Goal: Task Accomplishment & Management: Use online tool/utility

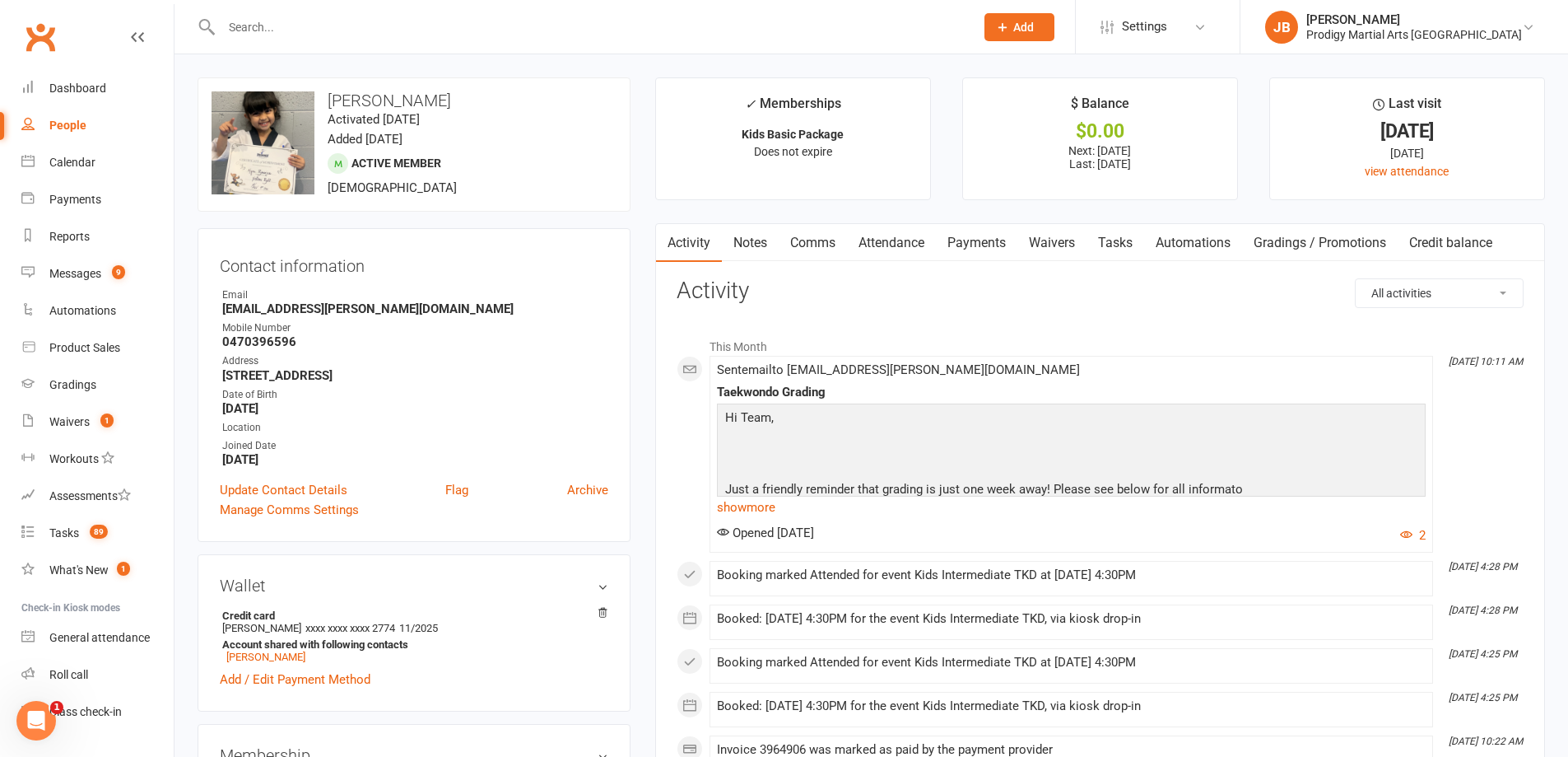
click at [266, 36] on input "text" at bounding box center [589, 27] width 747 height 23
type input "armand"
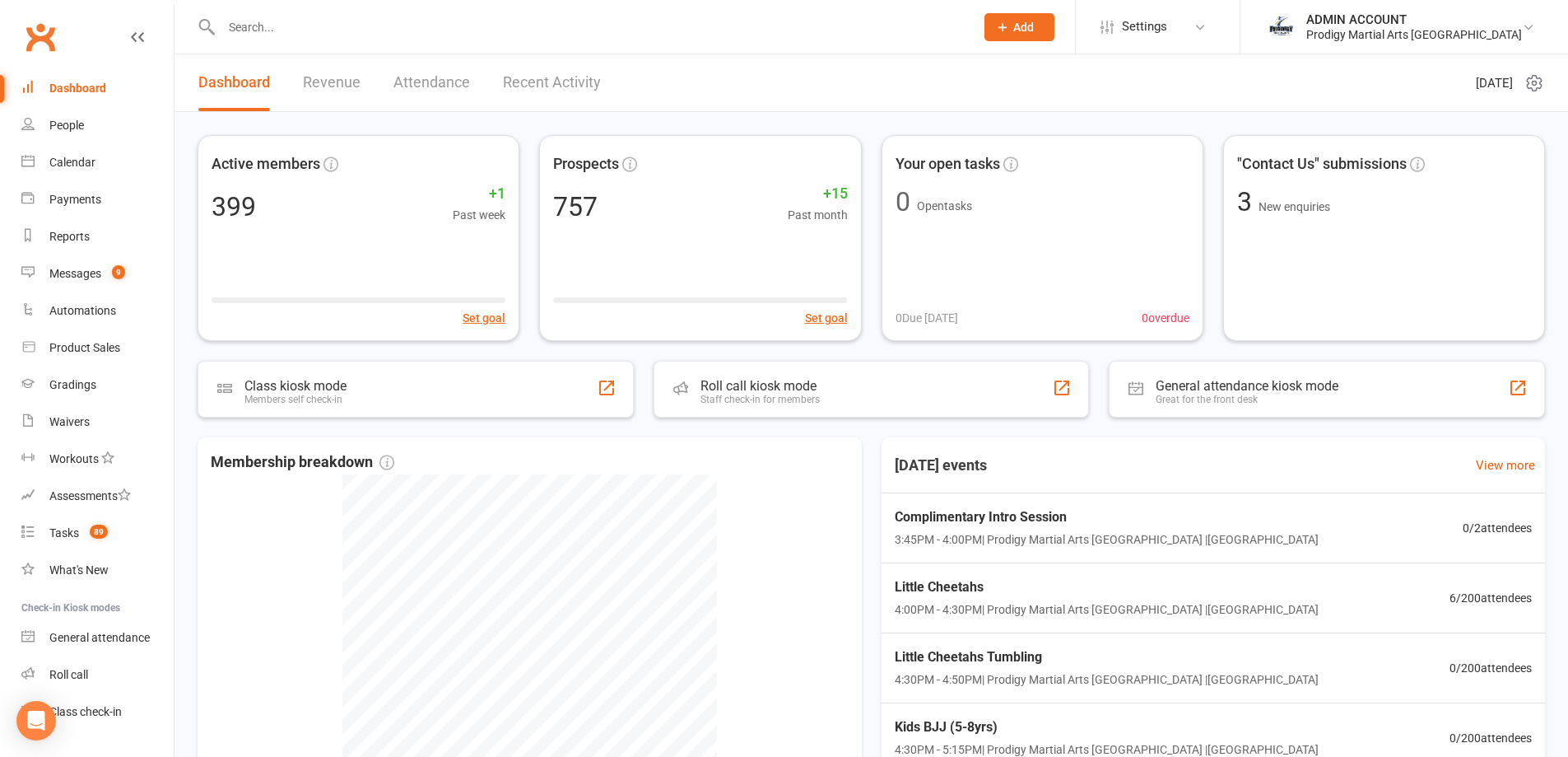
click at [277, 24] on input "text" at bounding box center [589, 27] width 747 height 23
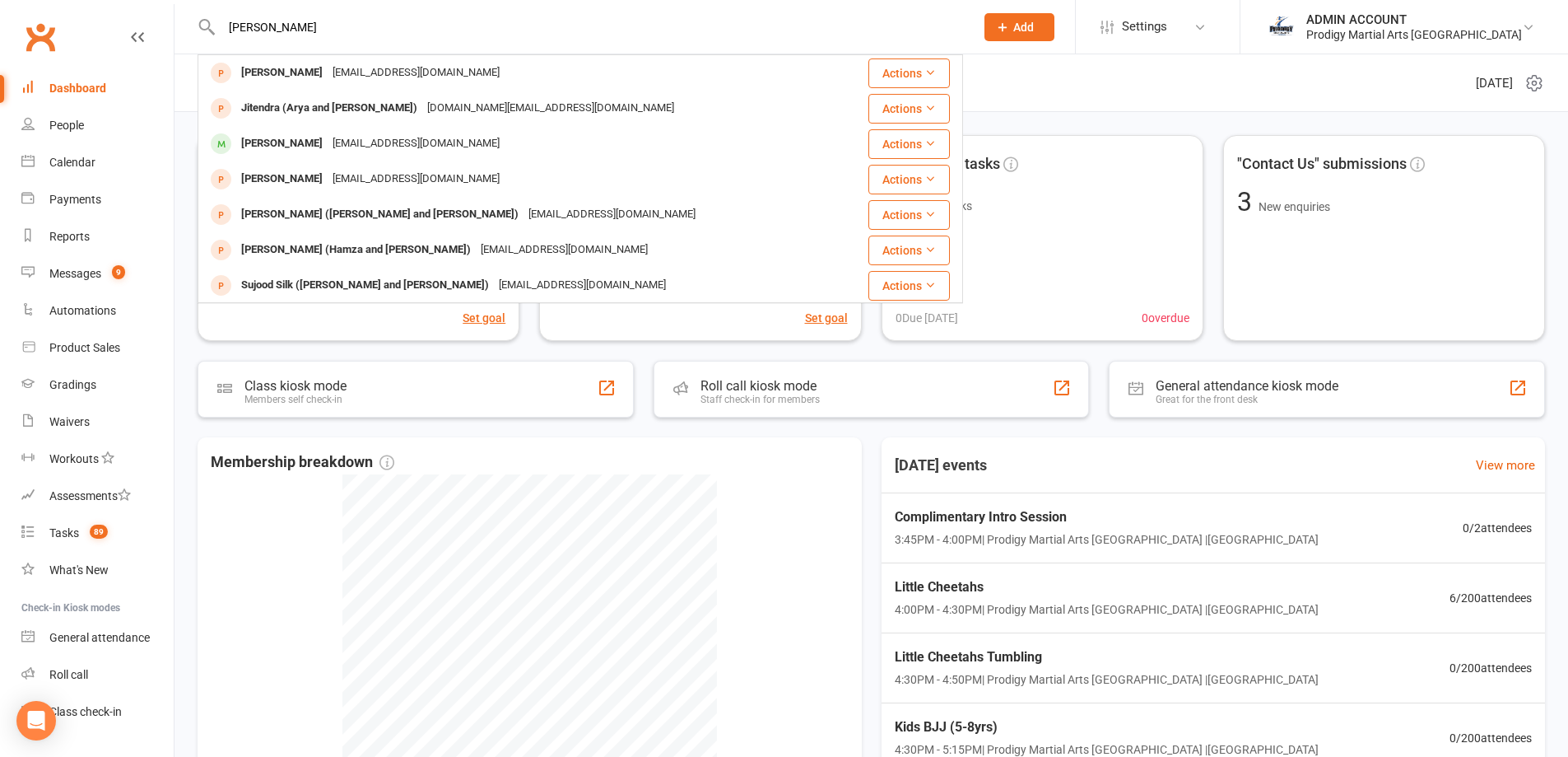
type input "armando"
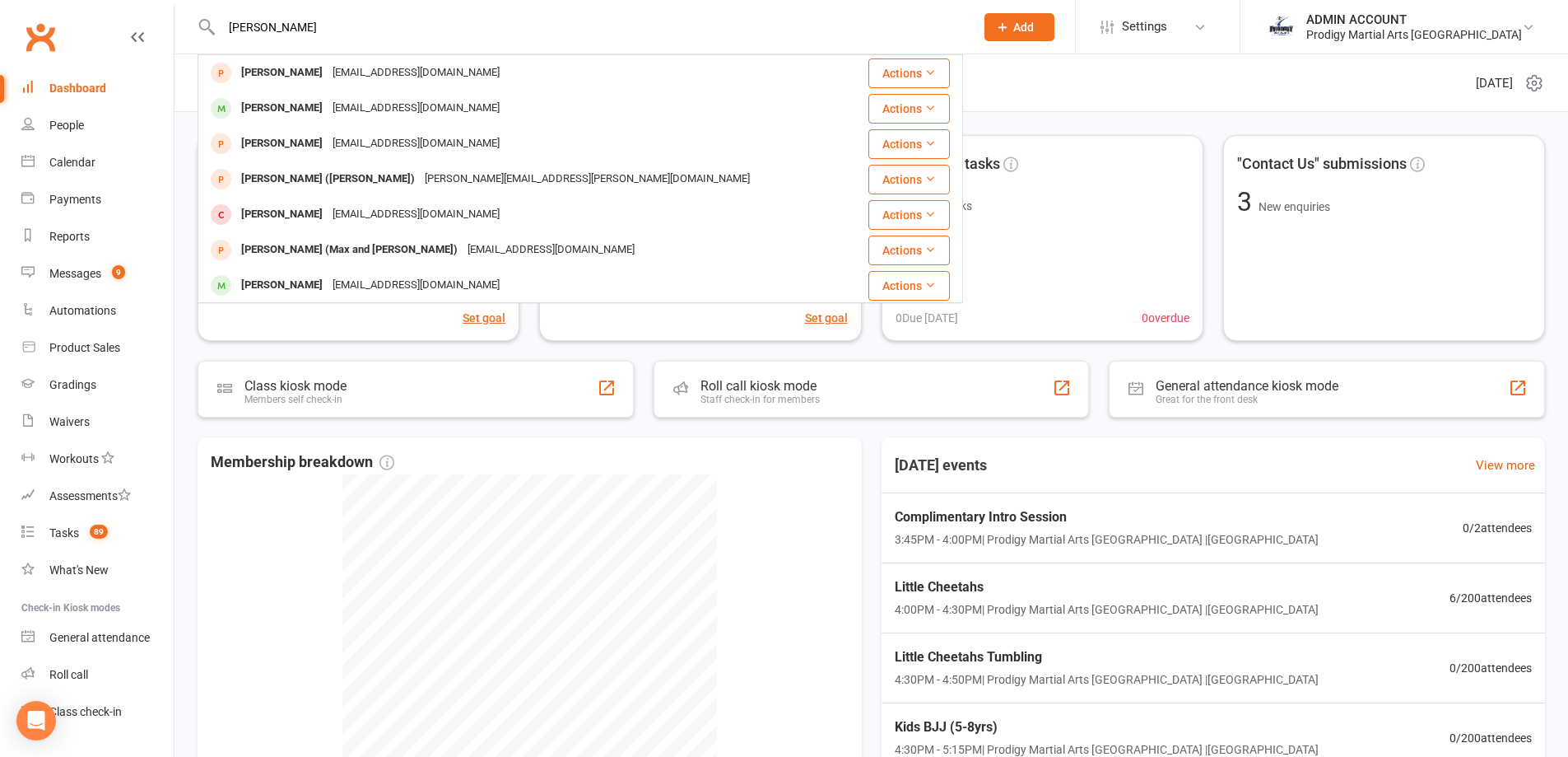
click at [323, 37] on input "armando" at bounding box center [589, 27] width 747 height 23
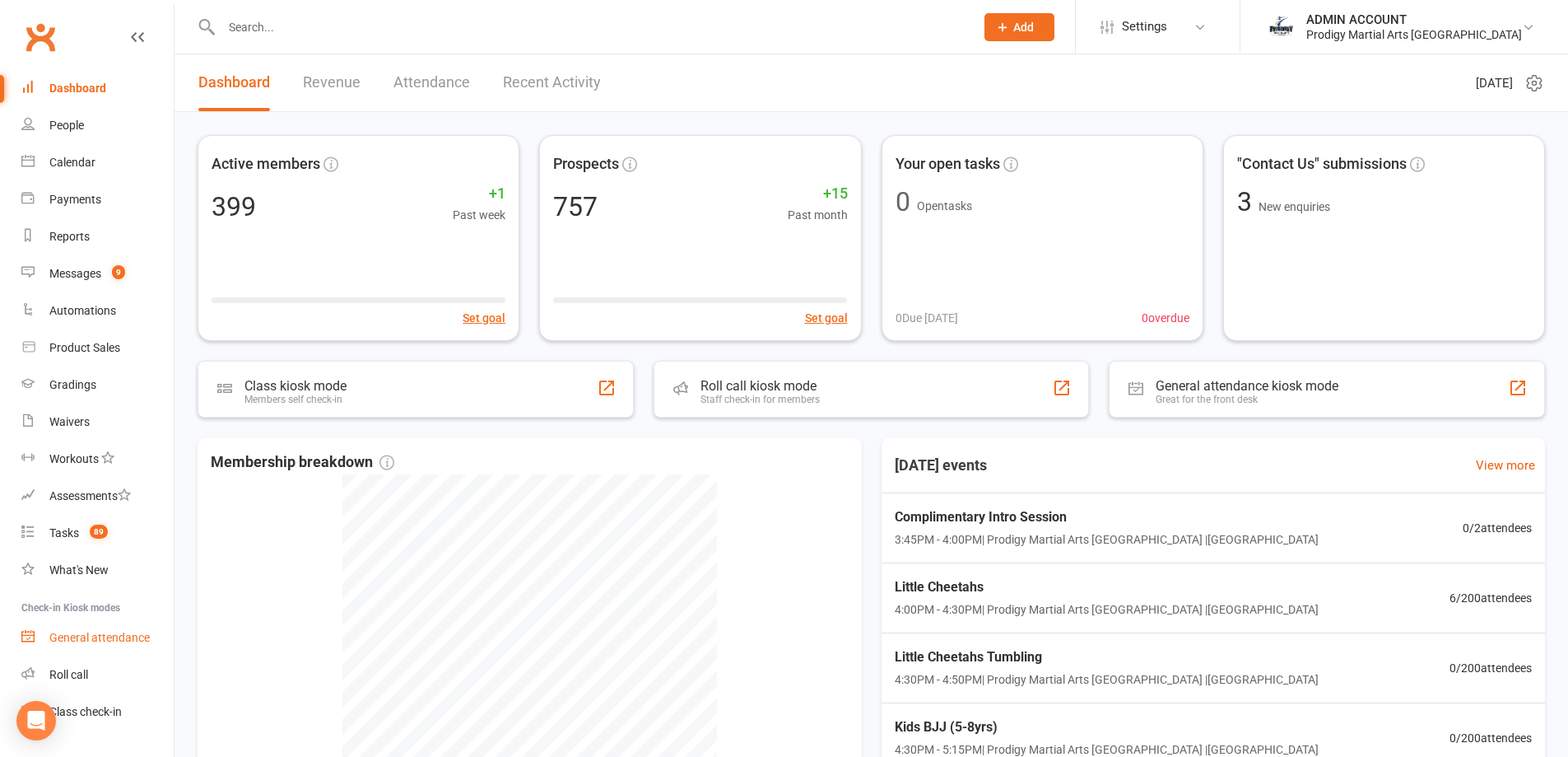
scroll to position [36, 0]
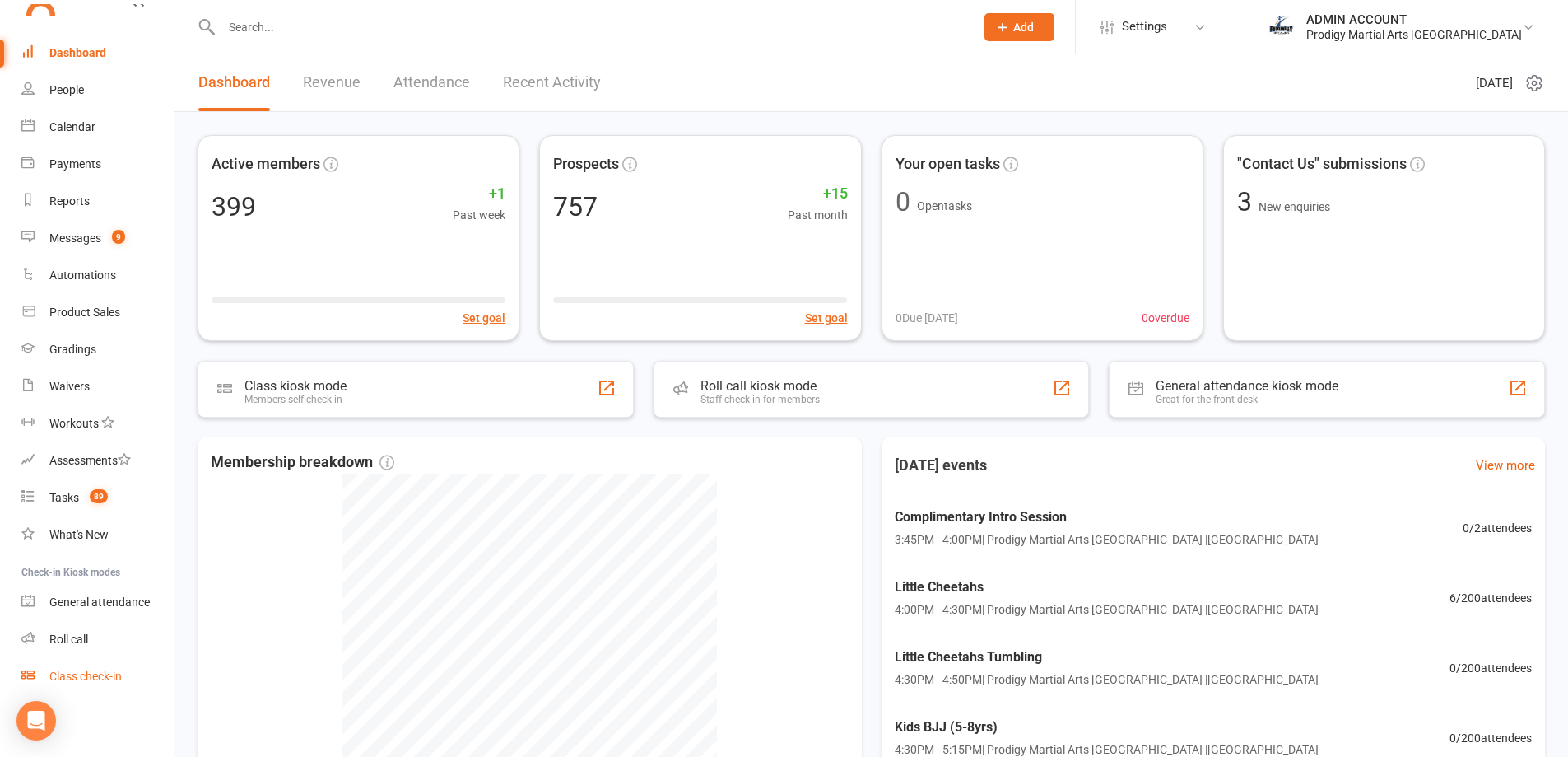
click at [107, 679] on div "Class check-in" at bounding box center [85, 676] width 72 height 13
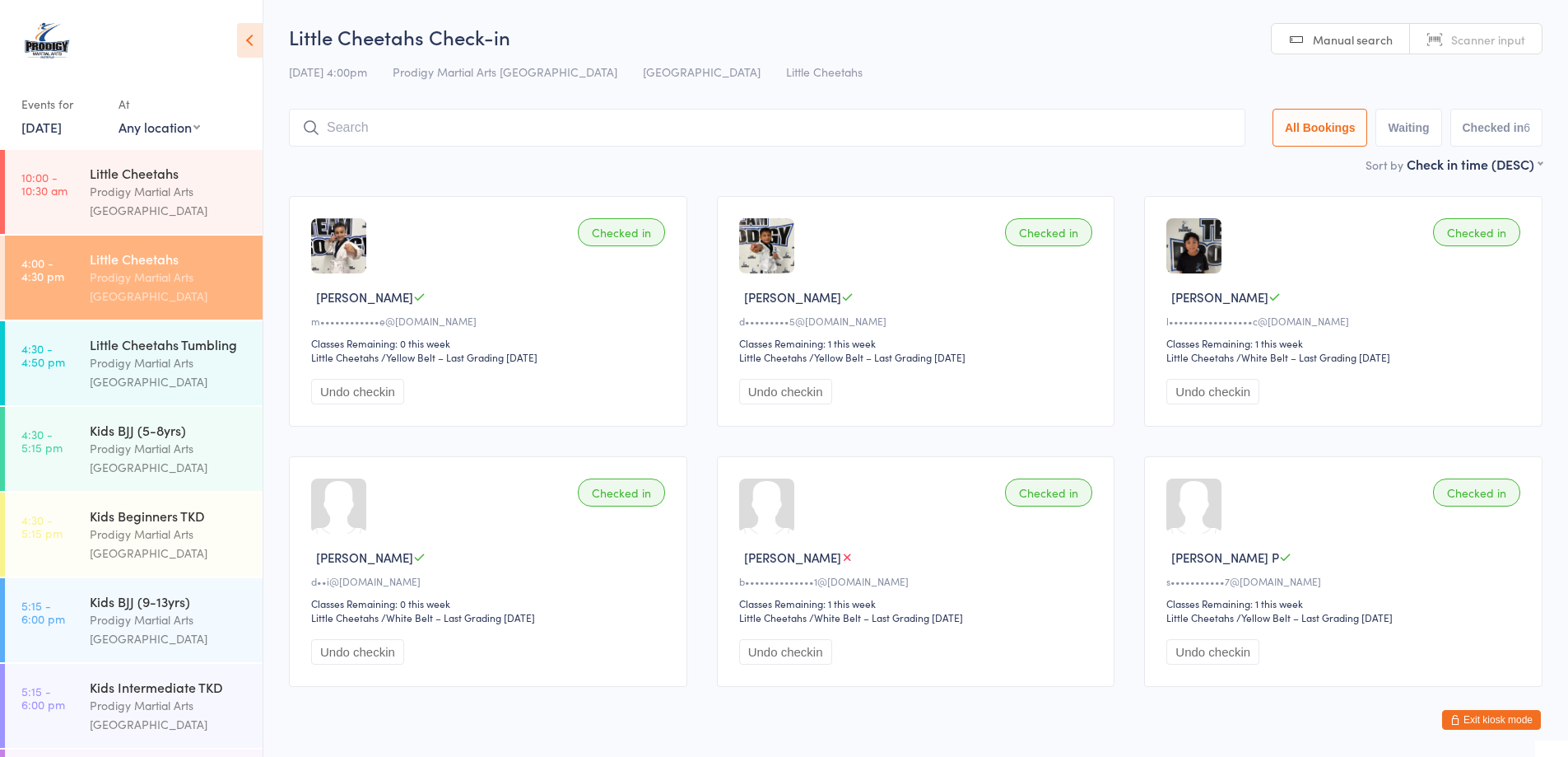
click at [708, 450] on div "Checked in Valentino N m••••••••••••e@hotmail.com Classes Remaining: 0 this wee…" at bounding box center [916, 441] width 1283 height 520
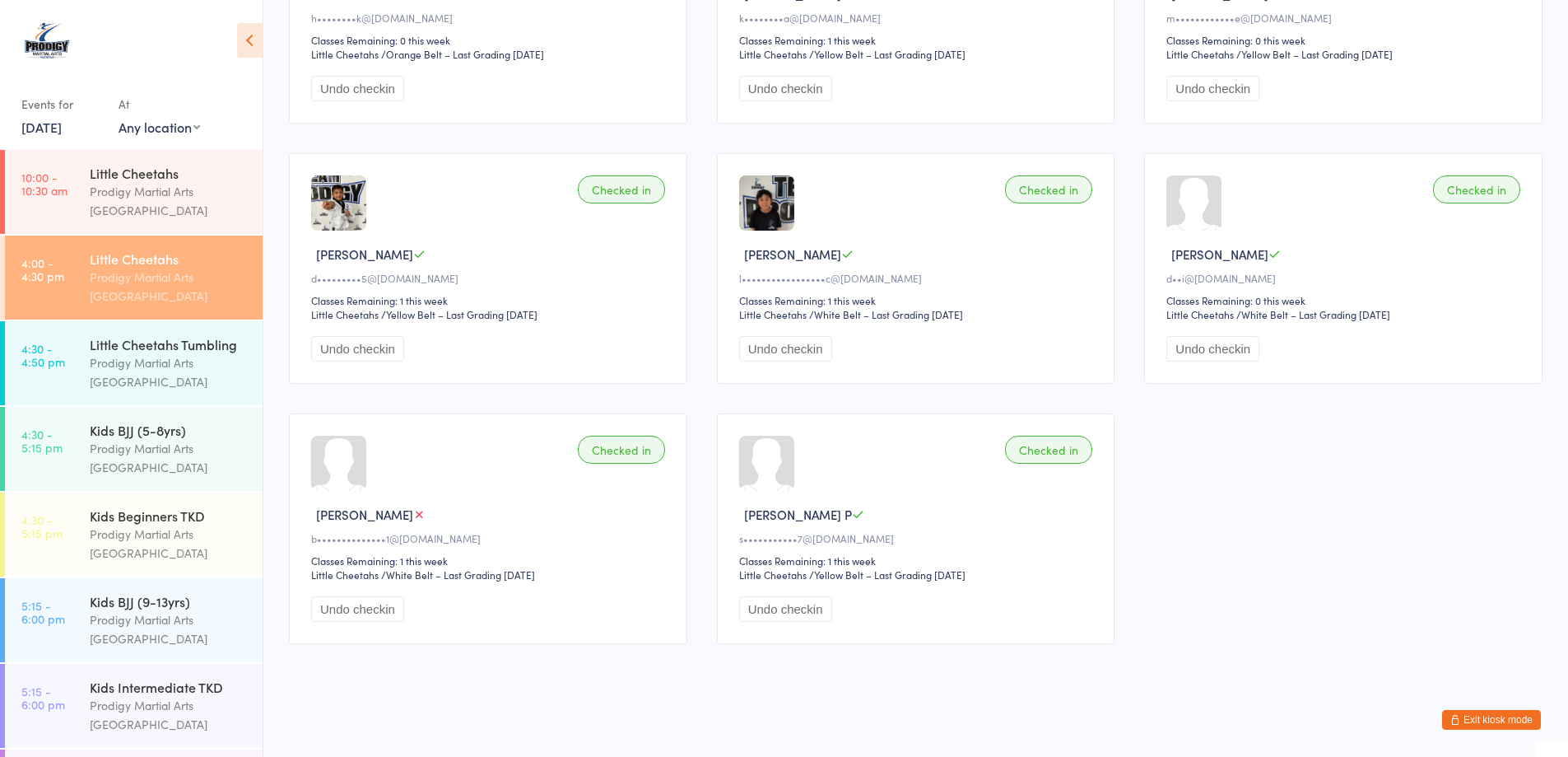
scroll to position [825, 0]
click at [1348, 506] on div "Checked in Mason S n••••••••••••9@hotmail.com Classes Remaining: 1 this week Li…" at bounding box center [916, 6] width 1283 height 1301
click at [156, 467] on div "Prodigy Martial Arts [GEOGRAPHIC_DATA]" at bounding box center [169, 458] width 159 height 38
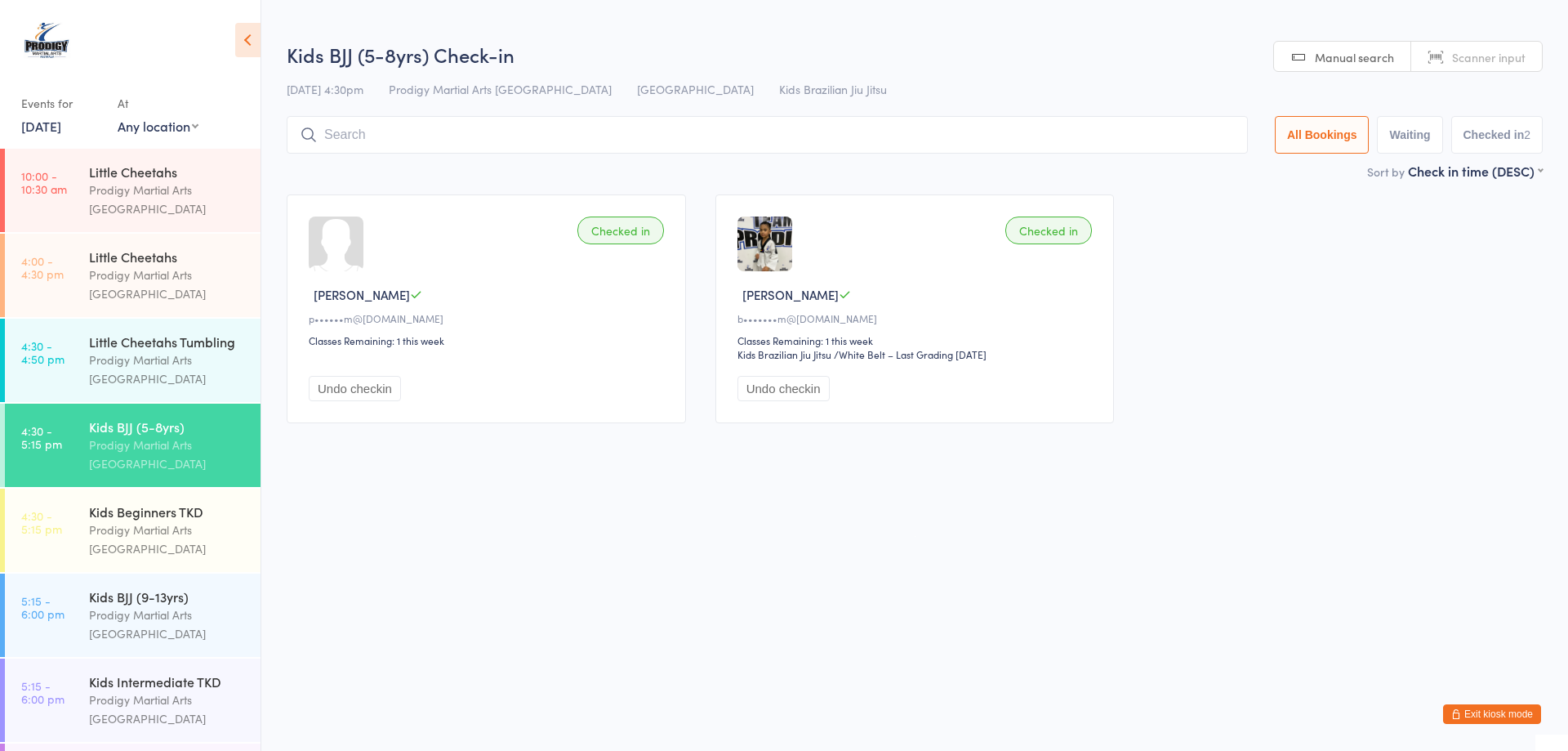
click at [159, 468] on div "Prodigy Martial Arts [GEOGRAPHIC_DATA]" at bounding box center [168, 454] width 158 height 38
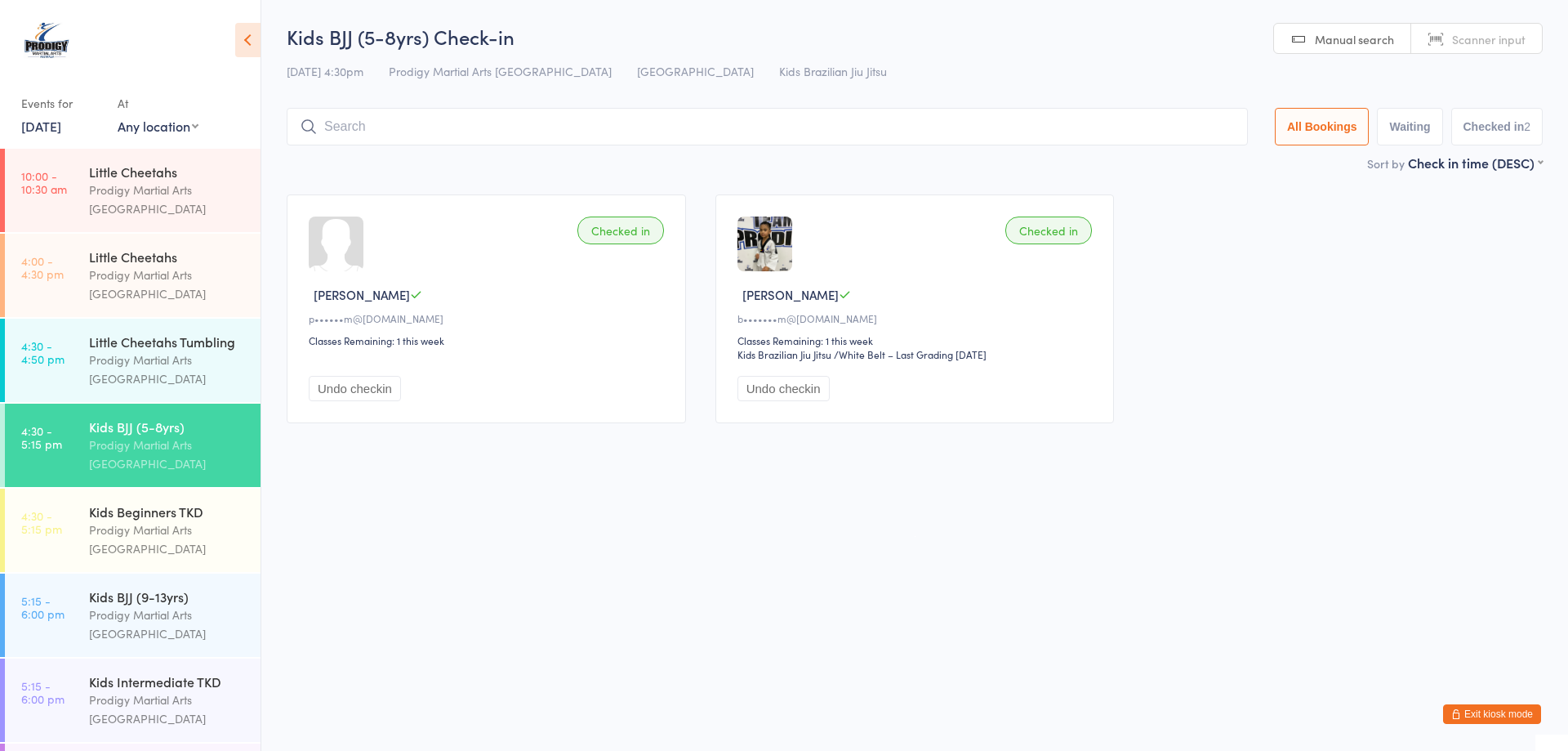
click at [337, 131] on input "search" at bounding box center [767, 127] width 961 height 38
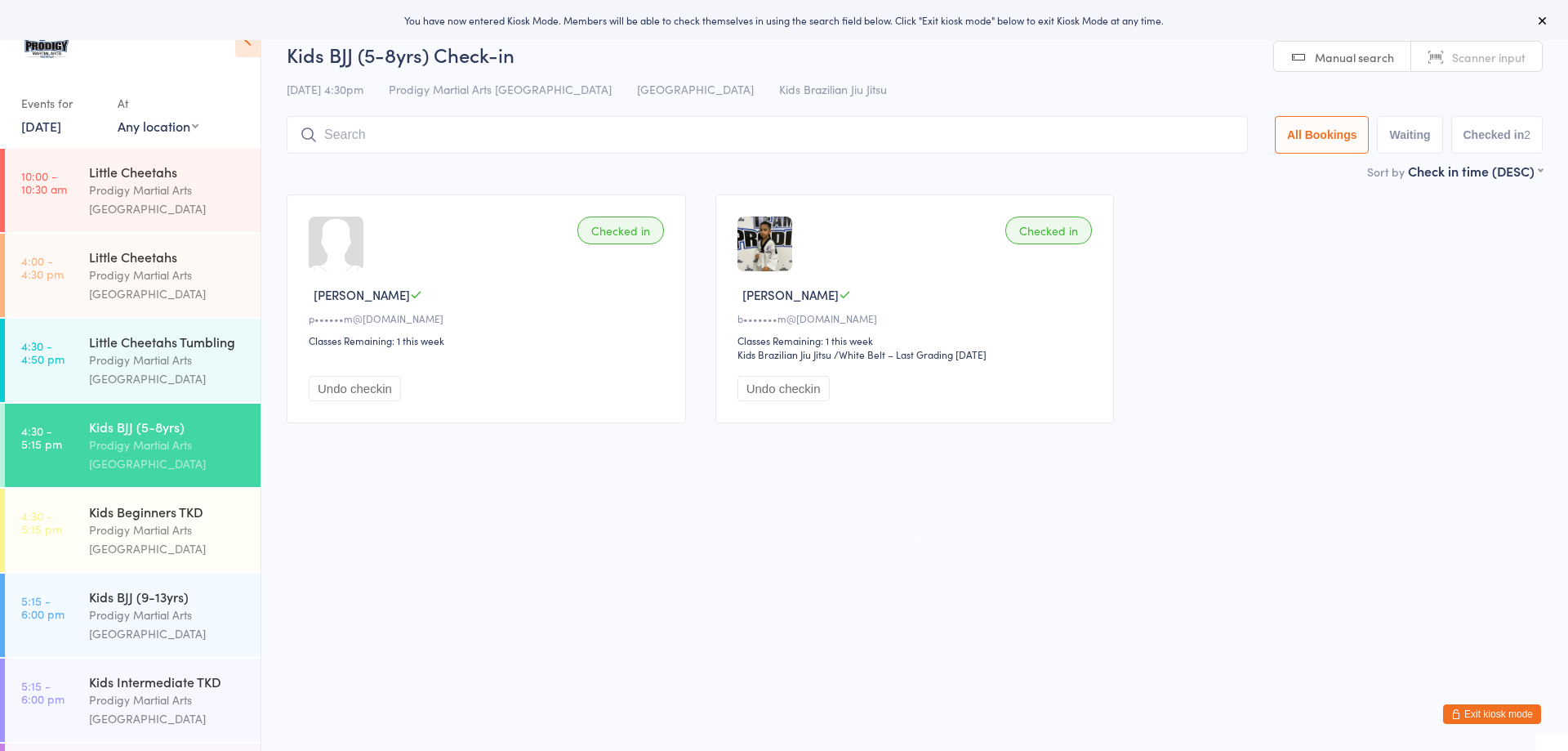
click at [361, 131] on input "search" at bounding box center [767, 135] width 961 height 38
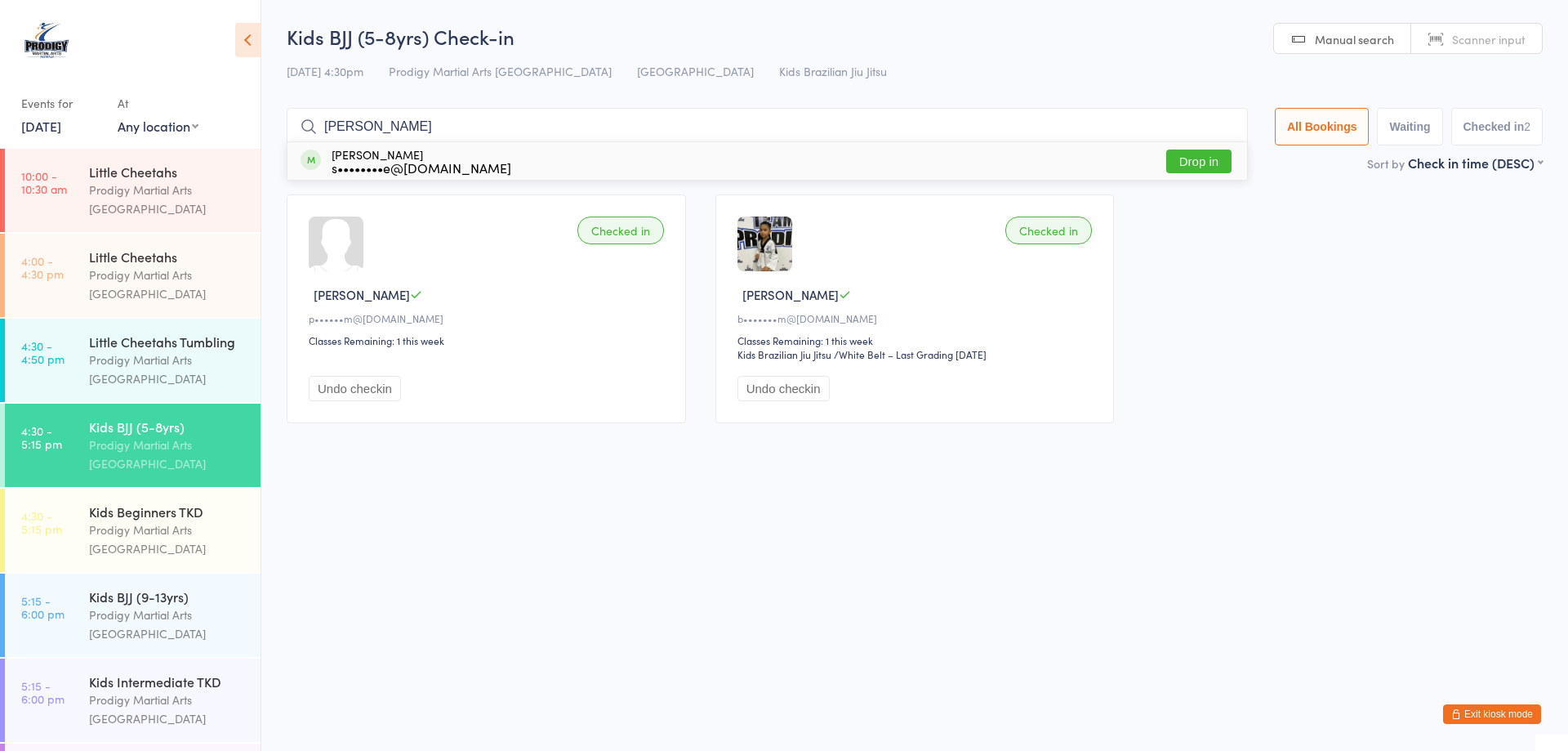
type input "rocco"
click at [1210, 161] on button "Drop in" at bounding box center [1199, 161] width 66 height 24
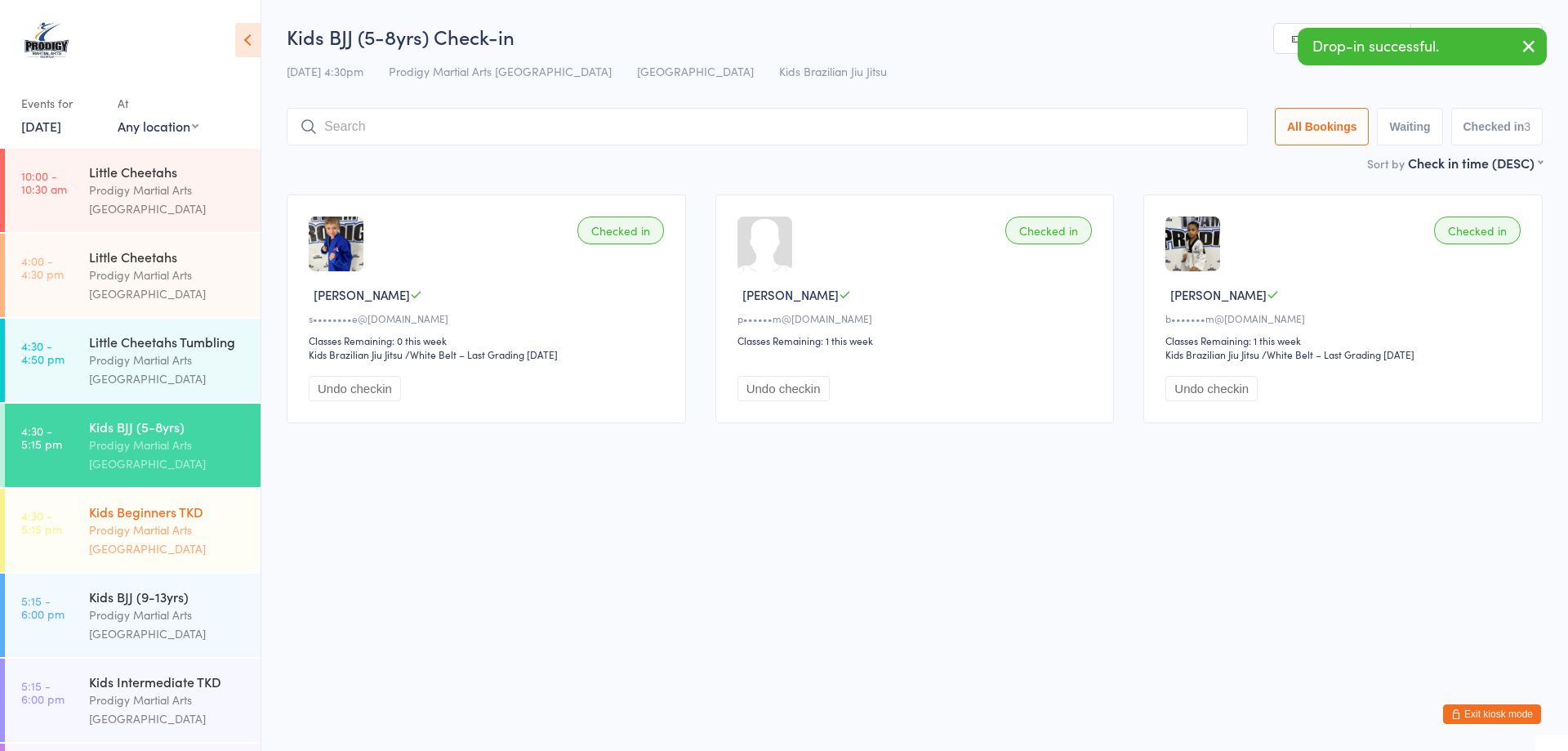
click at [146, 543] on div "Prodigy Martial Arts [GEOGRAPHIC_DATA]" at bounding box center [168, 539] width 158 height 38
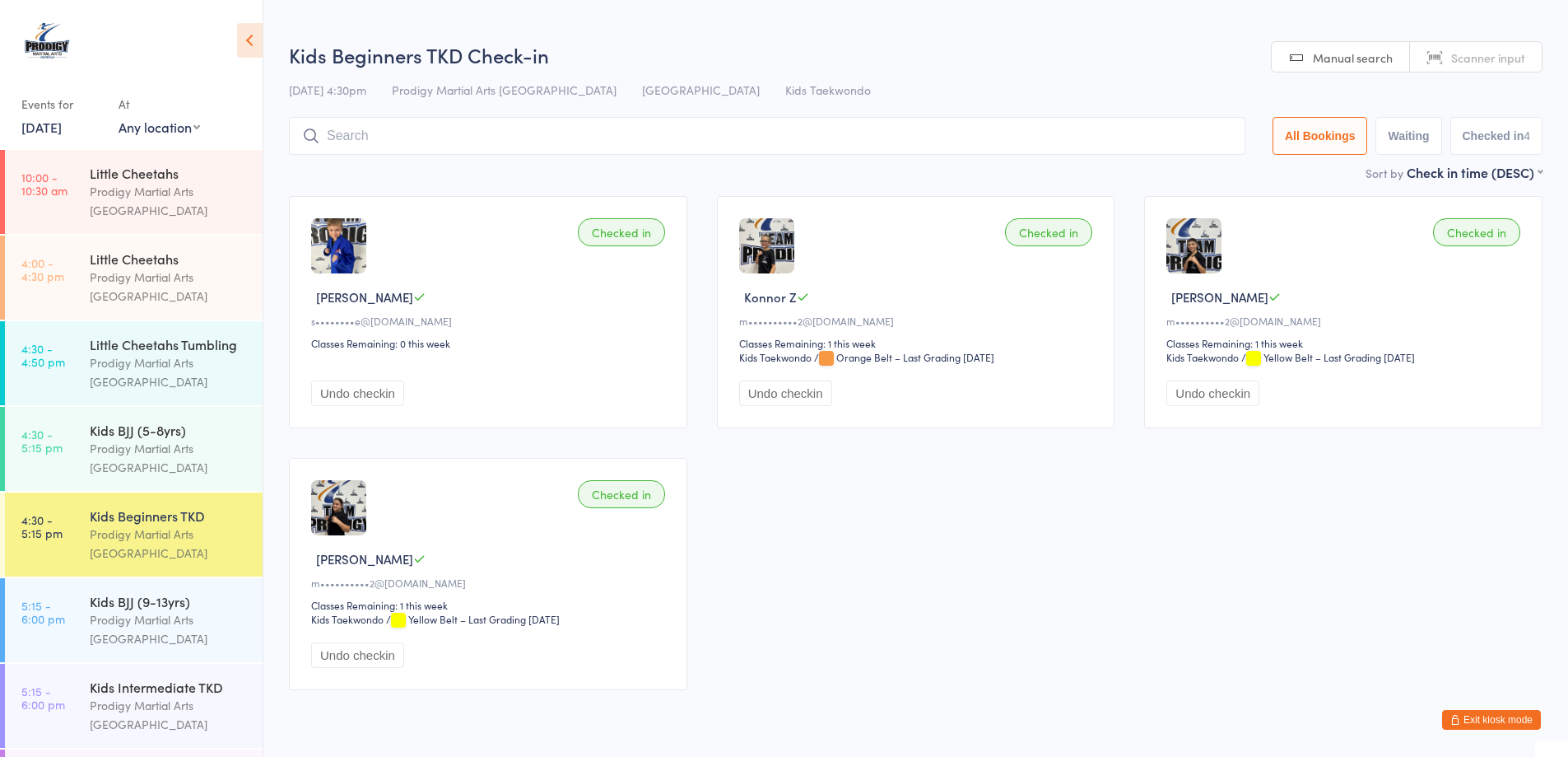
click at [357, 391] on button "Undo checkin" at bounding box center [358, 393] width 93 height 26
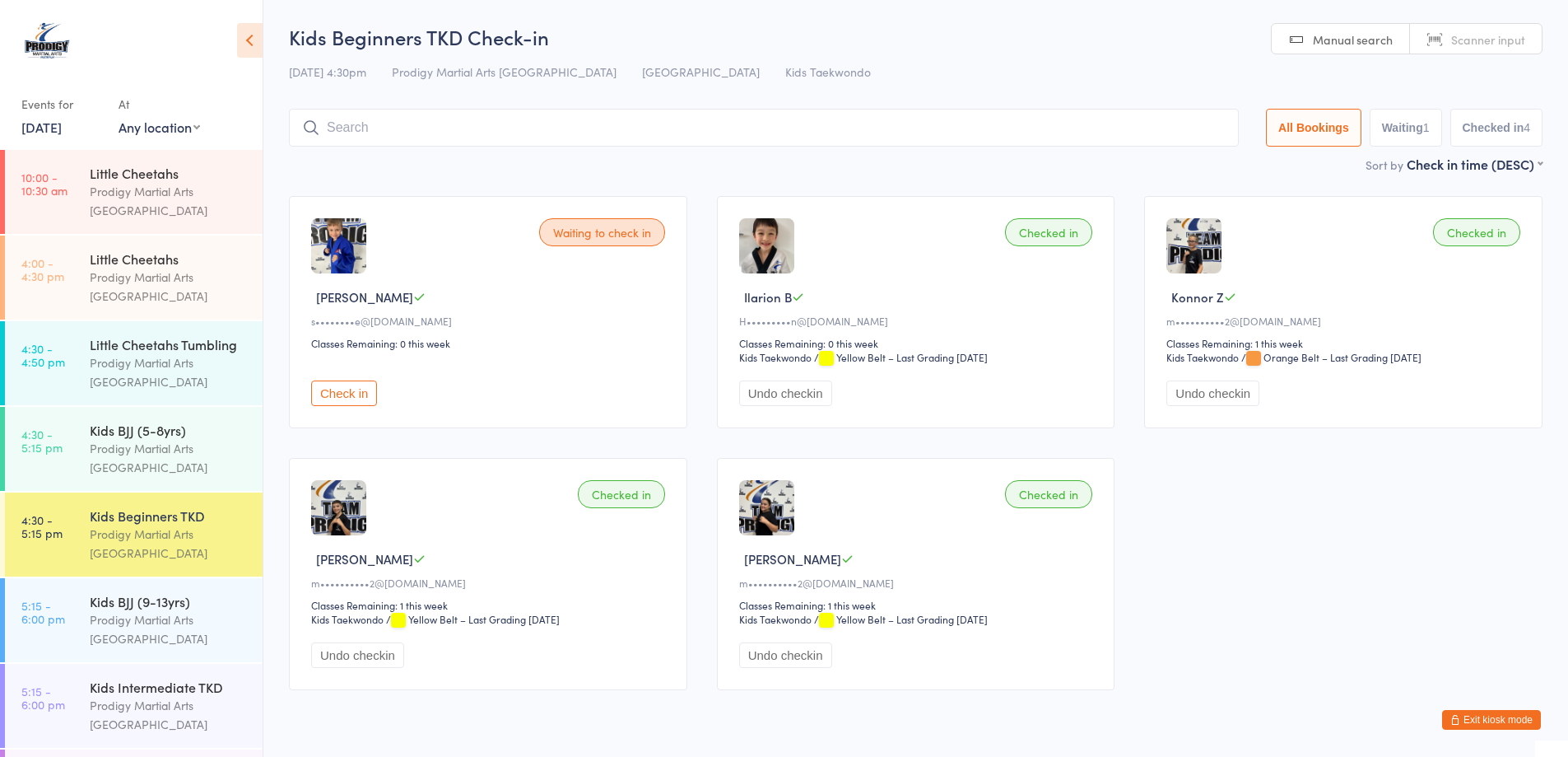
drag, startPoint x: 613, startPoint y: 239, endPoint x: 517, endPoint y: 298, distance: 112.7
click at [517, 298] on div "[PERSON_NAME]" at bounding box center [491, 297] width 359 height 17
click at [1417, 130] on button "Waiting 1" at bounding box center [1405, 128] width 72 height 38
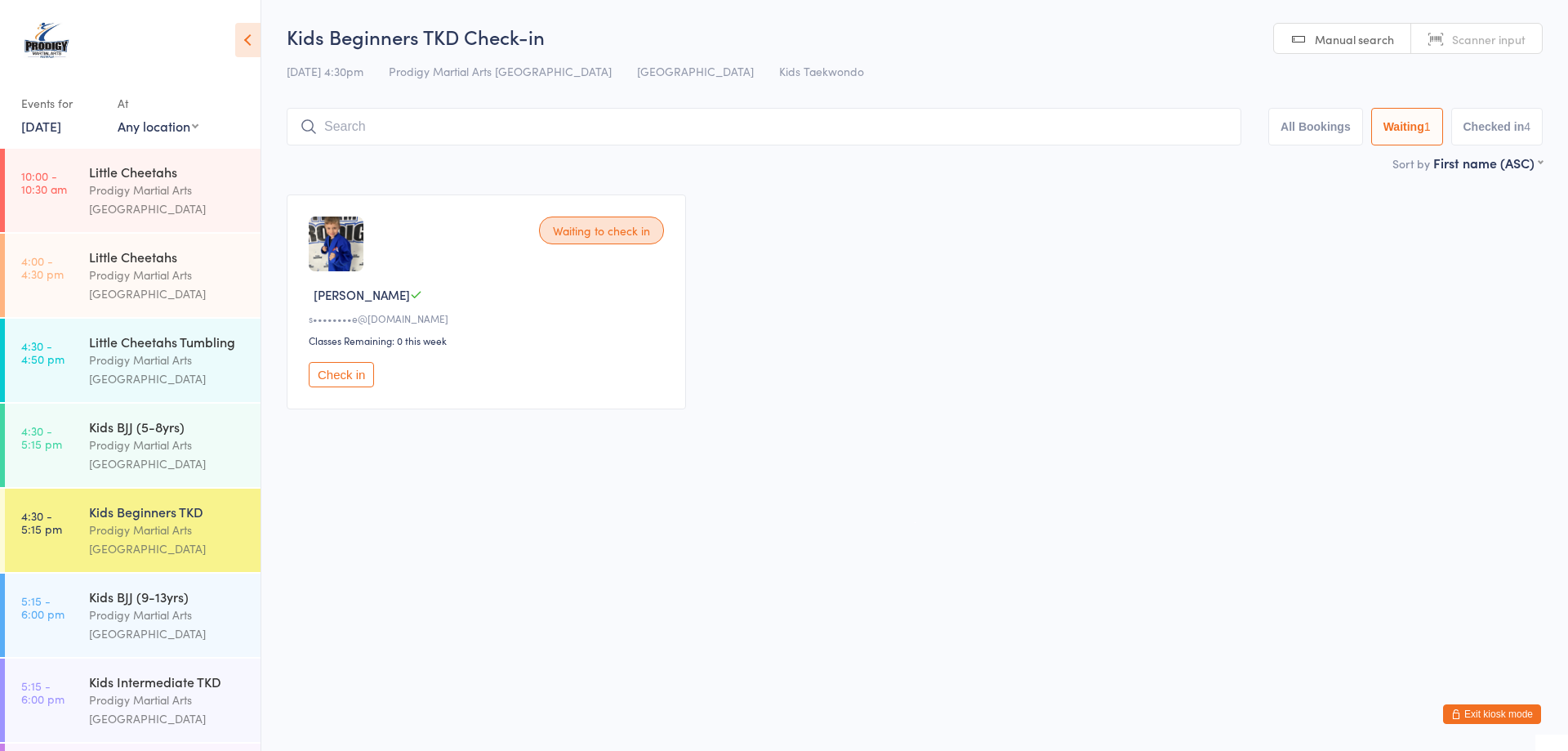
click at [629, 234] on div "Waiting to check in" at bounding box center [601, 230] width 125 height 28
click at [326, 371] on button "Check in" at bounding box center [342, 374] width 66 height 25
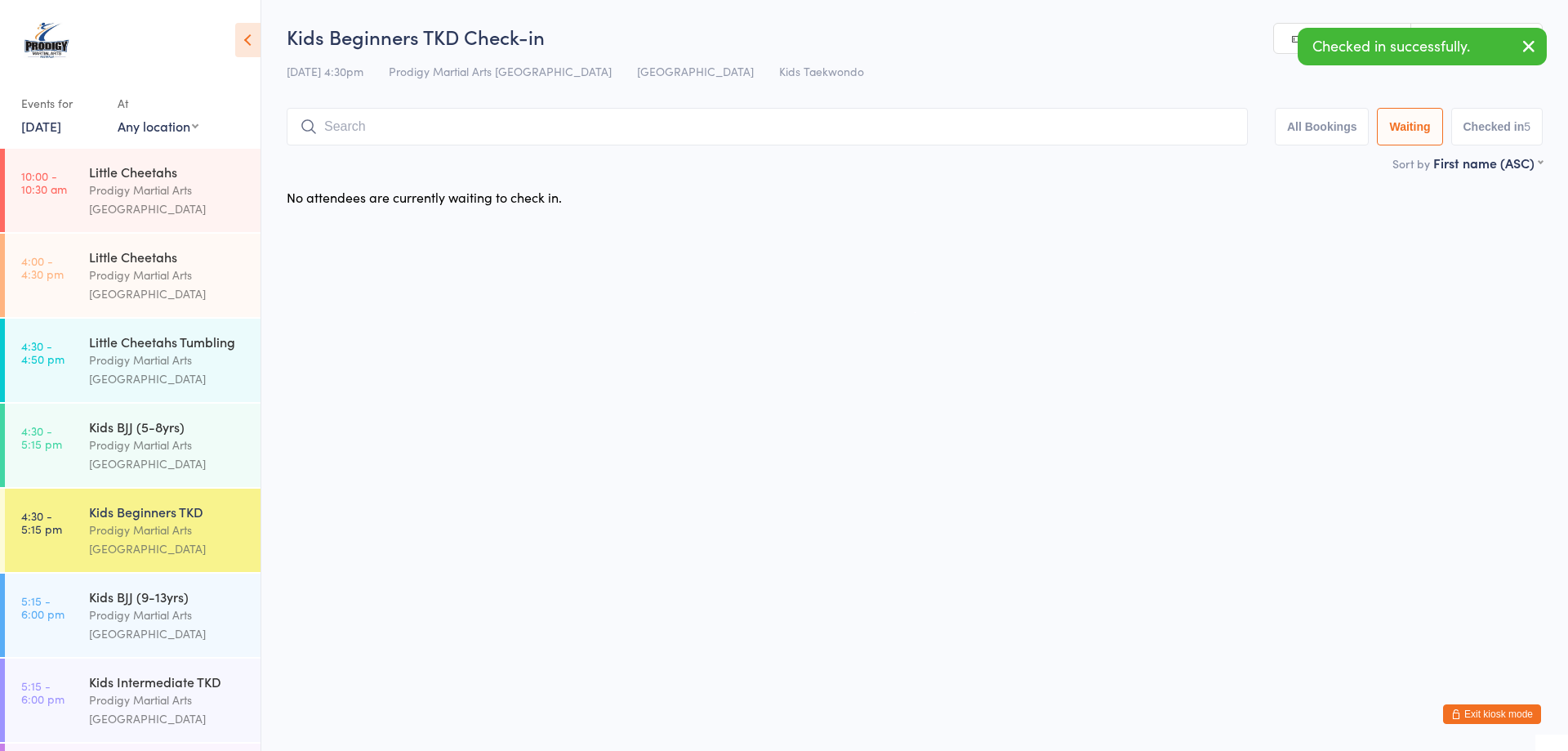
click at [1323, 118] on button "All Bookings" at bounding box center [1322, 127] width 94 height 38
select select "5"
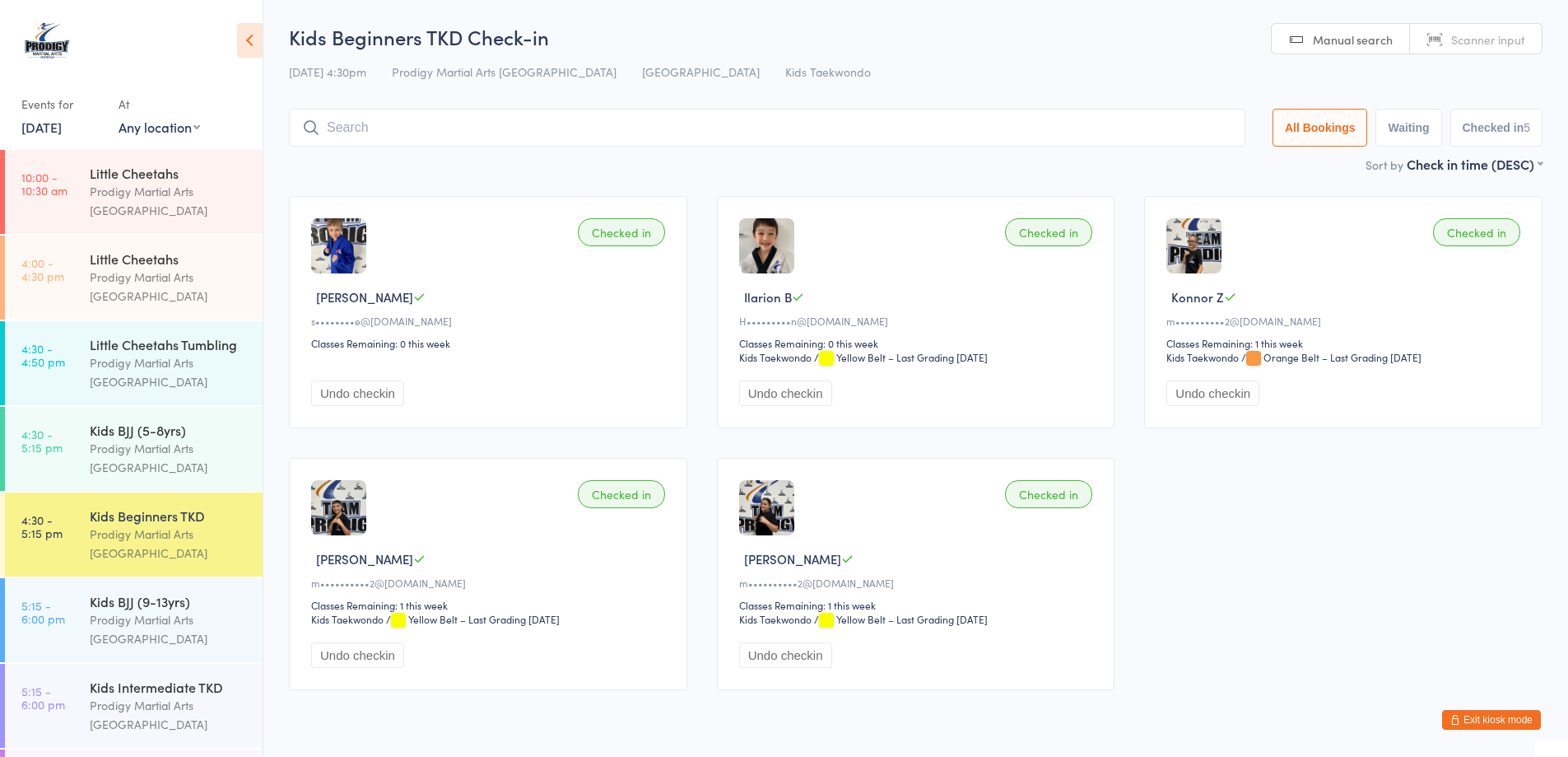
click at [363, 345] on div "Classes Remaining: 0 this week" at bounding box center [491, 343] width 359 height 14
click at [300, 177] on main "Kids Beginners TKD Check-in [DATE] 4:30pm Prodigy Martial Arts Australia Seven …" at bounding box center [916, 364] width 1253 height 682
click at [128, 462] on div "Prodigy Martial Arts [GEOGRAPHIC_DATA]" at bounding box center [169, 458] width 159 height 38
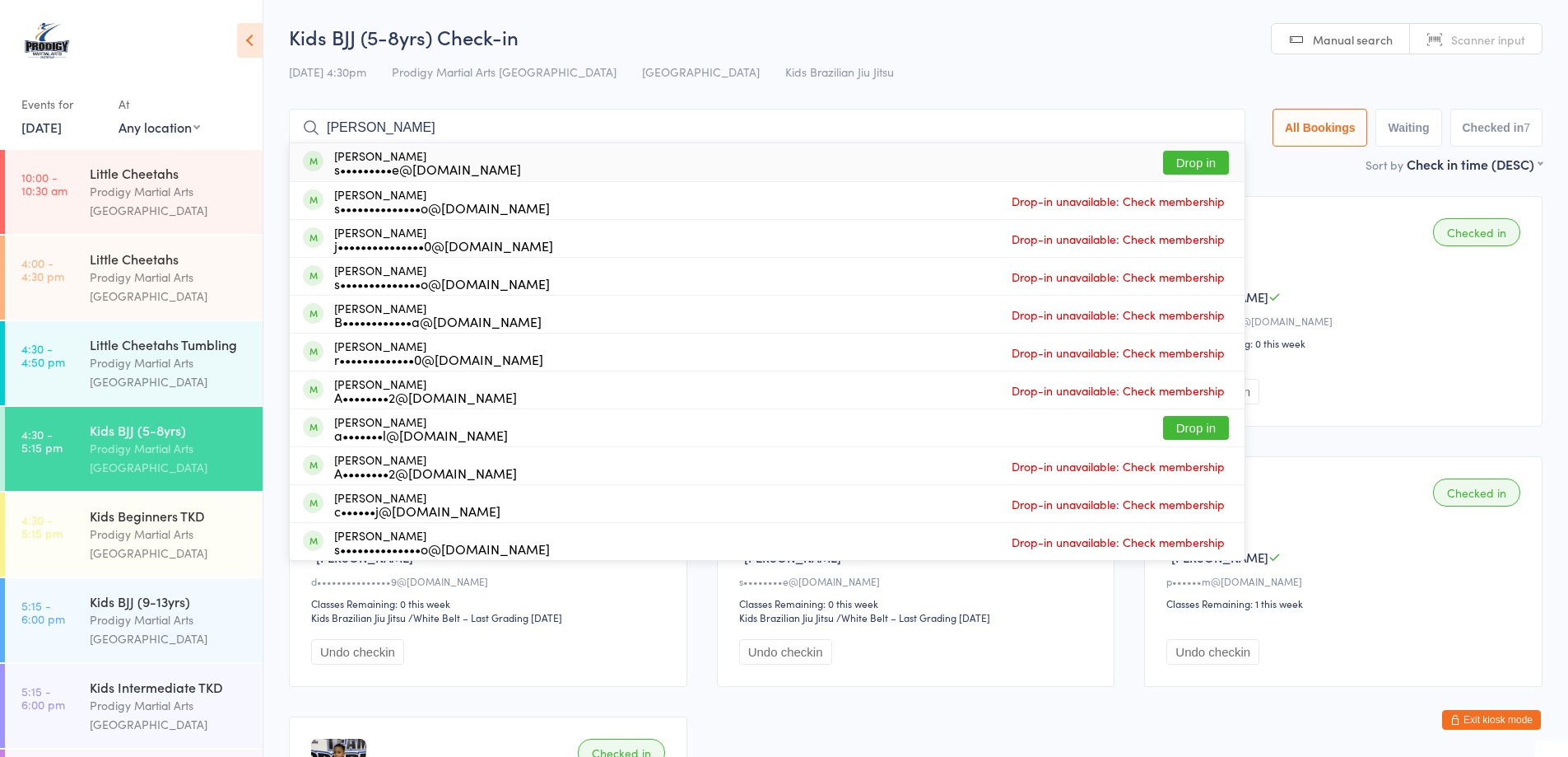
type input "patrick"
click at [1200, 165] on button "Drop in" at bounding box center [1196, 162] width 66 height 24
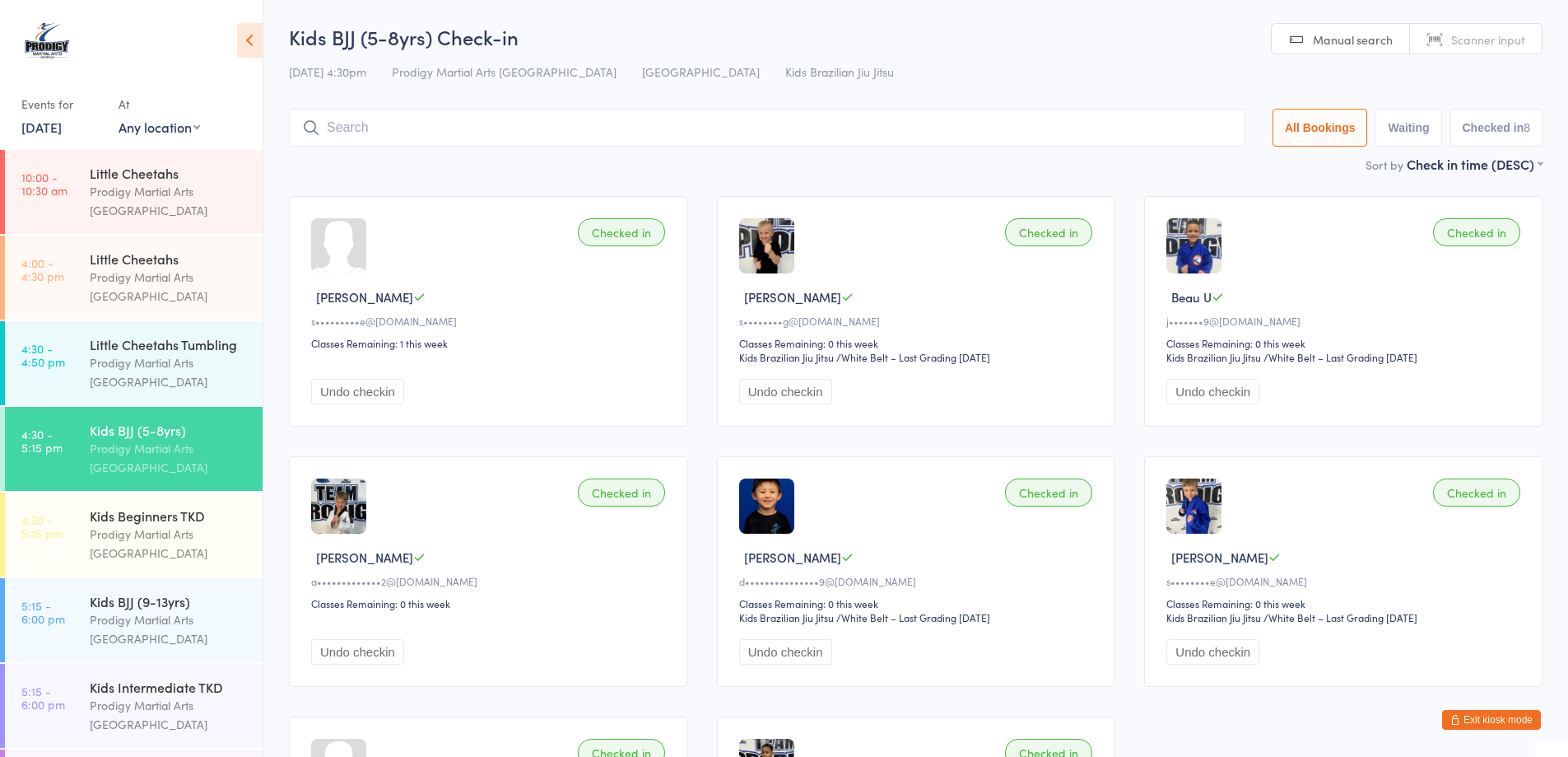
click at [1491, 721] on button "Exit kiosk mode" at bounding box center [1491, 720] width 99 height 20
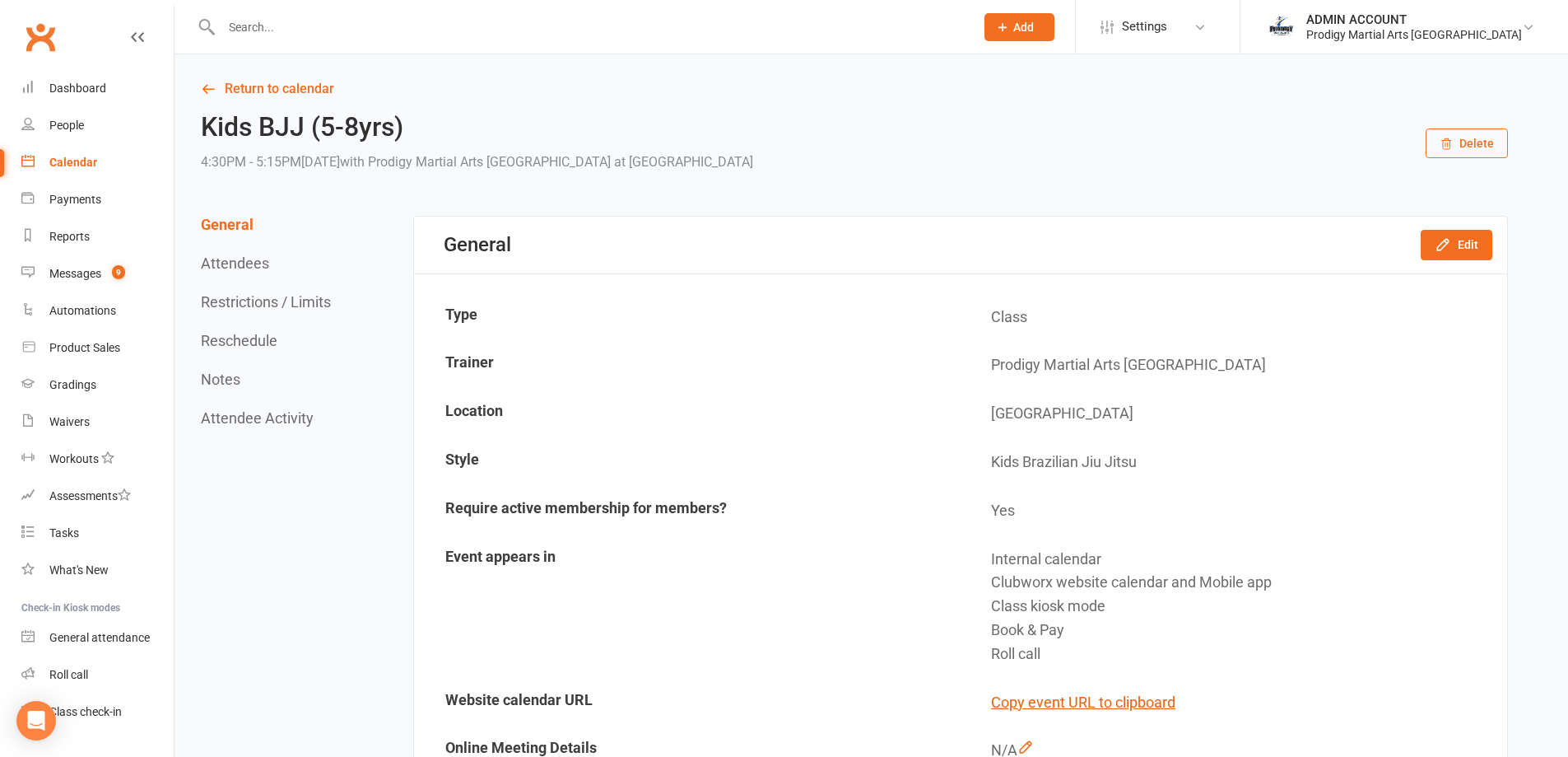
click at [308, 33] on input "text" at bounding box center [589, 27] width 747 height 23
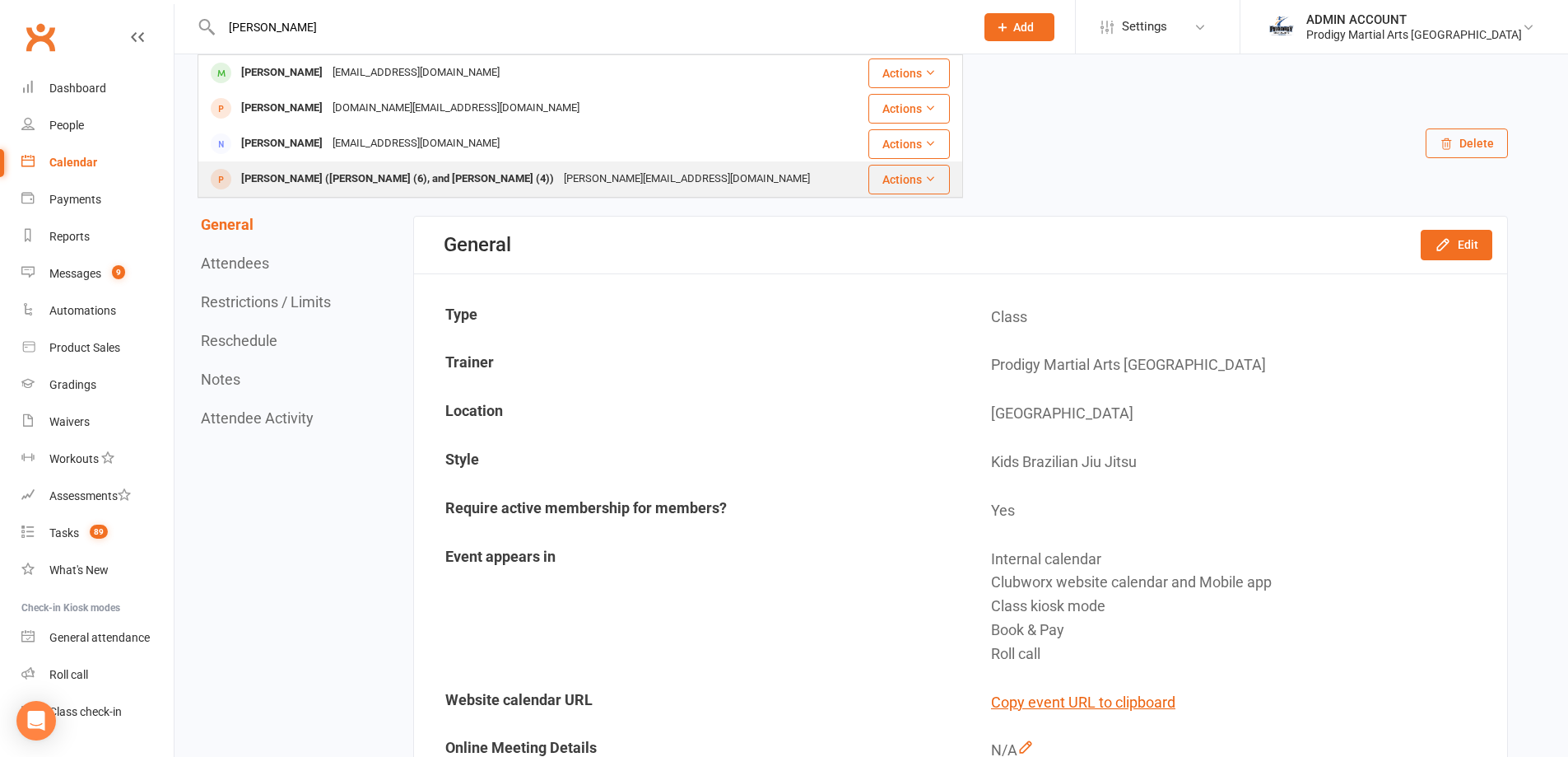
type input "emma"
click at [340, 177] on div "Emma Taouk (Antonio (6), and Gabriel (4))" at bounding box center [397, 179] width 323 height 24
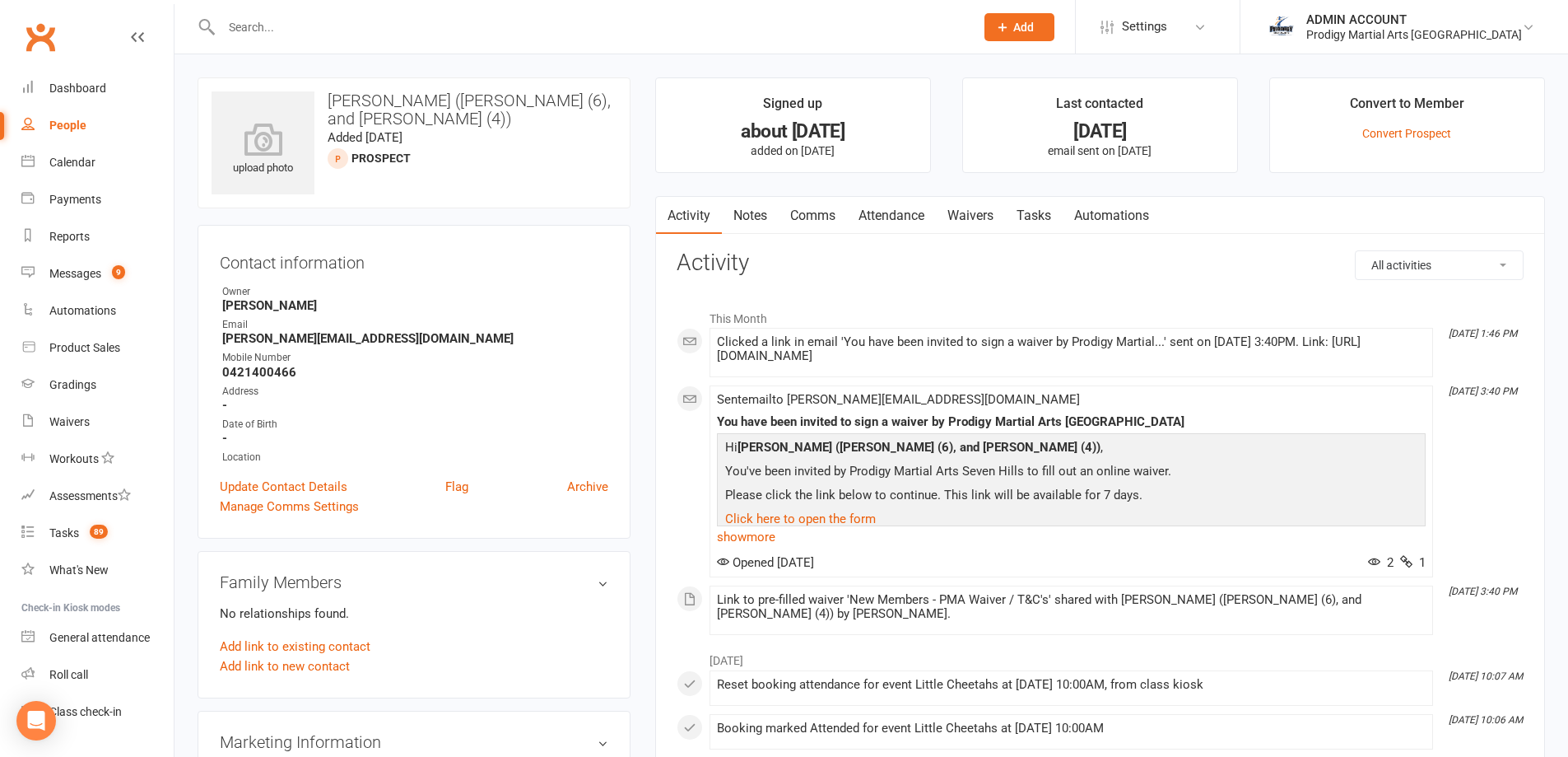
click at [978, 207] on link "Waivers" at bounding box center [970, 216] width 70 height 38
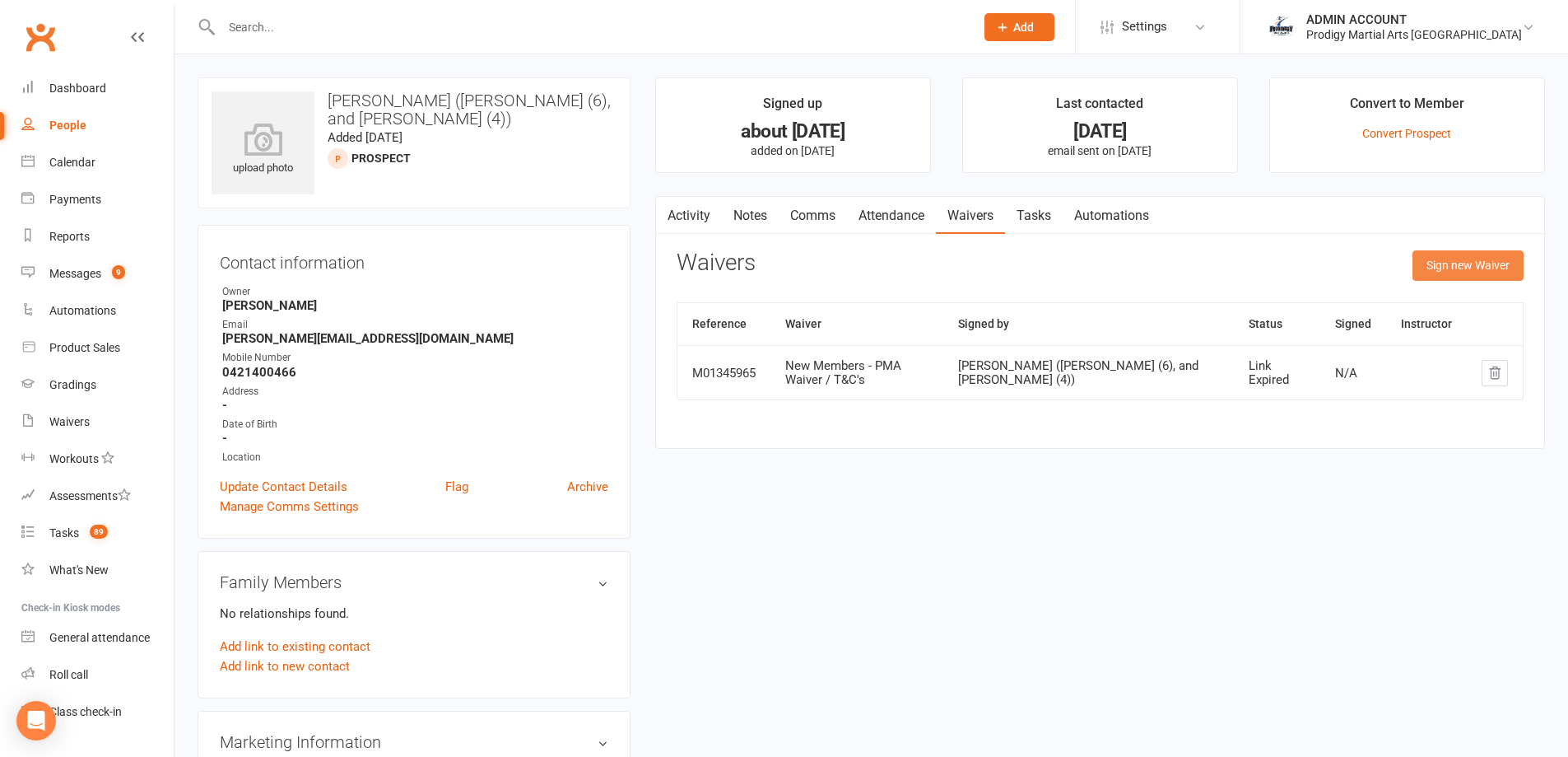
click at [1459, 255] on button "Sign new Waiver" at bounding box center [1468, 265] width 111 height 30
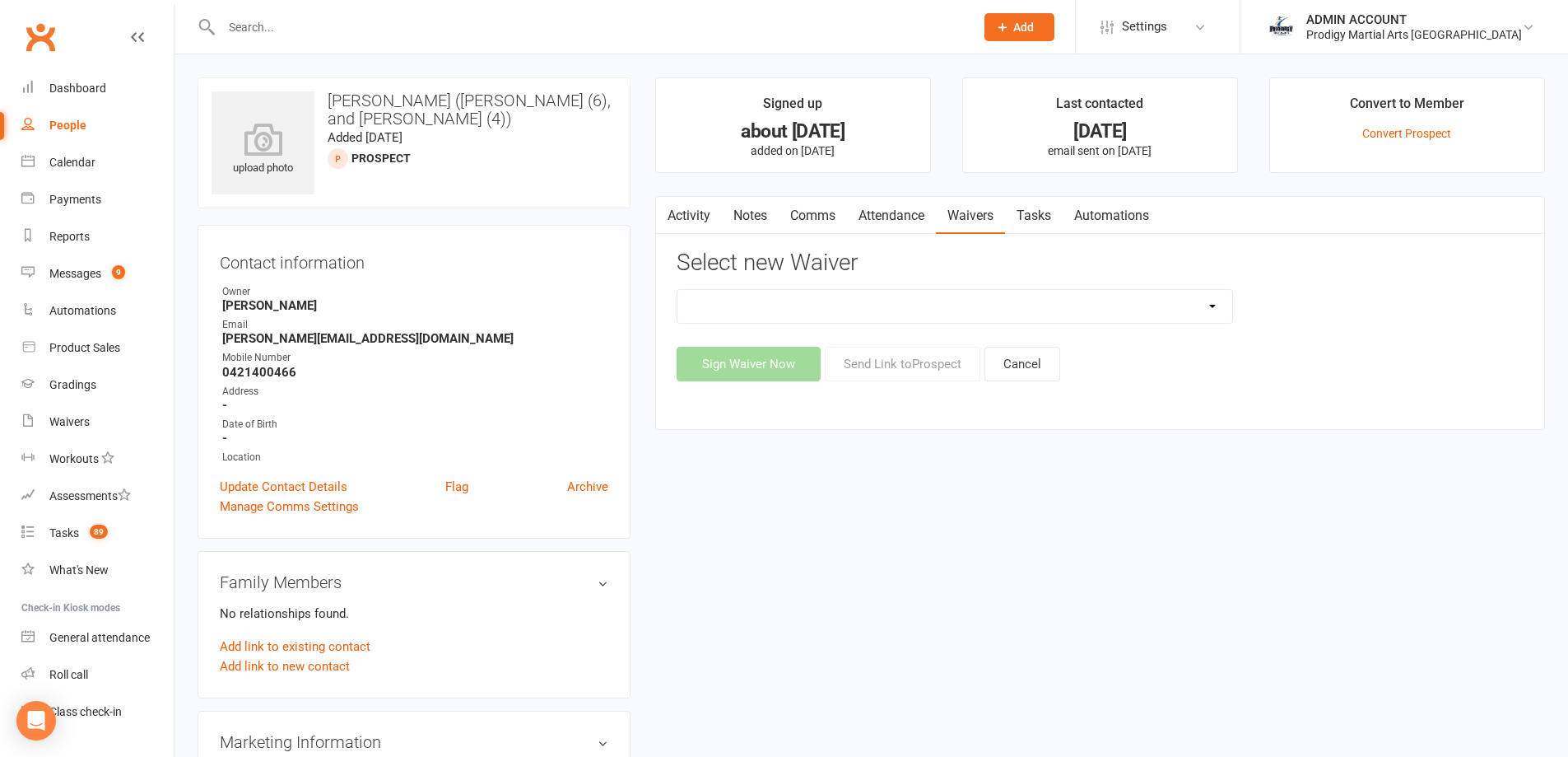
click at [875, 305] on select "Change of Payment Details New Members - PMA Waiver / T&C's New Members - PMA Wa…" at bounding box center [955, 306] width 555 height 33
select select "9955"
click at [677, 290] on select "Change of Payment Details New Members - PMA Waiver / T&C's New Members - PMA Wa…" at bounding box center [955, 306] width 555 height 33
click at [945, 362] on button "Send Link to Prospect" at bounding box center [902, 364] width 156 height 35
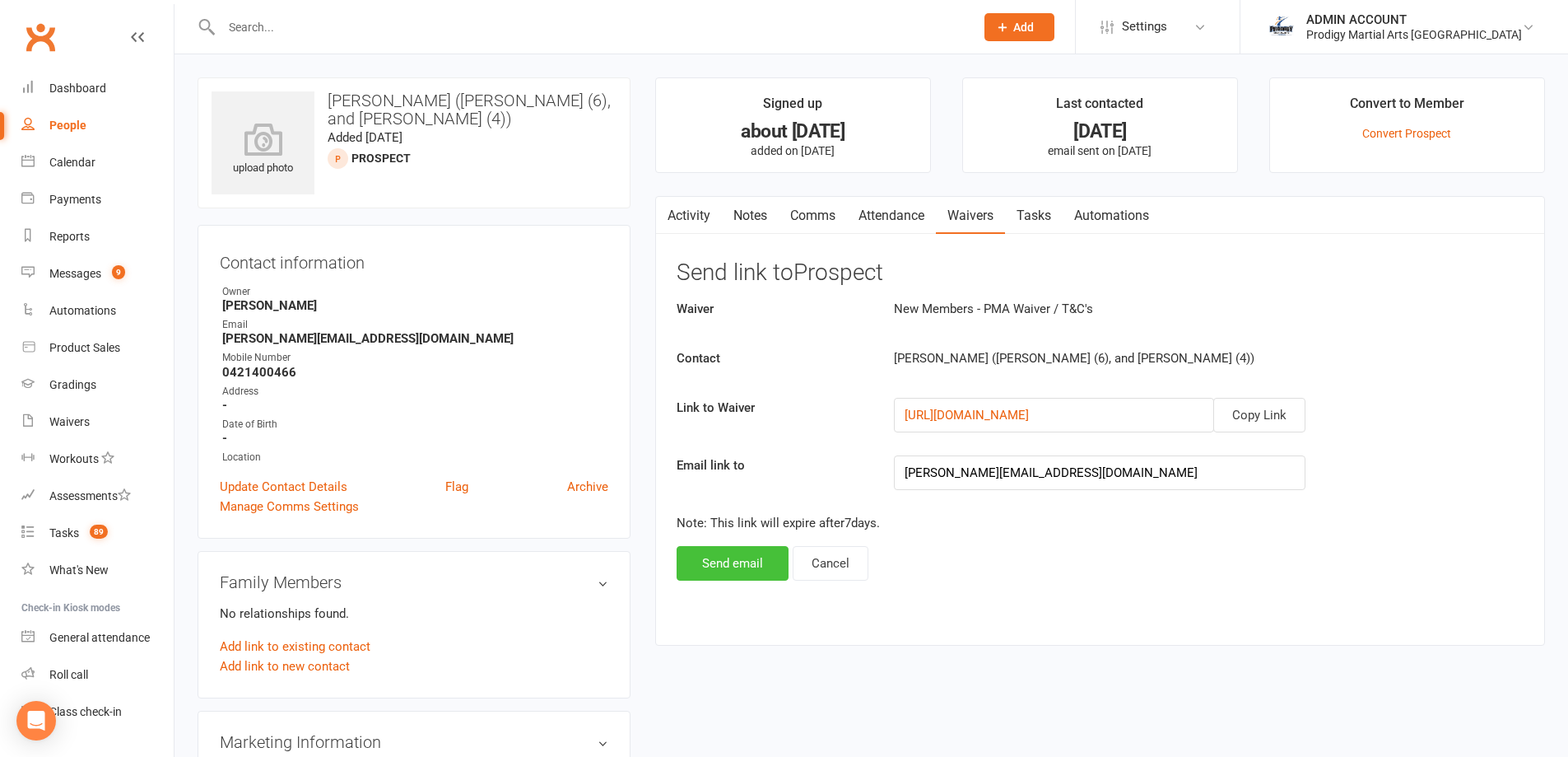
click at [741, 562] on button "Send email" at bounding box center [732, 563] width 112 height 35
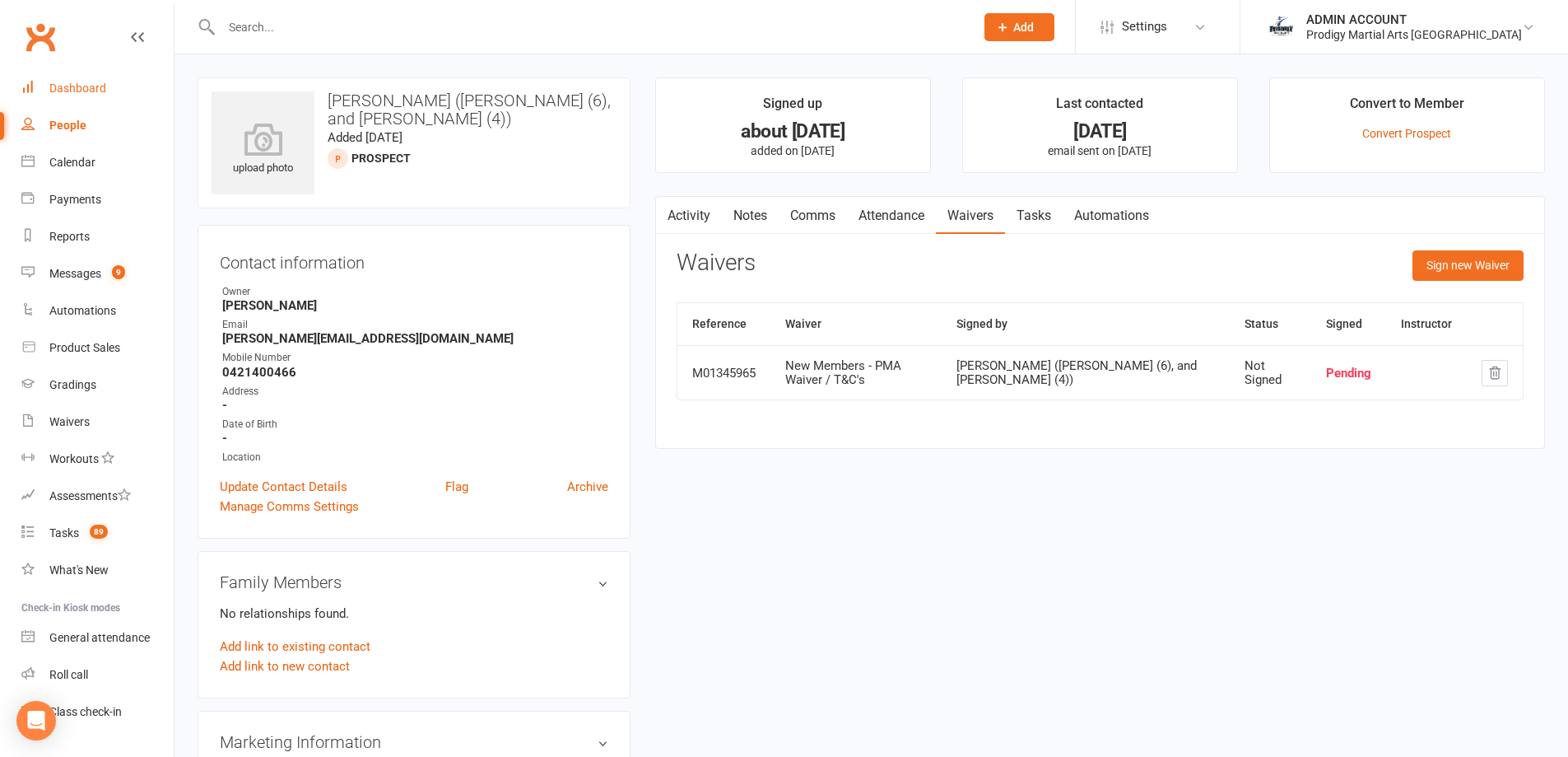
drag, startPoint x: 72, startPoint y: 80, endPoint x: 65, endPoint y: 70, distance: 12.2
click at [72, 81] on link "Dashboard" at bounding box center [98, 89] width 152 height 37
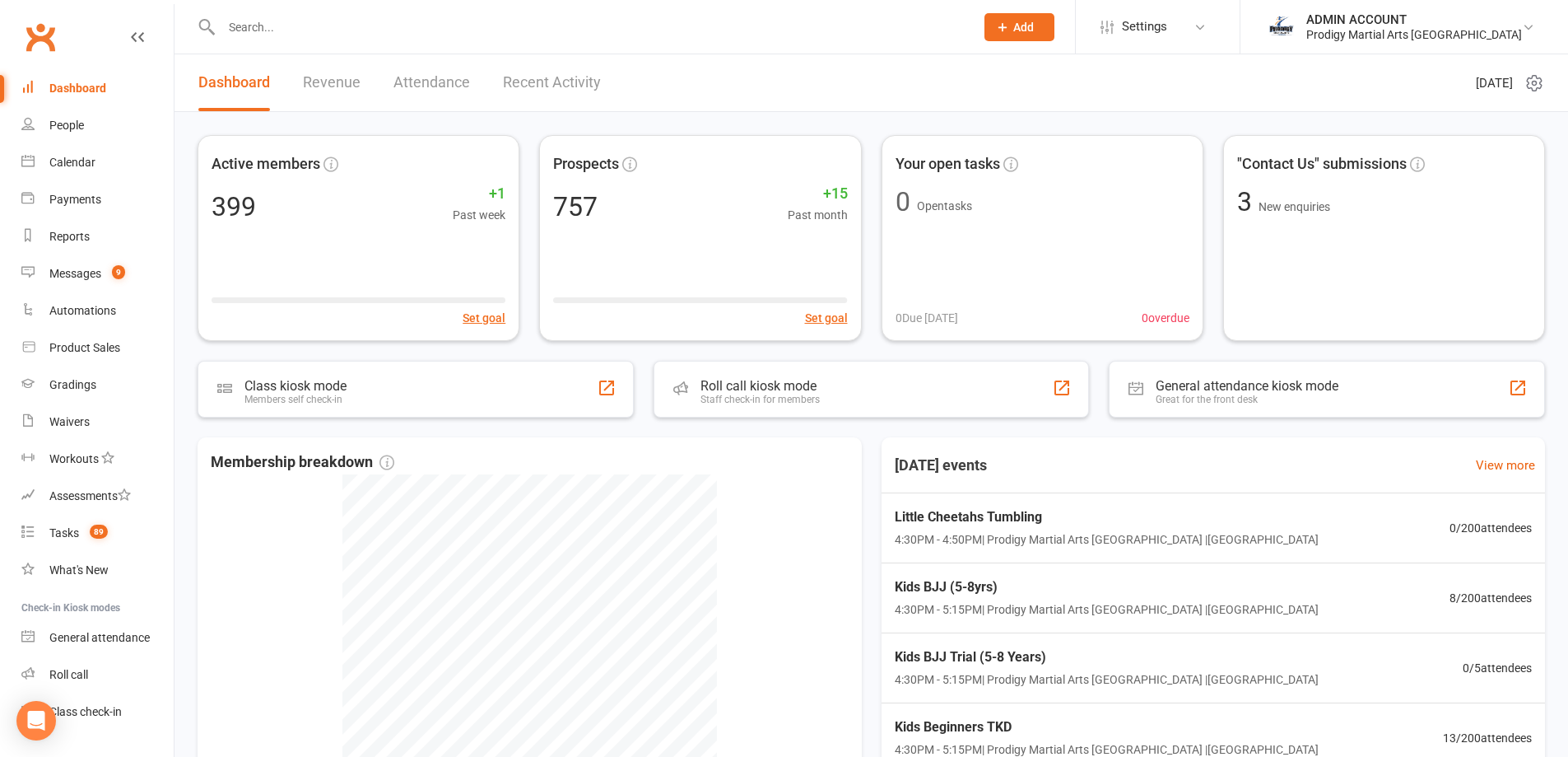
click at [381, 25] on input "text" at bounding box center [589, 27] width 747 height 23
click at [80, 713] on div "Class check-in" at bounding box center [85, 711] width 72 height 13
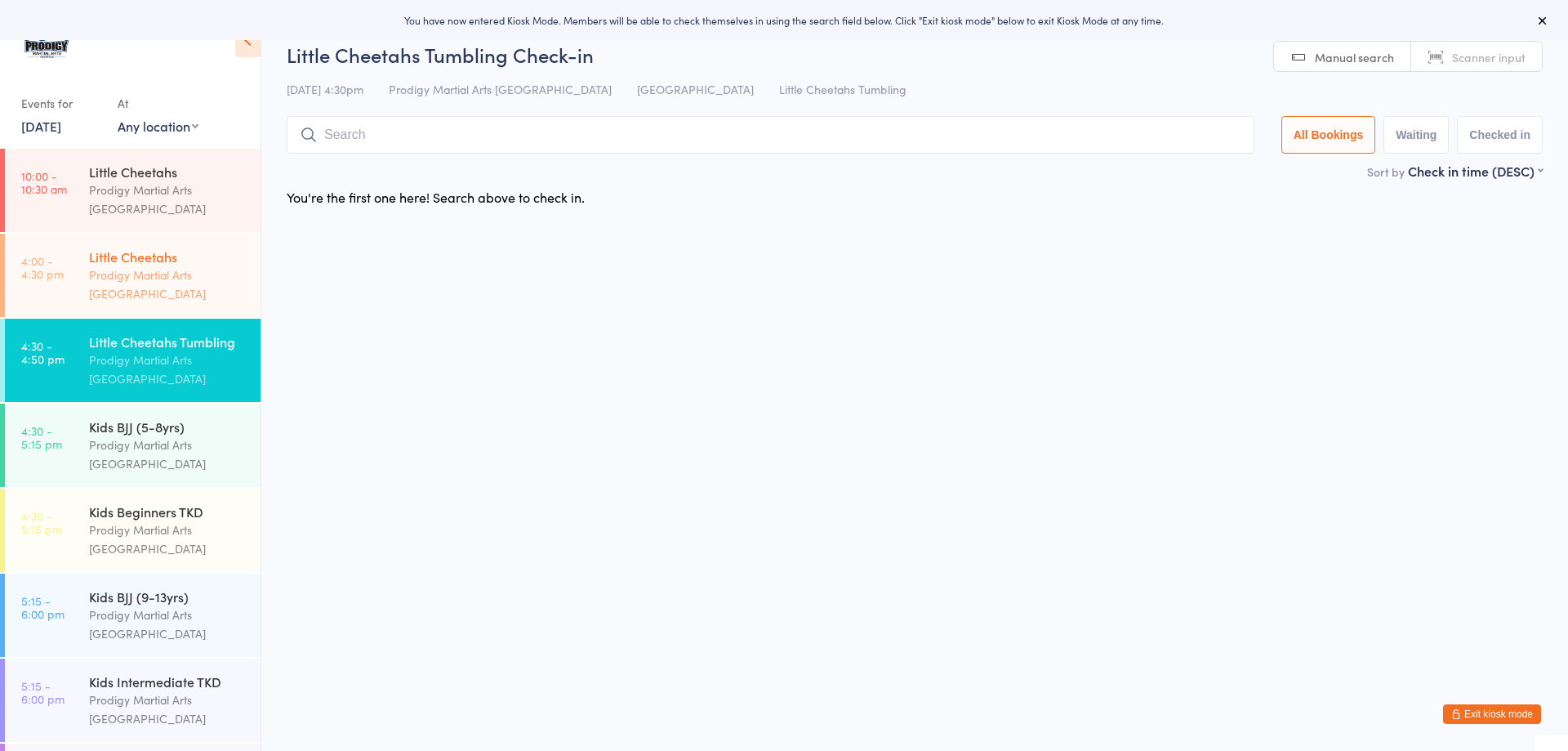
click at [108, 251] on div "Little Cheetahs" at bounding box center [168, 256] width 158 height 18
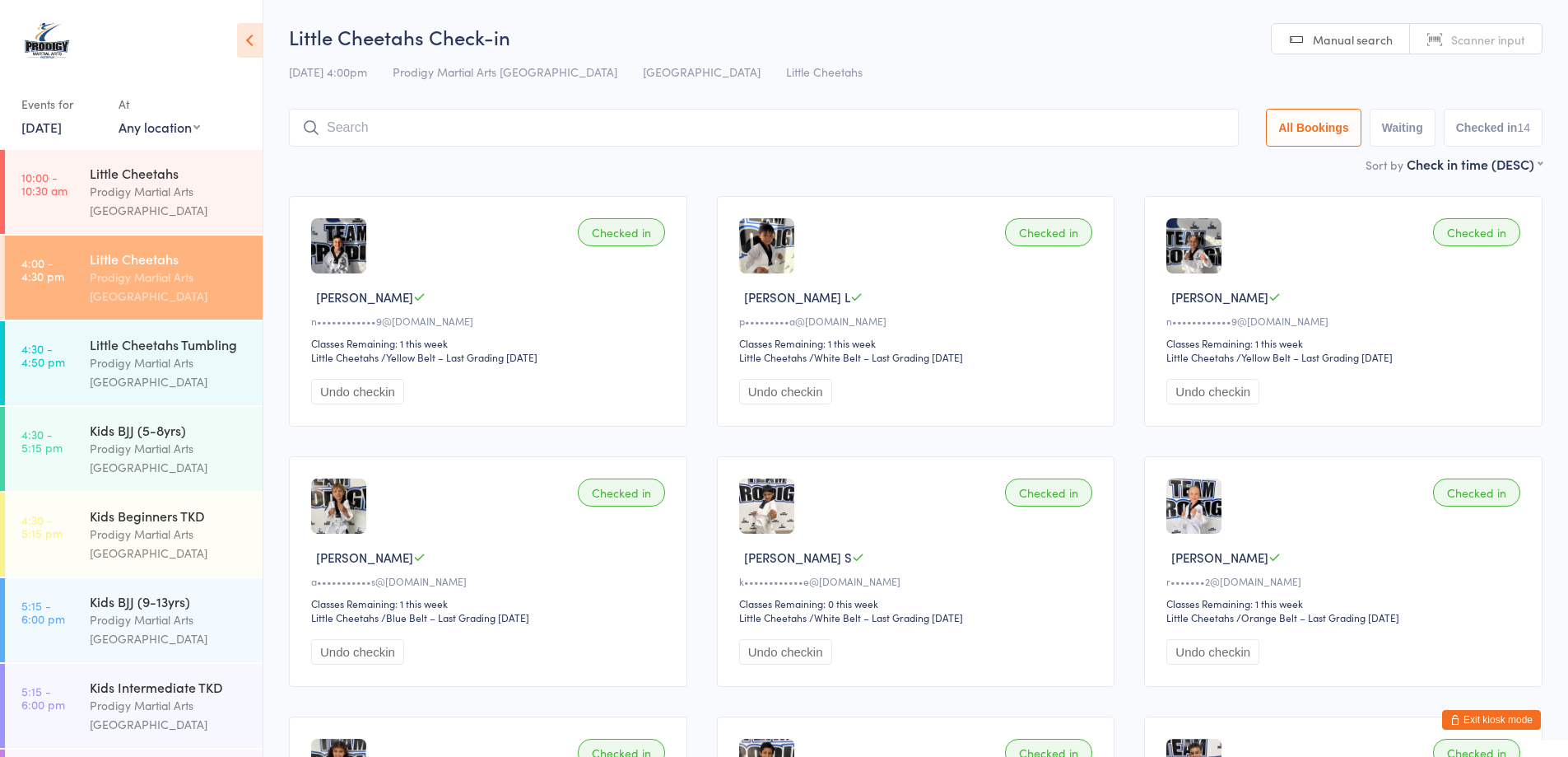
click at [1460, 717] on button "Exit kiosk mode" at bounding box center [1491, 720] width 99 height 20
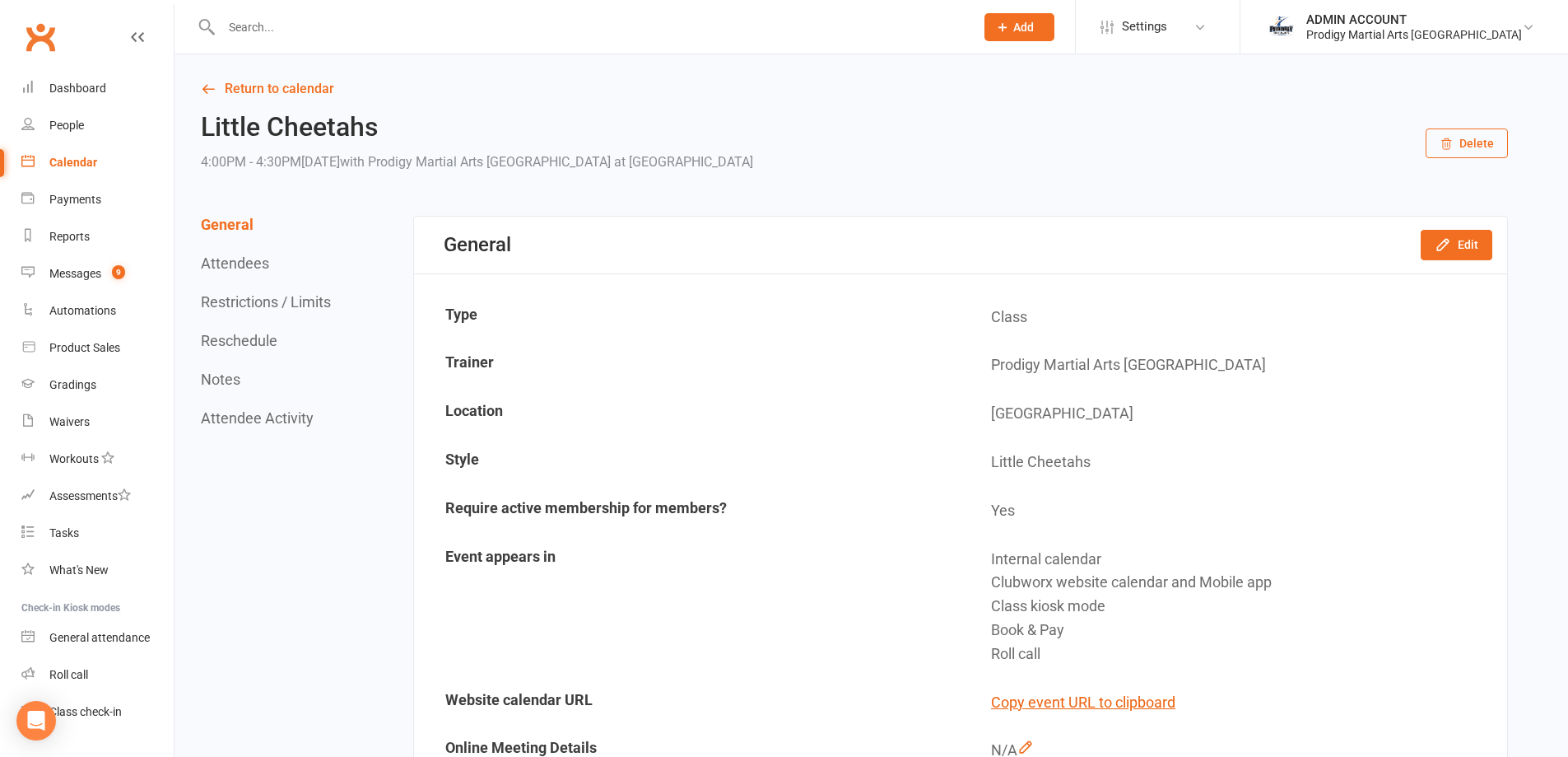
click at [241, 30] on input "text" at bounding box center [589, 27] width 747 height 23
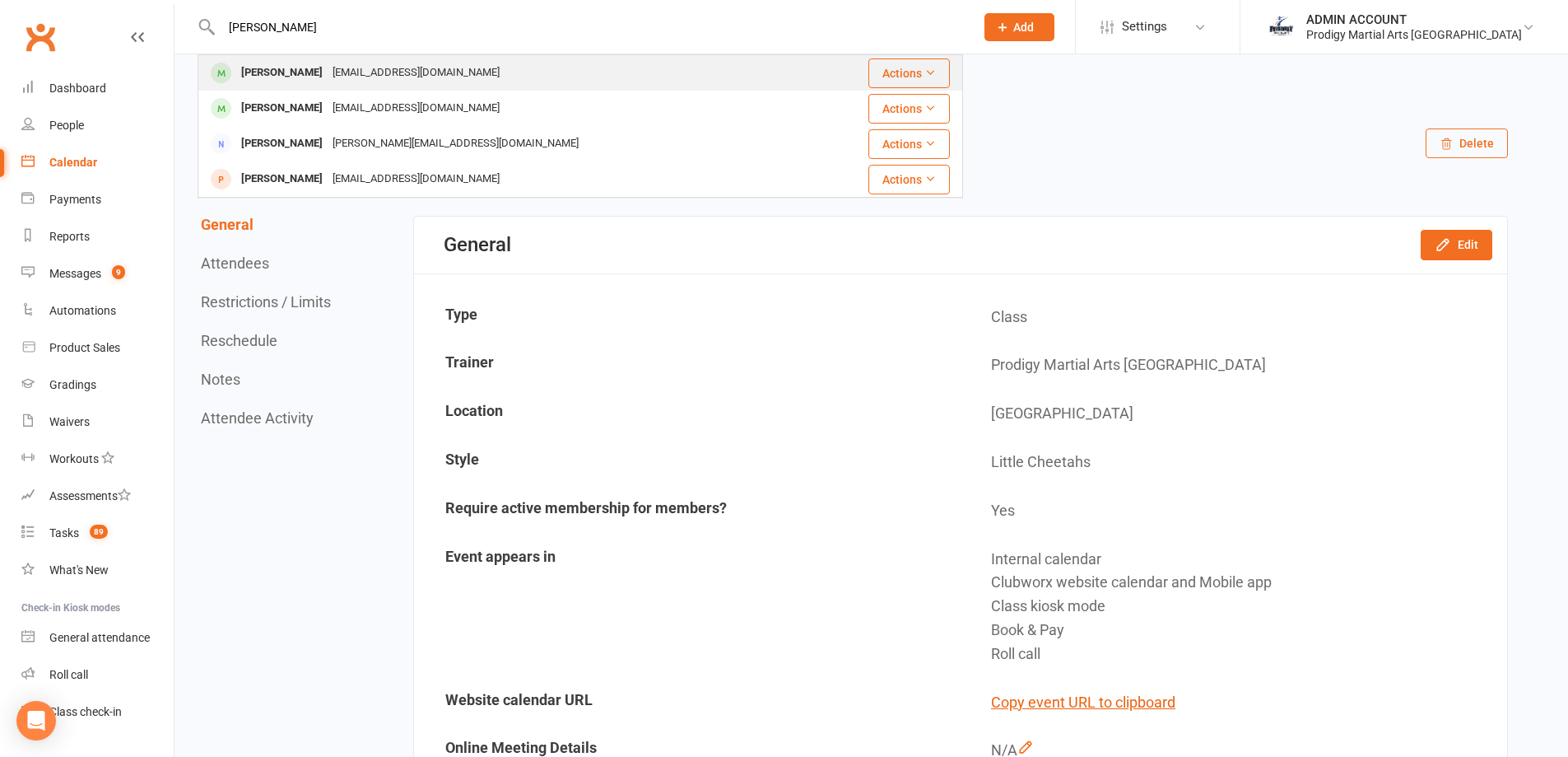
type input "zane"
click at [328, 72] on div "paoley.tjia@gmail.com" at bounding box center [416, 73] width 177 height 24
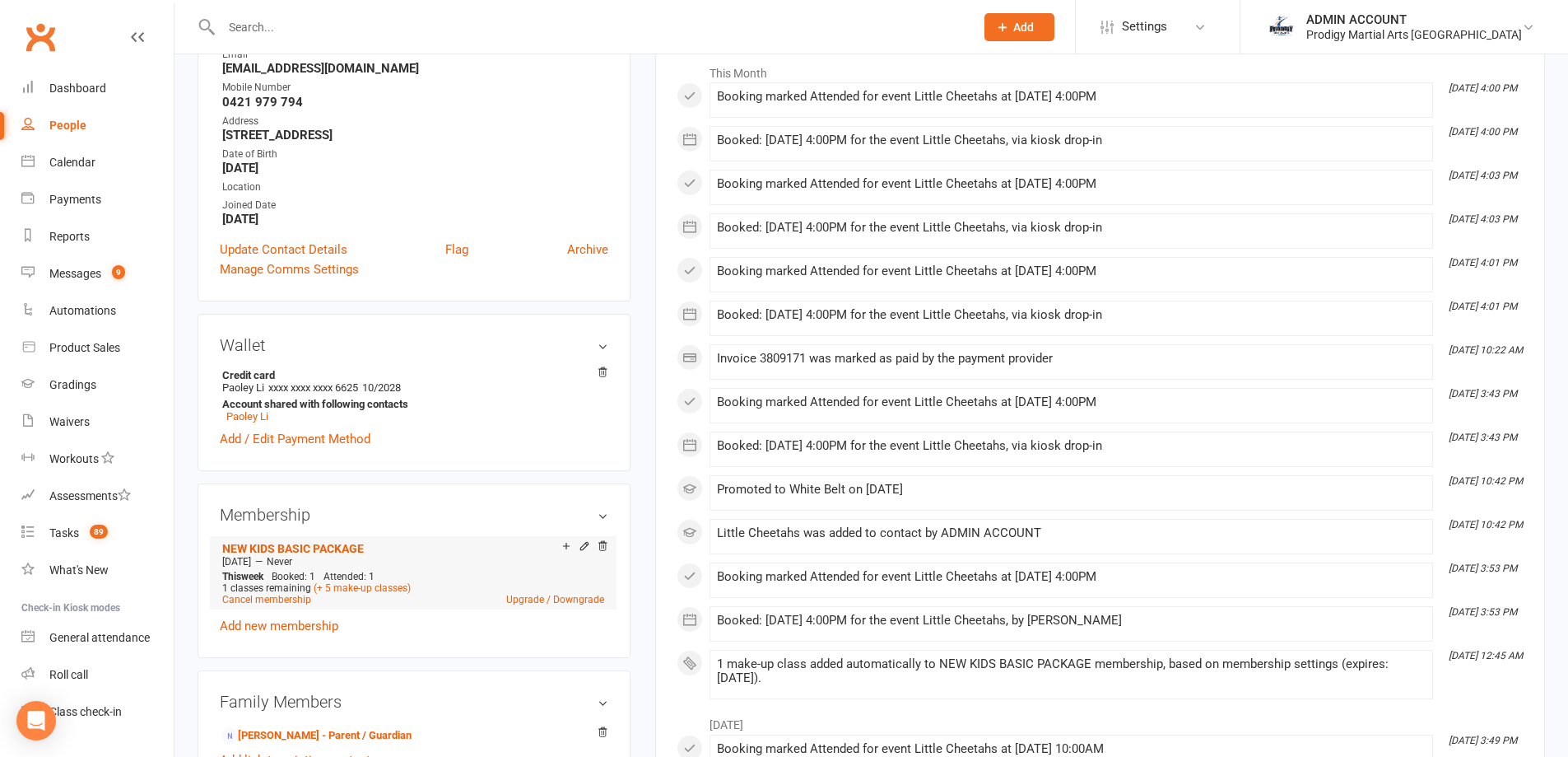
scroll to position [412, 0]
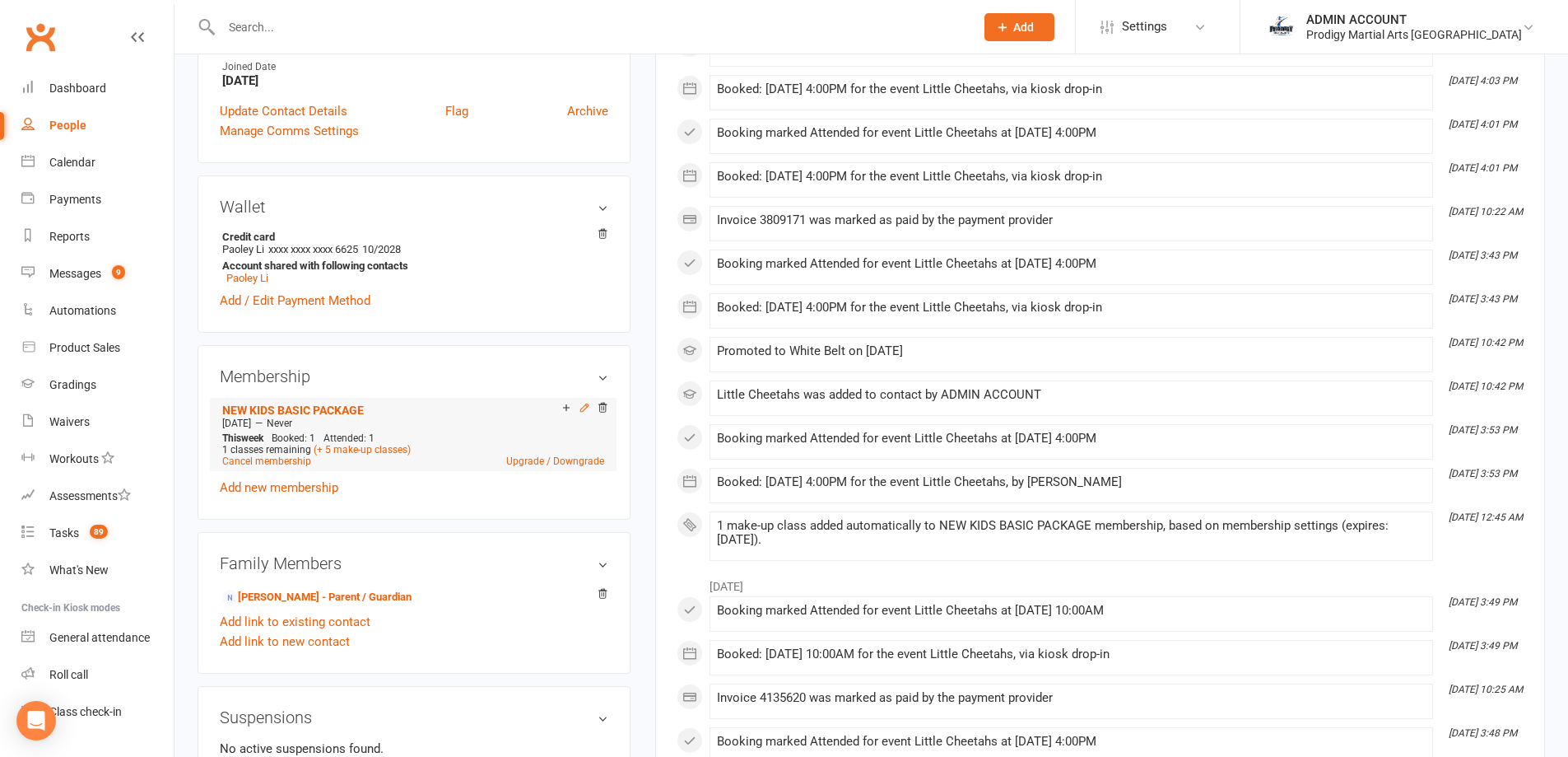
click at [583, 408] on icon at bounding box center [584, 407] width 12 height 12
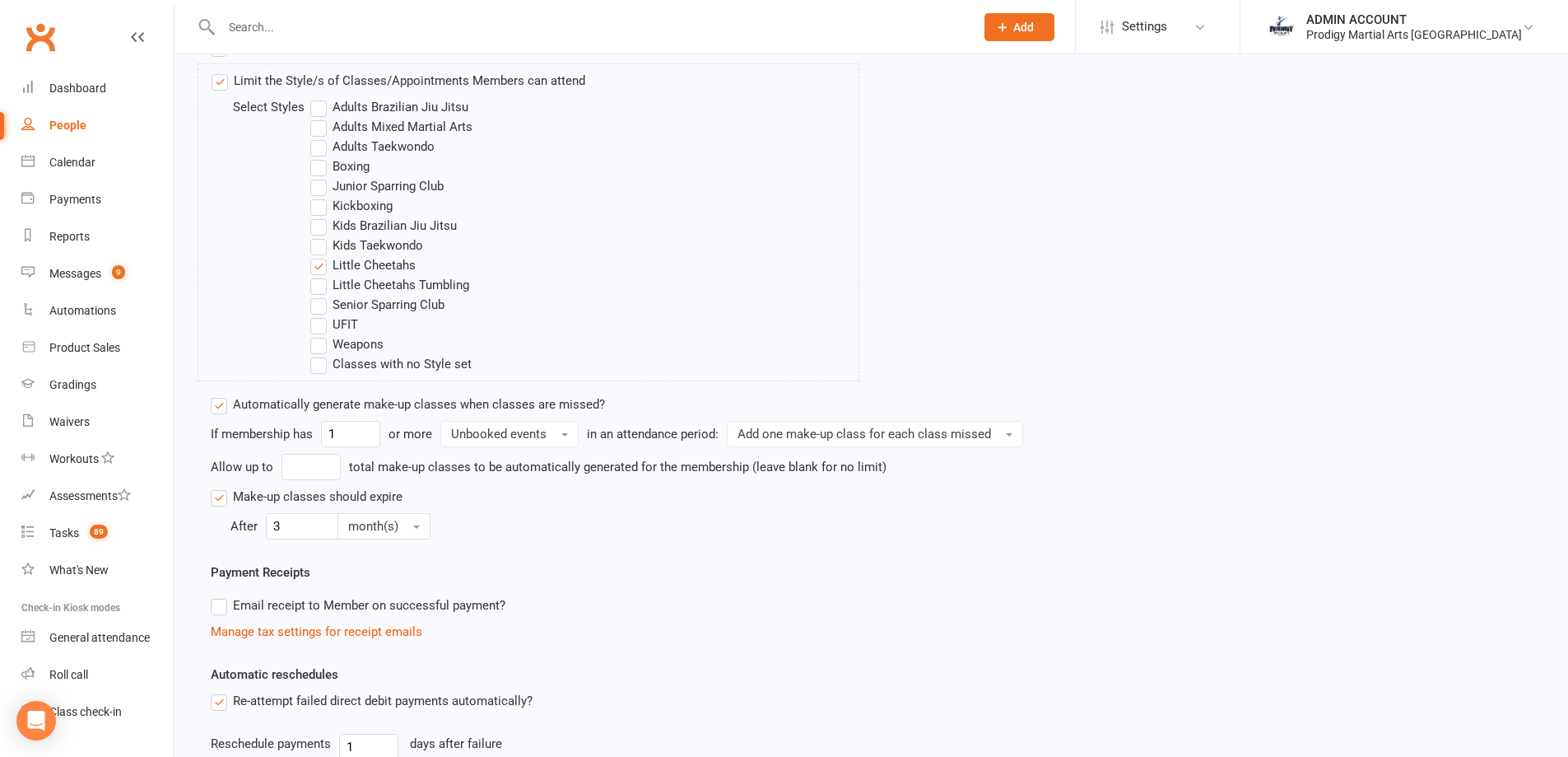
scroll to position [576, 0]
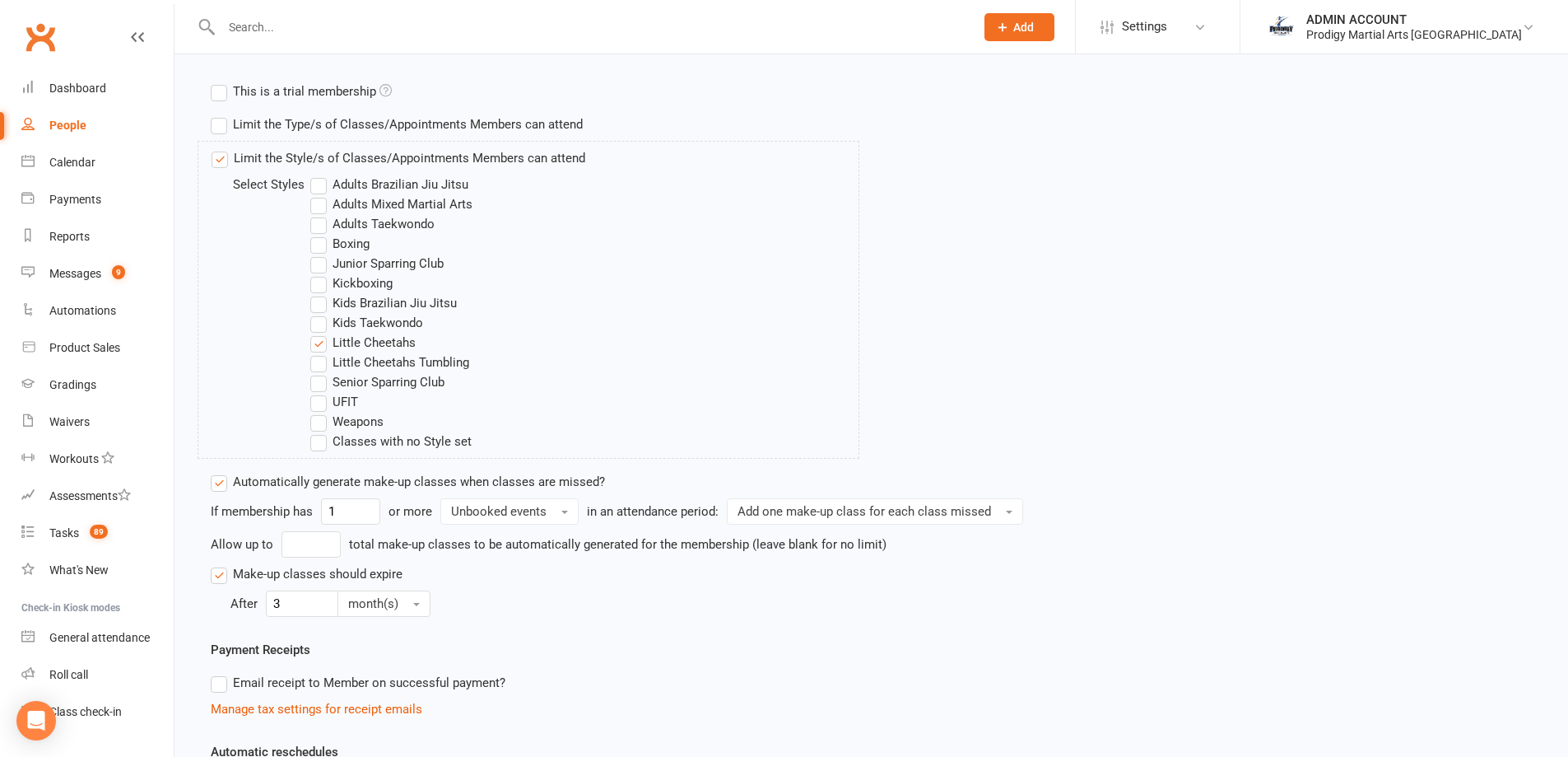
click at [323, 325] on label "Kids Taekwondo" at bounding box center [367, 323] width 113 height 20
click at [321, 313] on input "Kids Taekwondo" at bounding box center [315, 313] width 11 height 0
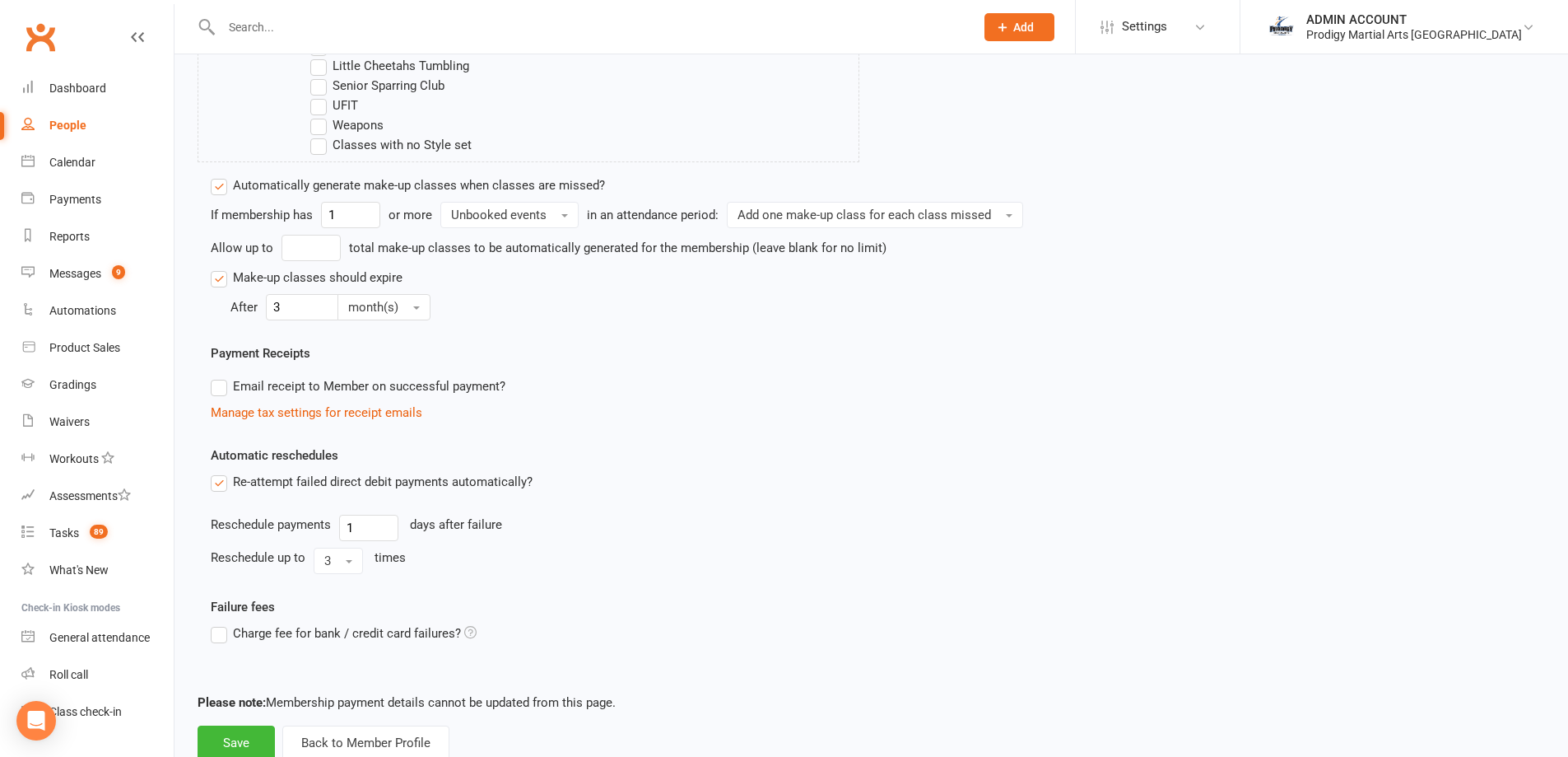
scroll to position [923, 0]
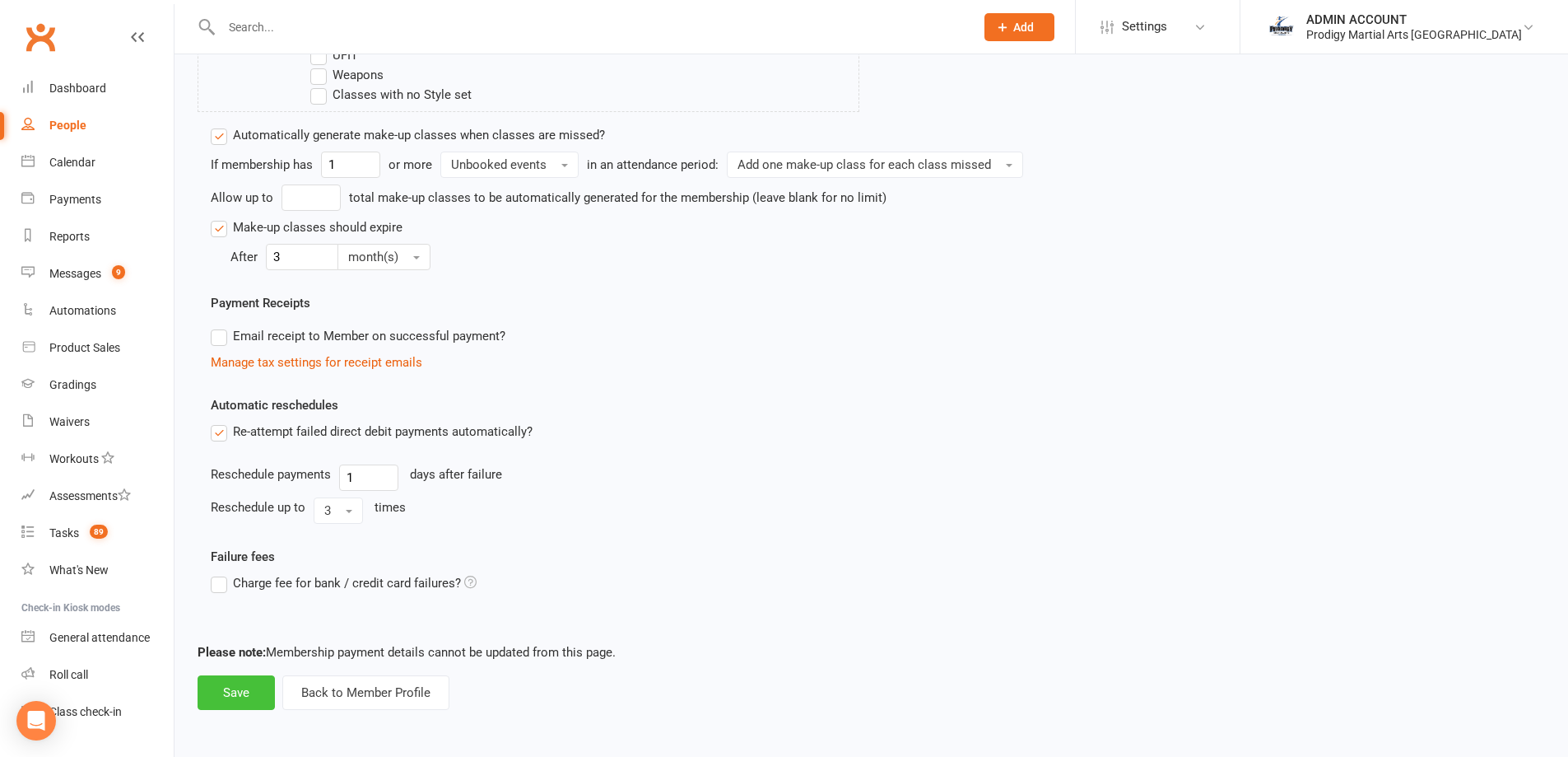
click at [238, 688] on button "Save" at bounding box center [236, 692] width 77 height 35
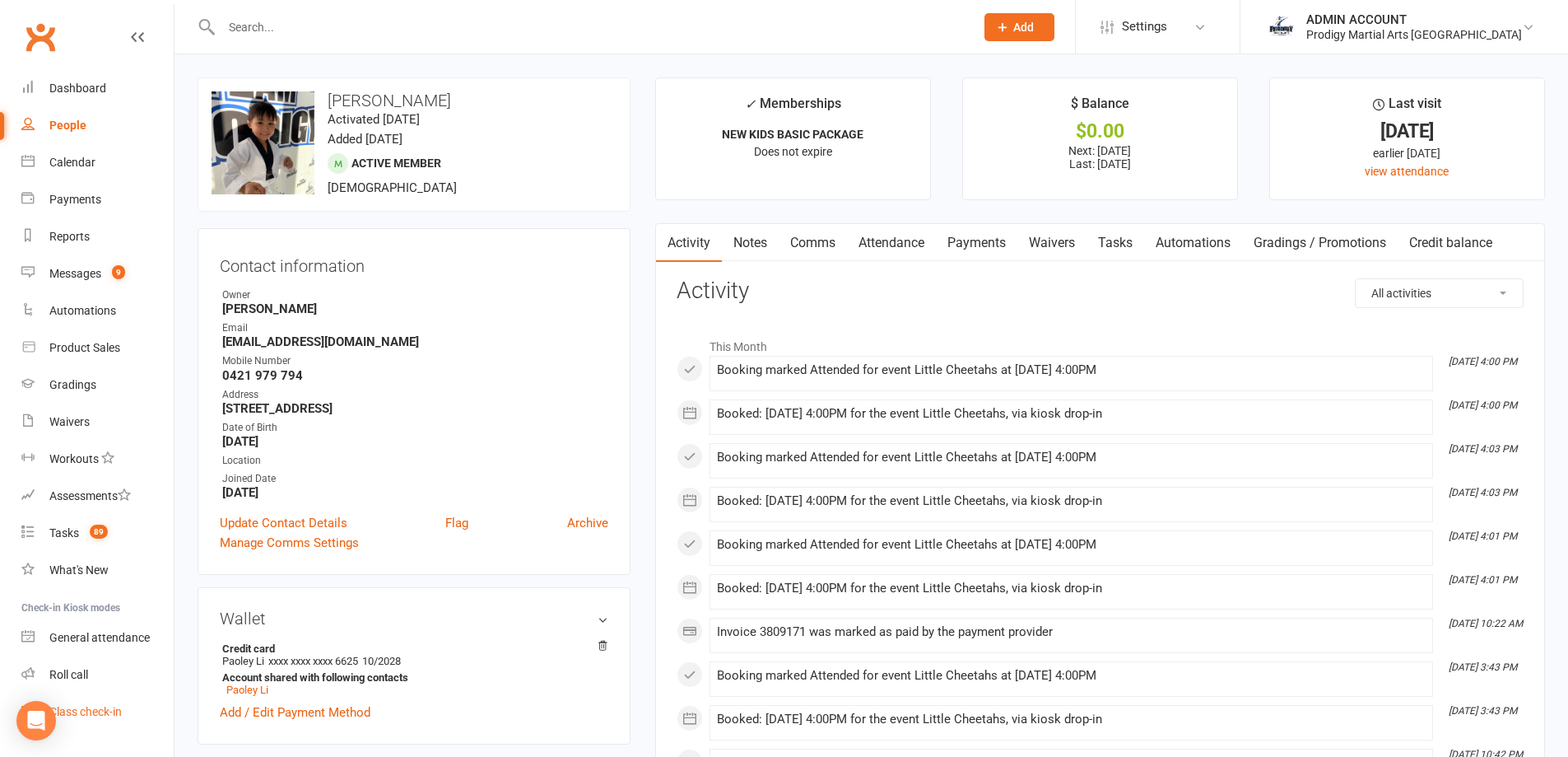
click at [95, 706] on div "Class check-in" at bounding box center [85, 711] width 72 height 13
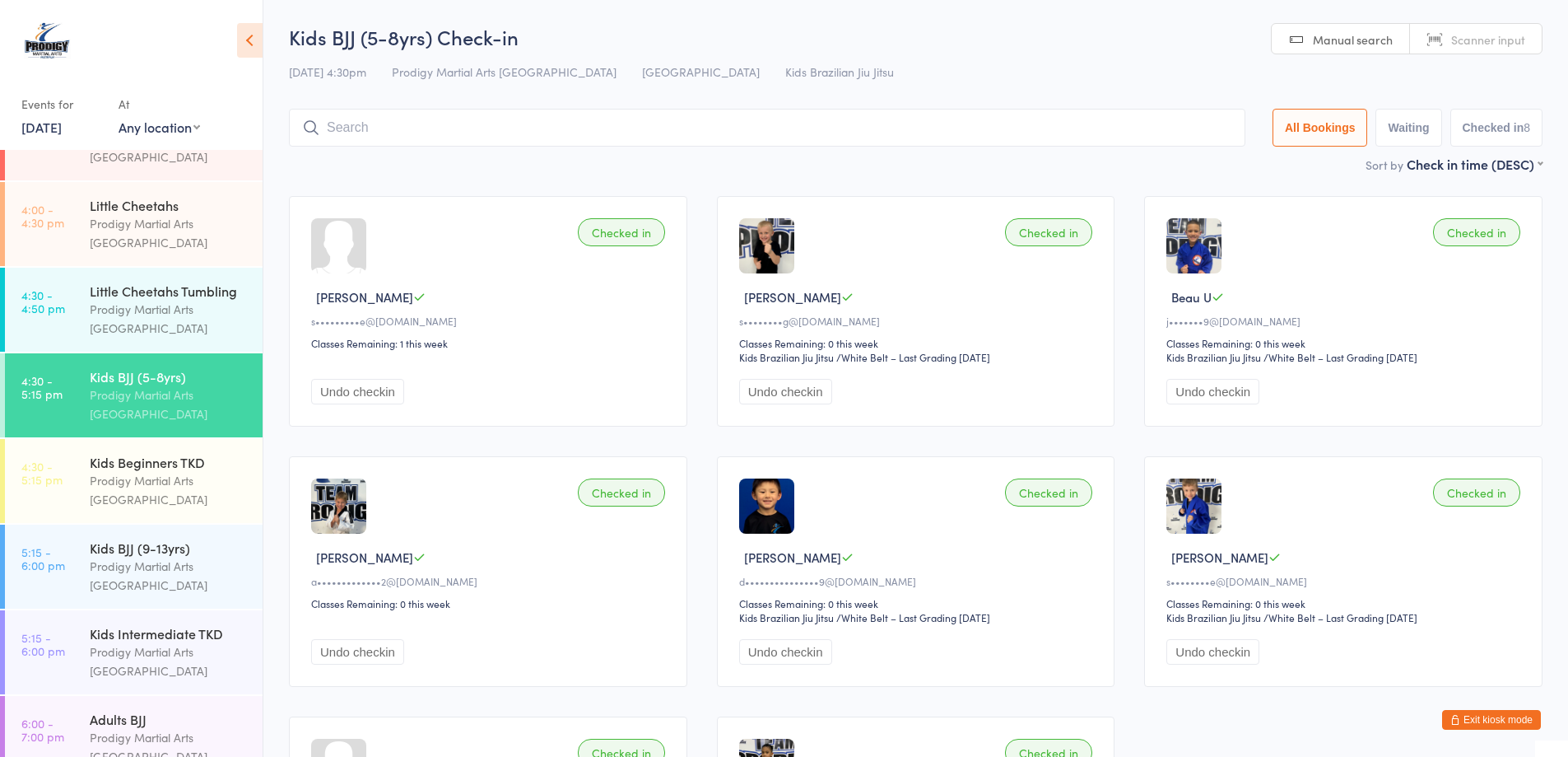
scroll to position [82, 0]
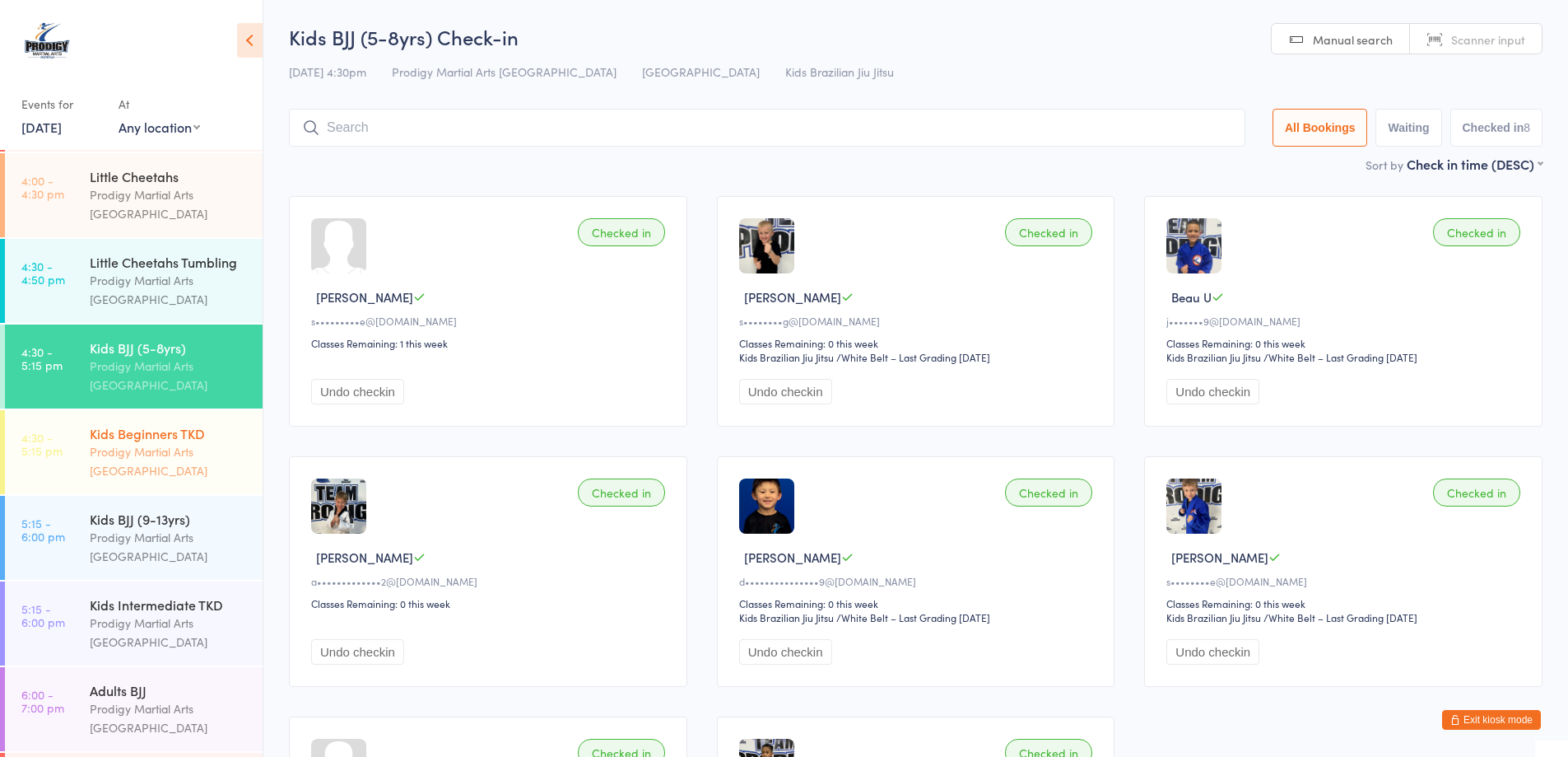
click at [137, 442] on div "Kids Beginners TKD" at bounding box center [169, 433] width 159 height 18
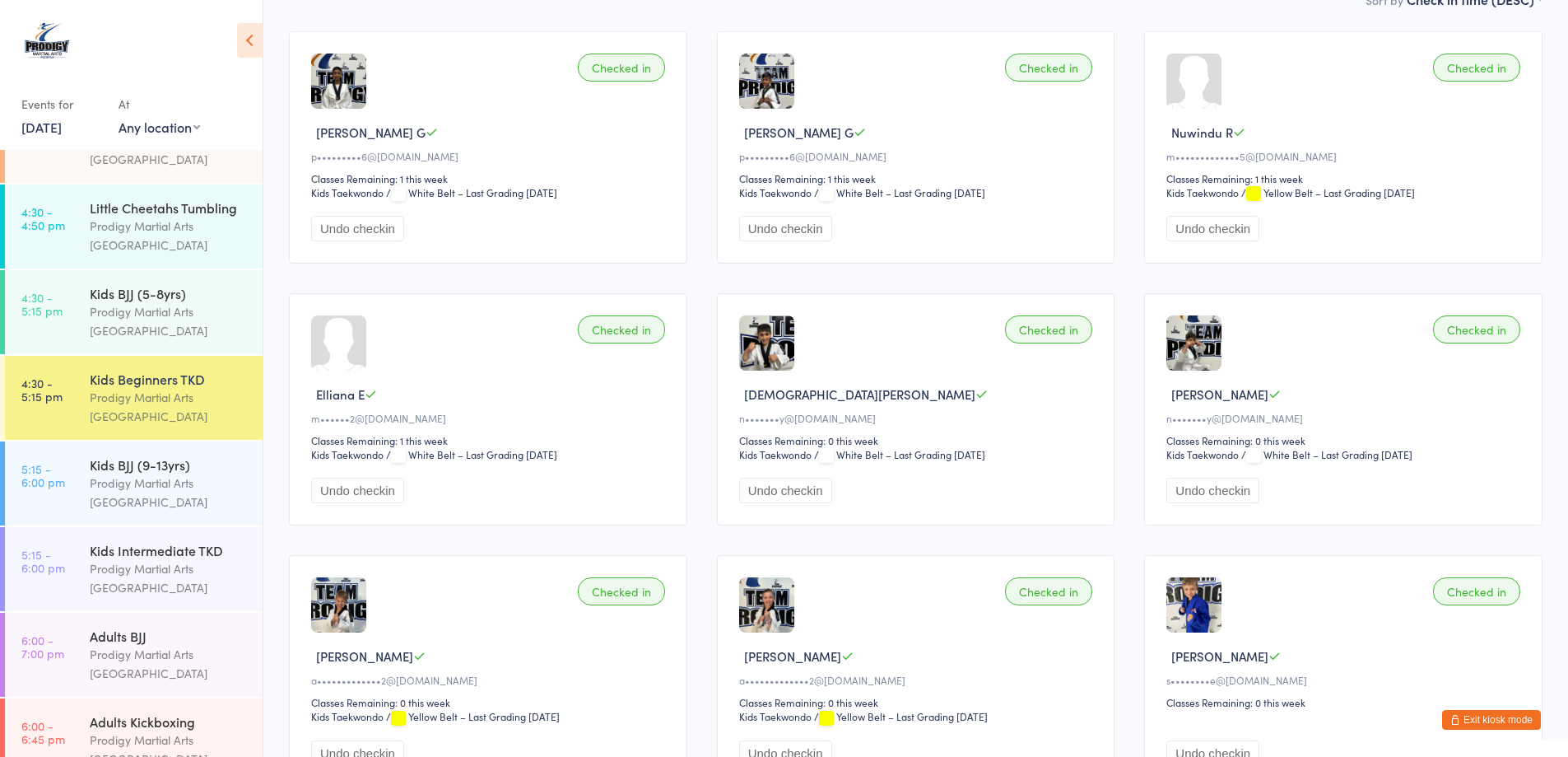
scroll to position [165, 0]
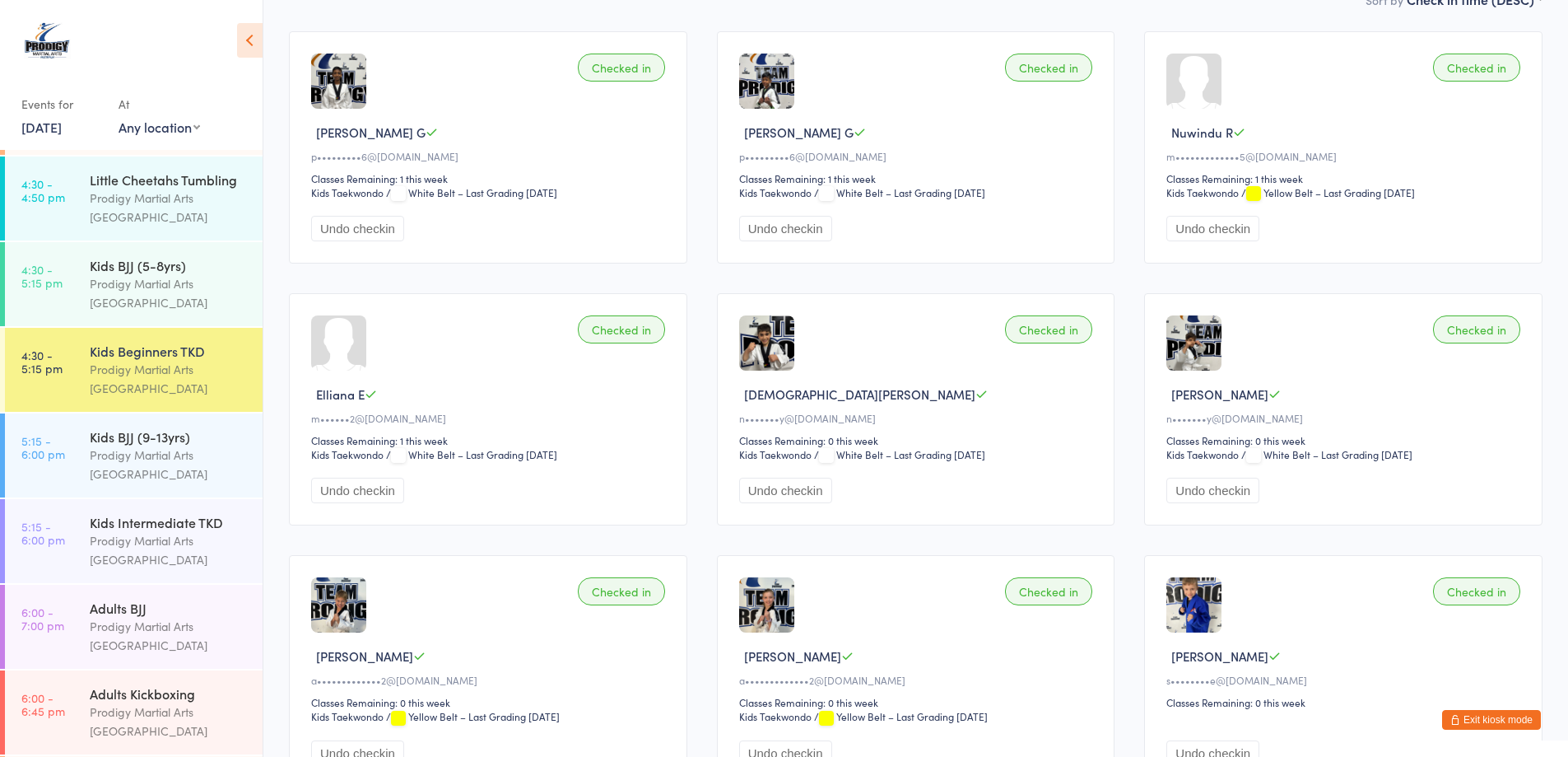
click at [1374, 664] on div "[PERSON_NAME]" at bounding box center [1346, 655] width 359 height 17
click at [1177, 624] on img at bounding box center [1194, 605] width 55 height 55
click at [1186, 663] on span "[PERSON_NAME]" at bounding box center [1219, 655] width 97 height 17
click at [1493, 581] on div "Checked in" at bounding box center [1476, 591] width 87 height 28
click at [1493, 591] on div "Checked in" at bounding box center [1476, 591] width 87 height 28
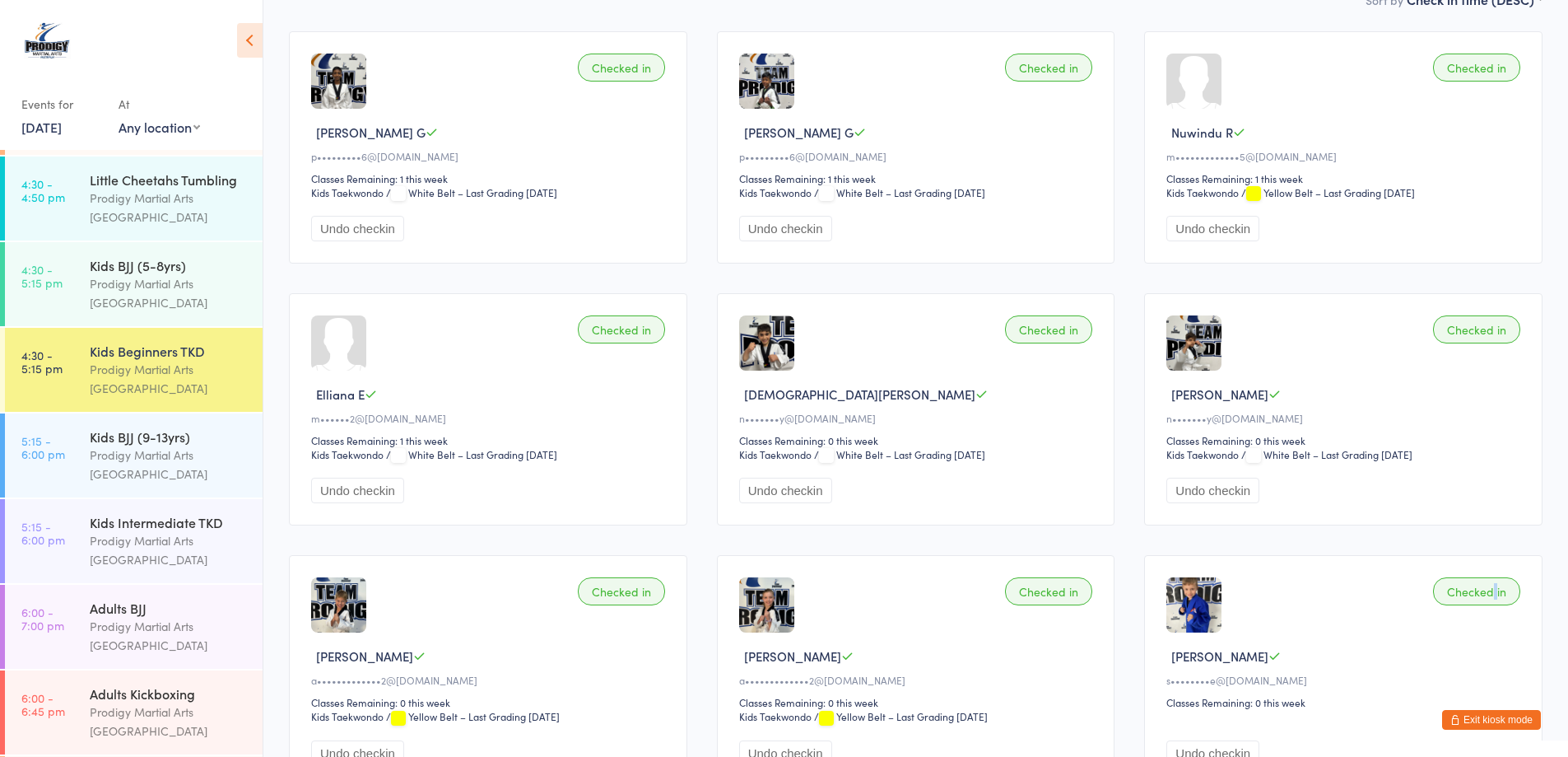
click at [1493, 591] on div "Checked in" at bounding box center [1476, 591] width 87 height 28
drag, startPoint x: 1448, startPoint y: 610, endPoint x: 1255, endPoint y: 643, distance: 195.8
click at [1255, 643] on div "Checked in Rocco D s••••••••e@hotmail.com Classes Remaining: 0 this week Undo c…" at bounding box center [1343, 671] width 398 height 232
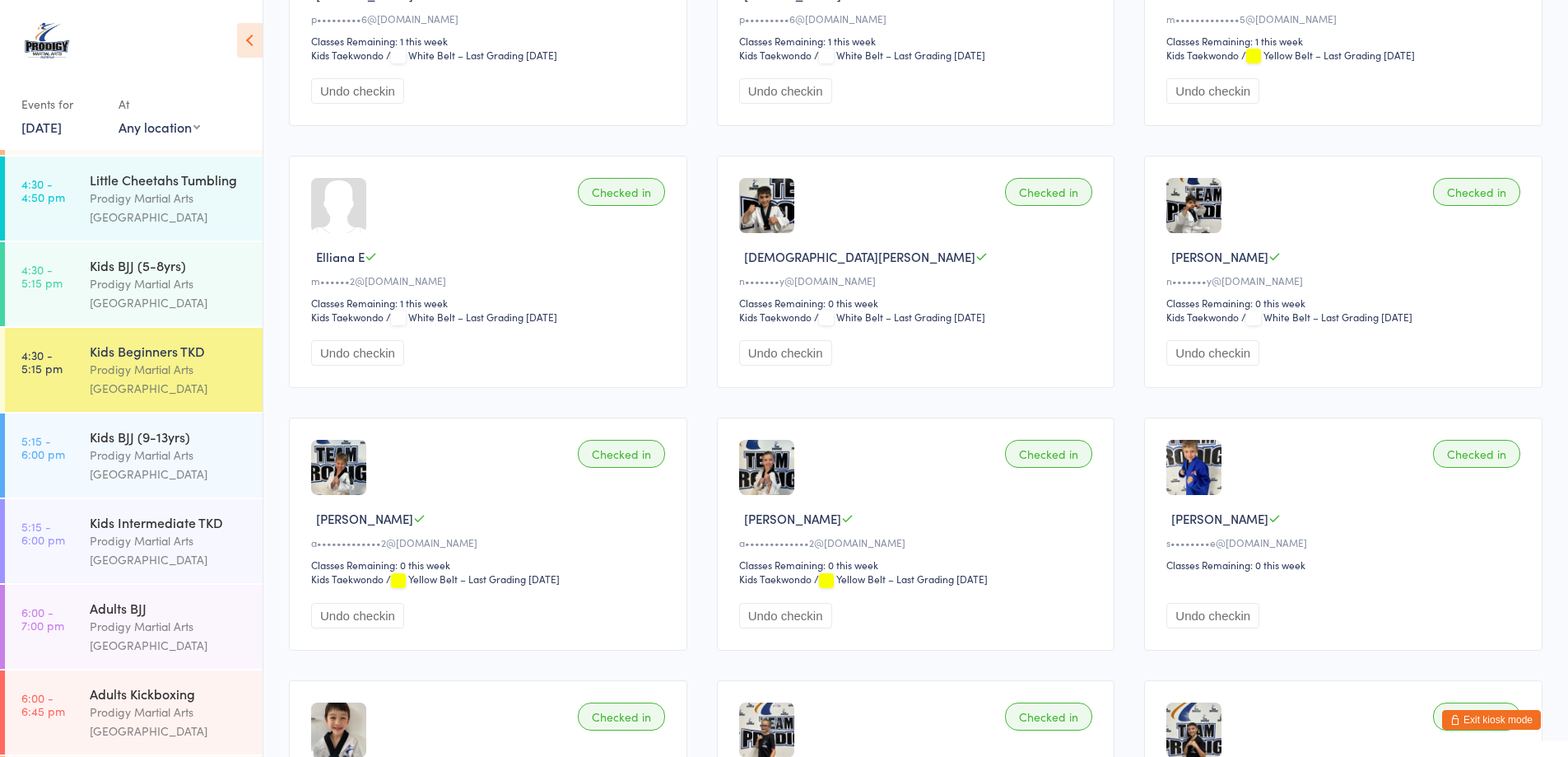
scroll to position [330, 0]
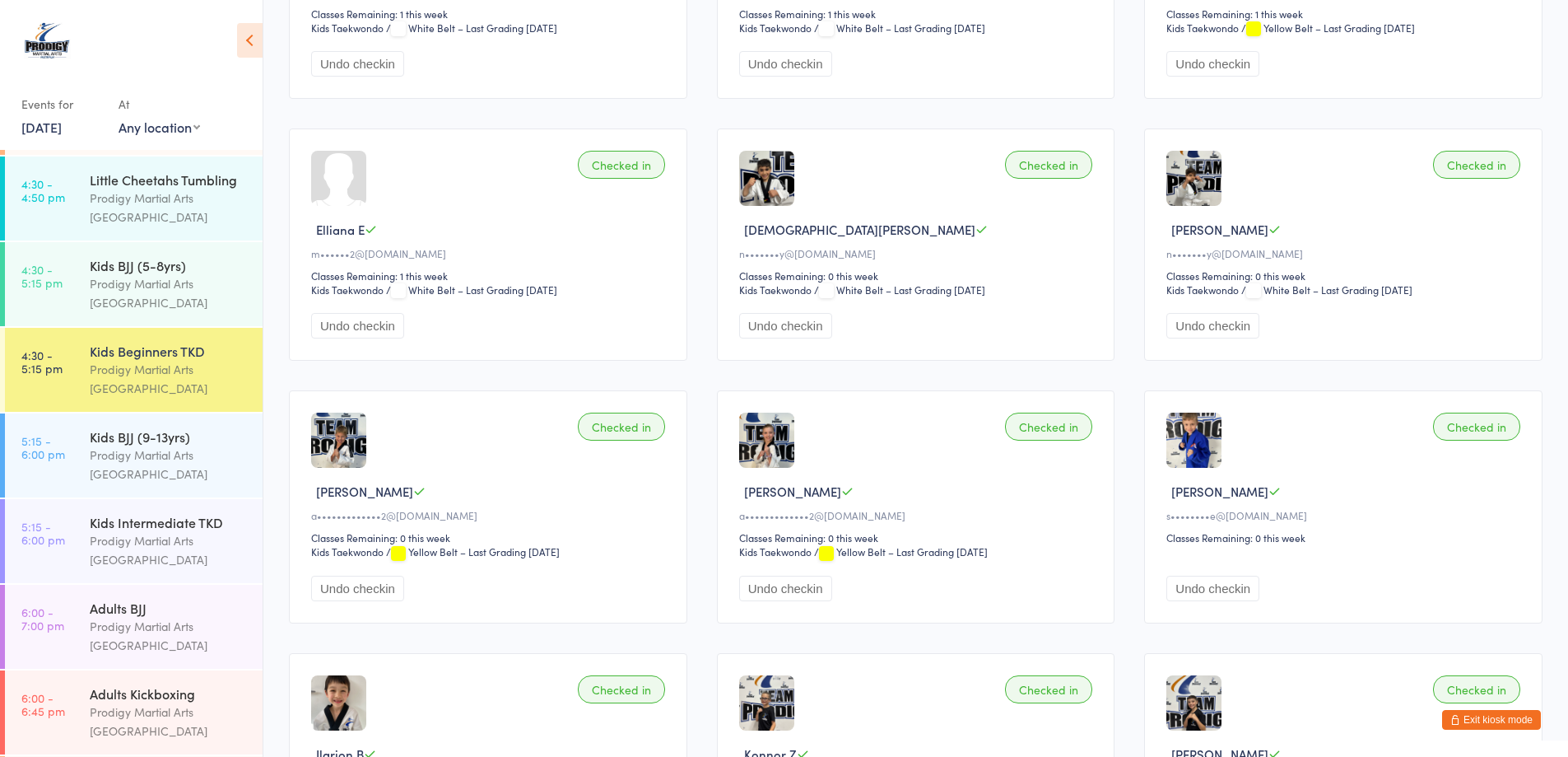
click at [1483, 718] on button "Exit kiosk mode" at bounding box center [1491, 720] width 99 height 20
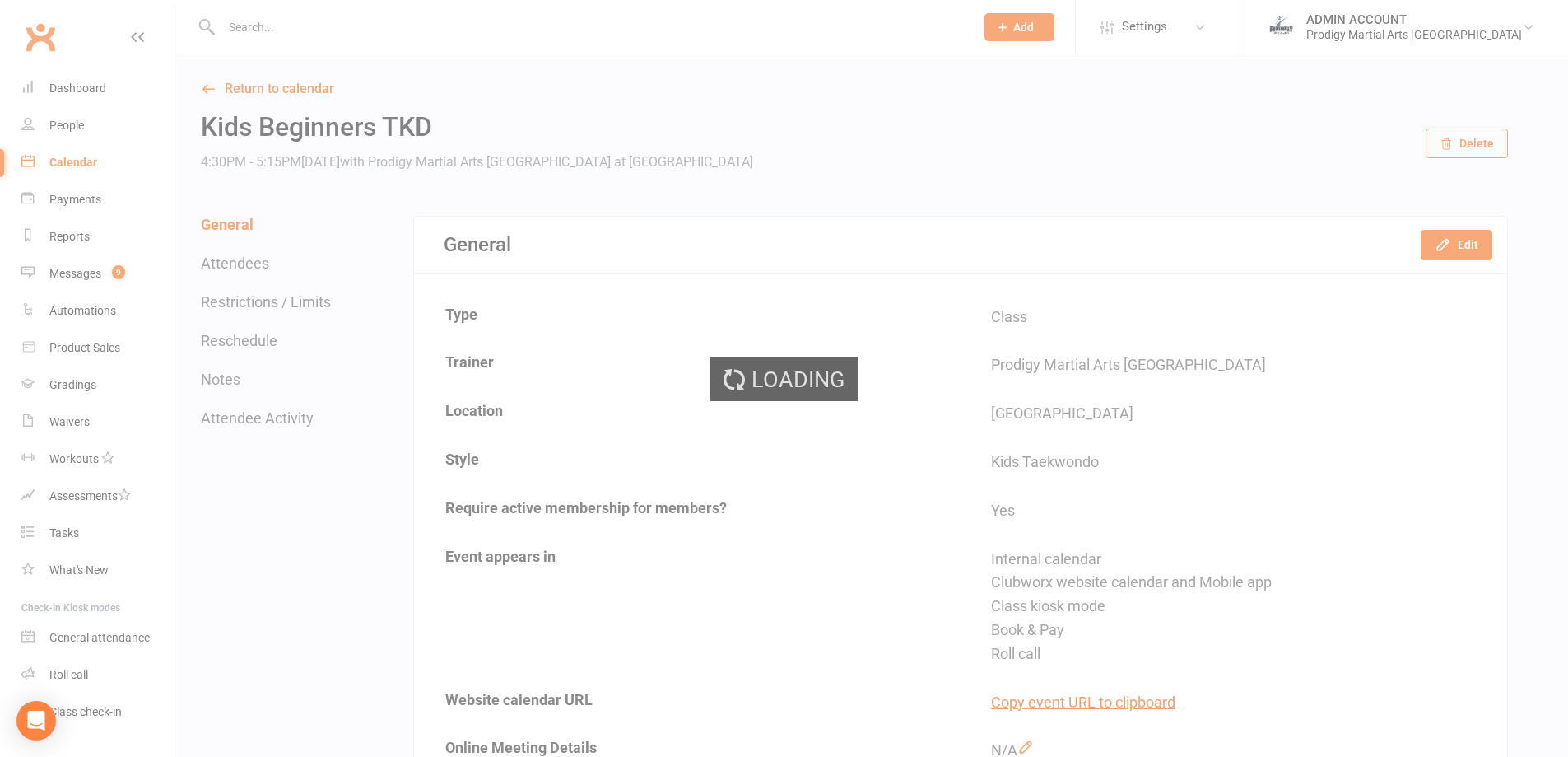
click at [245, 17] on div "Loading" at bounding box center [784, 378] width 1568 height 757
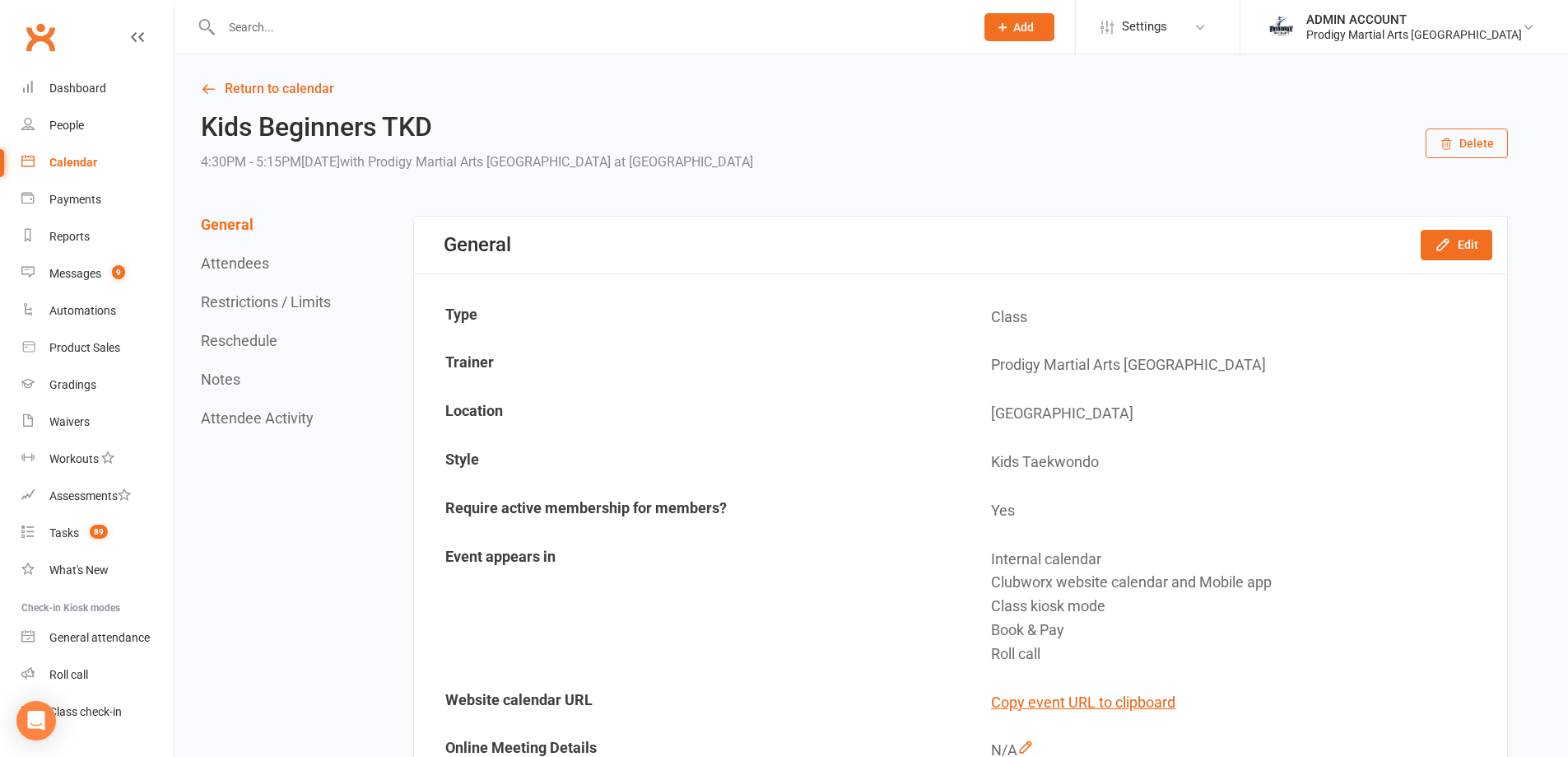
click at [301, 20] on input "text" at bounding box center [589, 27] width 747 height 23
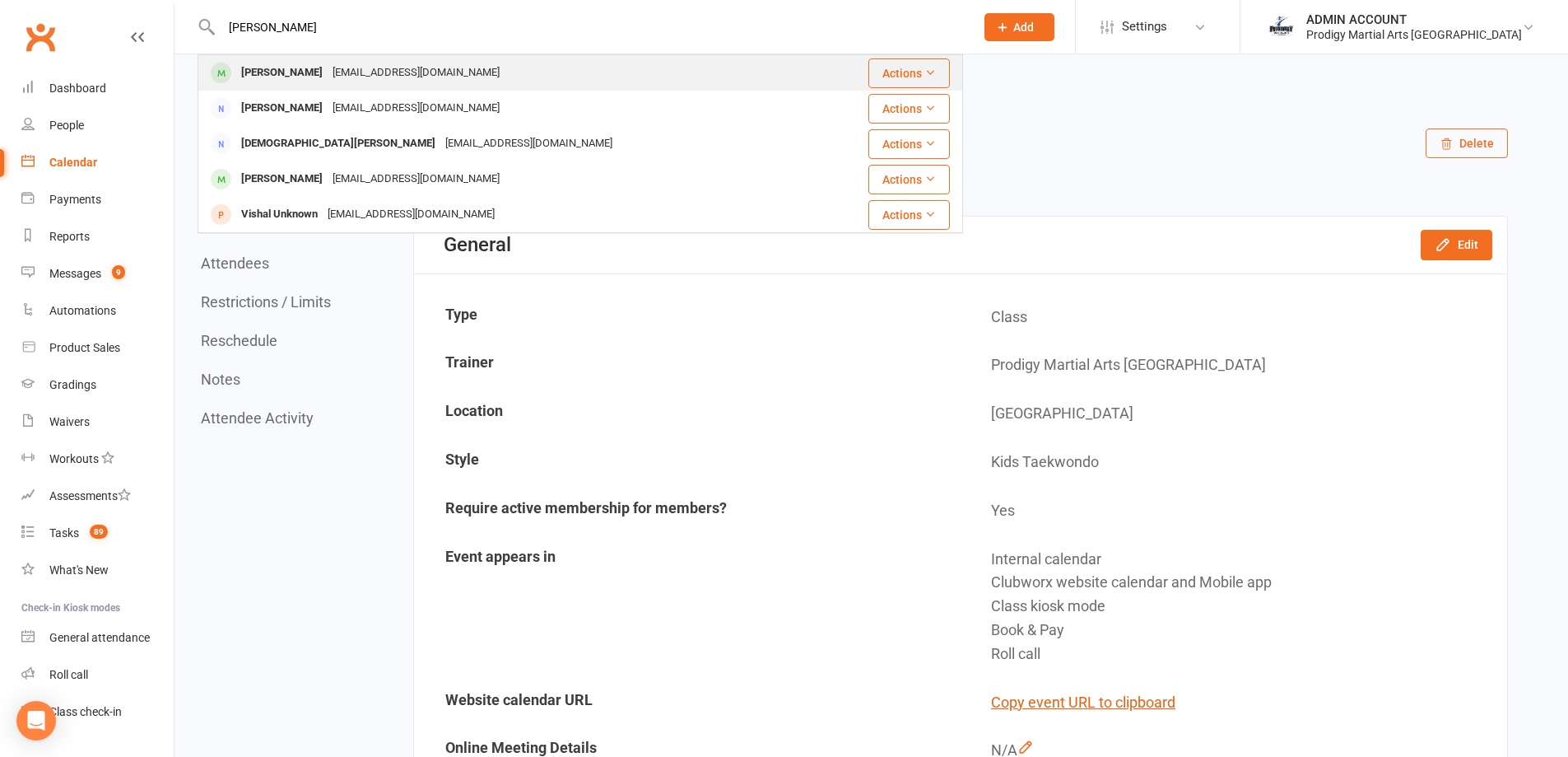
type input "rocco"
click at [257, 64] on div "Rocco Dante" at bounding box center [281, 73] width 91 height 24
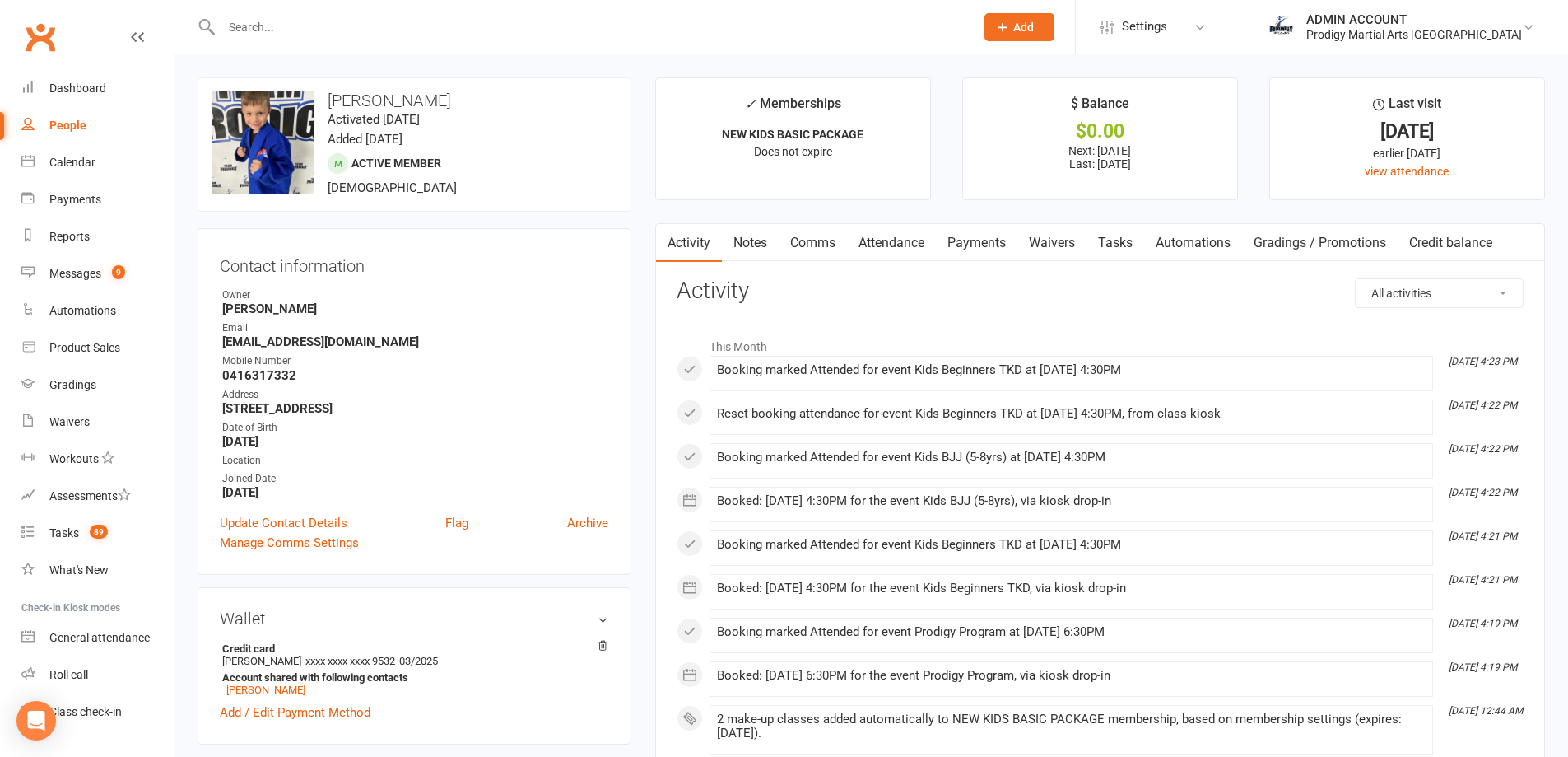
click at [901, 241] on link "Attendance" at bounding box center [891, 243] width 89 height 38
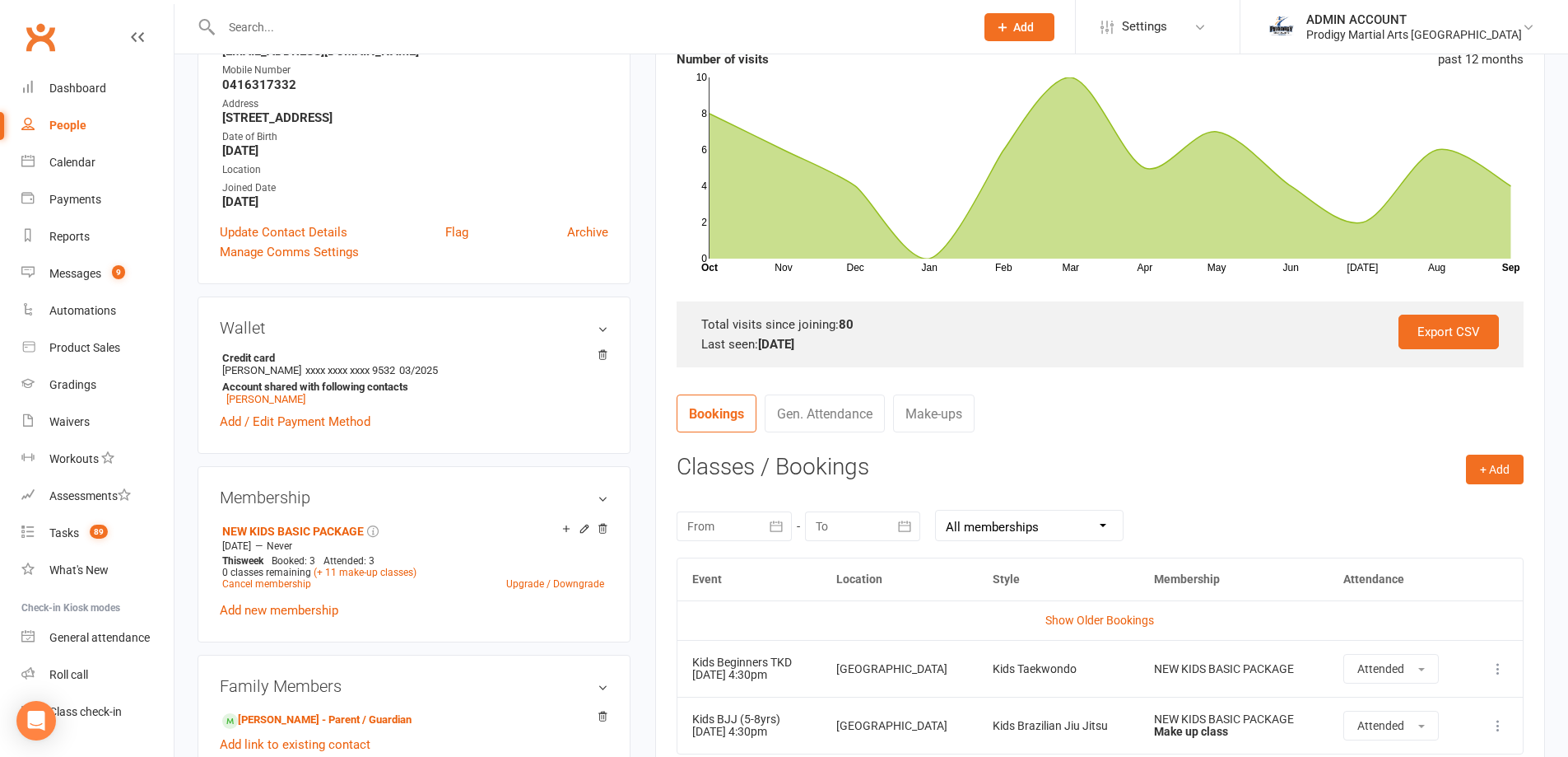
scroll to position [412, 0]
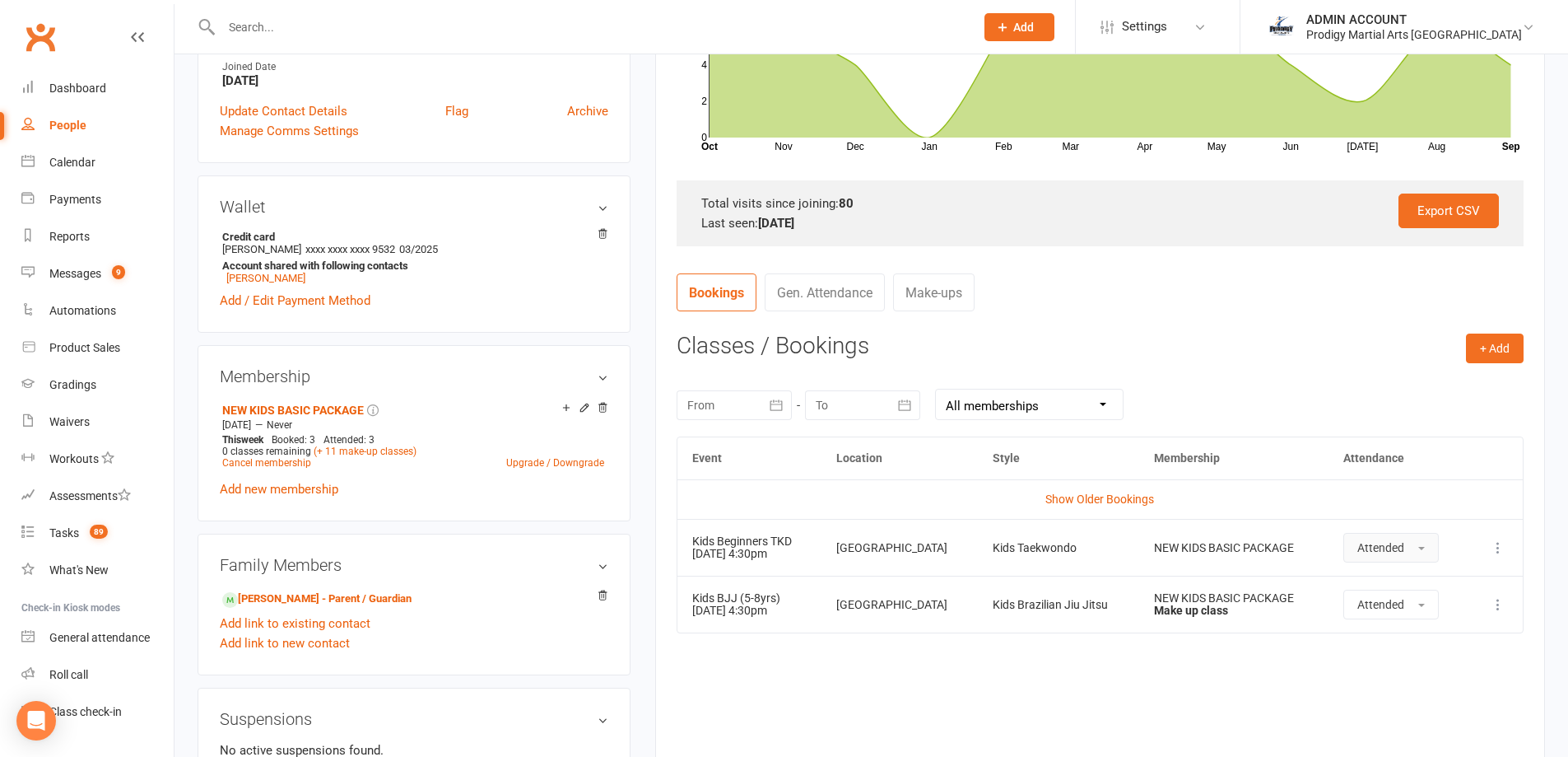
click at [1397, 549] on button "Attended" at bounding box center [1391, 547] width 95 height 30
click at [1394, 548] on button "Attended" at bounding box center [1391, 547] width 95 height 30
click at [1494, 543] on icon at bounding box center [1498, 547] width 17 height 17
click at [1397, 644] on link "Remove booking" at bounding box center [1426, 646] width 163 height 33
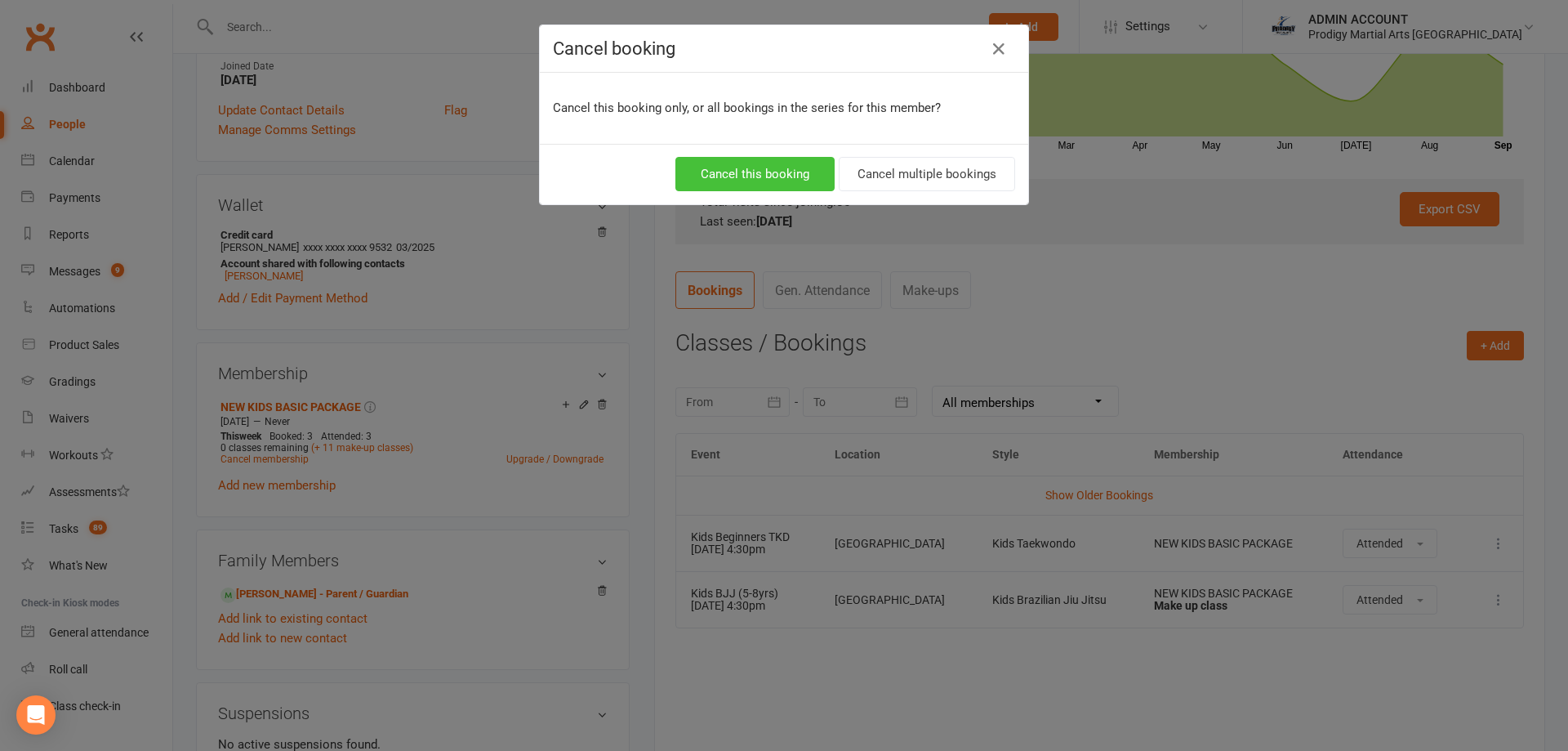
click at [738, 171] on button "Cancel this booking" at bounding box center [755, 174] width 159 height 35
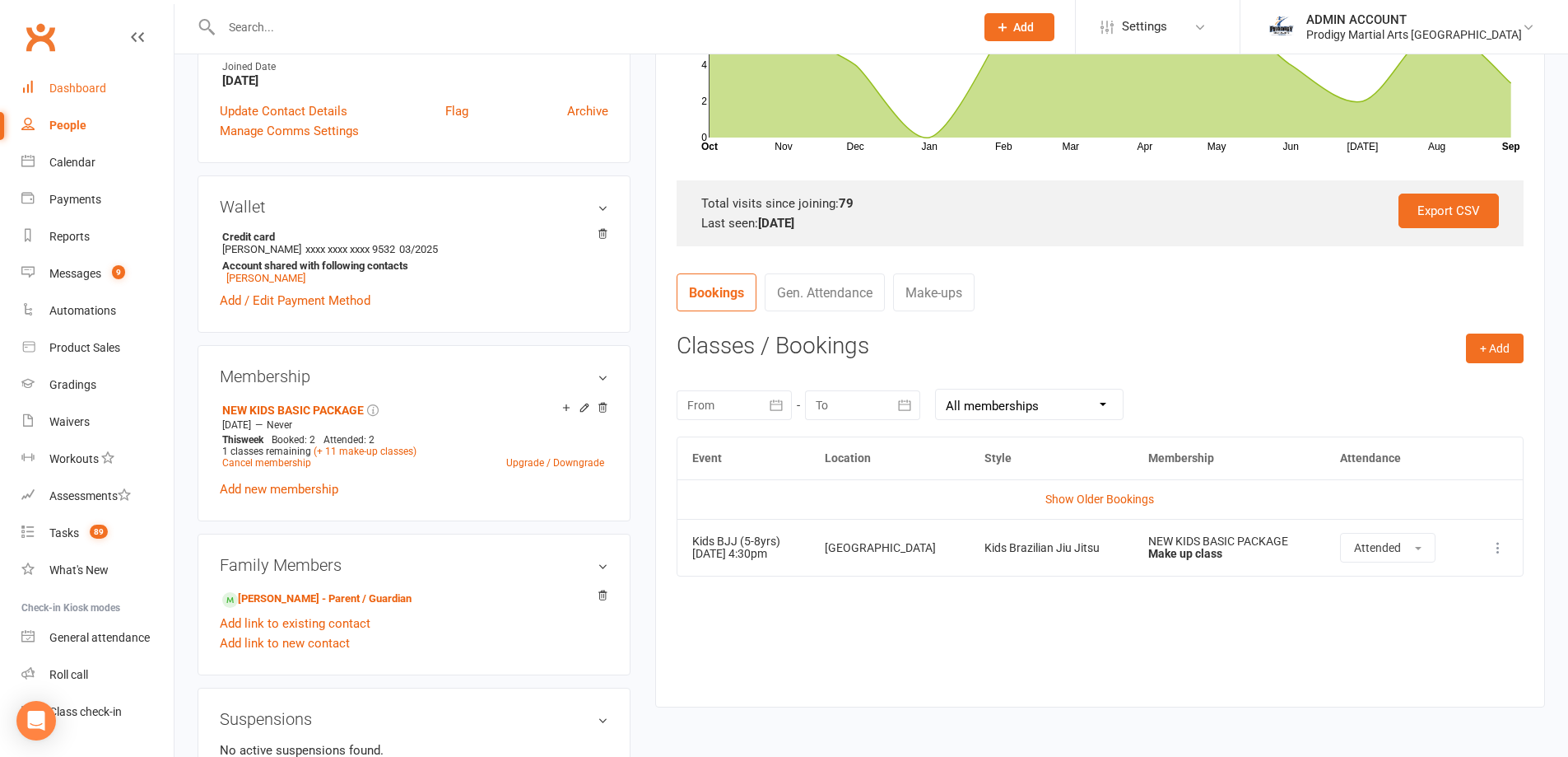
click at [73, 96] on link "Dashboard" at bounding box center [98, 89] width 152 height 37
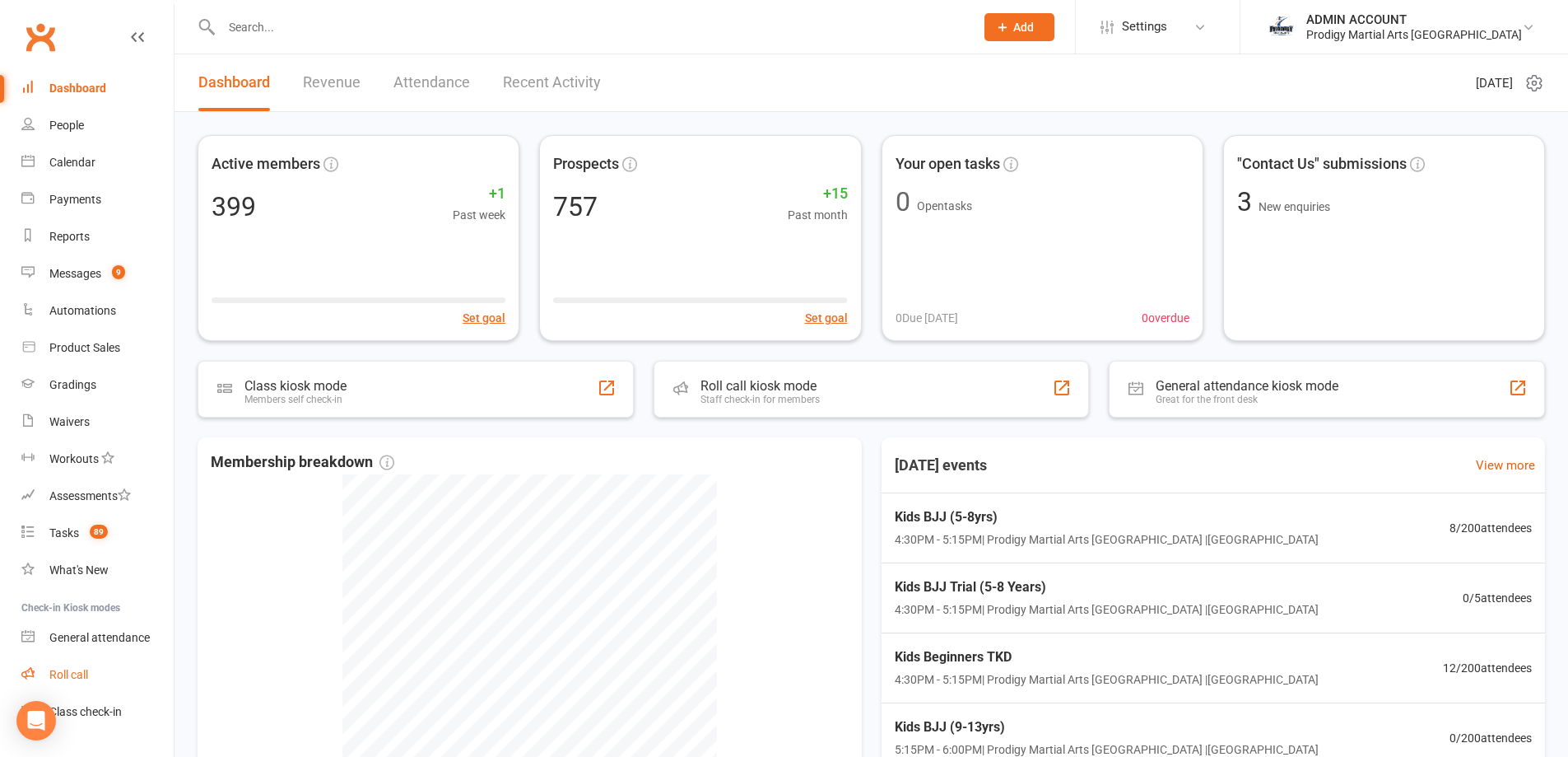
drag, startPoint x: 116, startPoint y: 707, endPoint x: 129, endPoint y: 692, distance: 19.8
click at [116, 707] on div "Class check-in" at bounding box center [85, 711] width 72 height 13
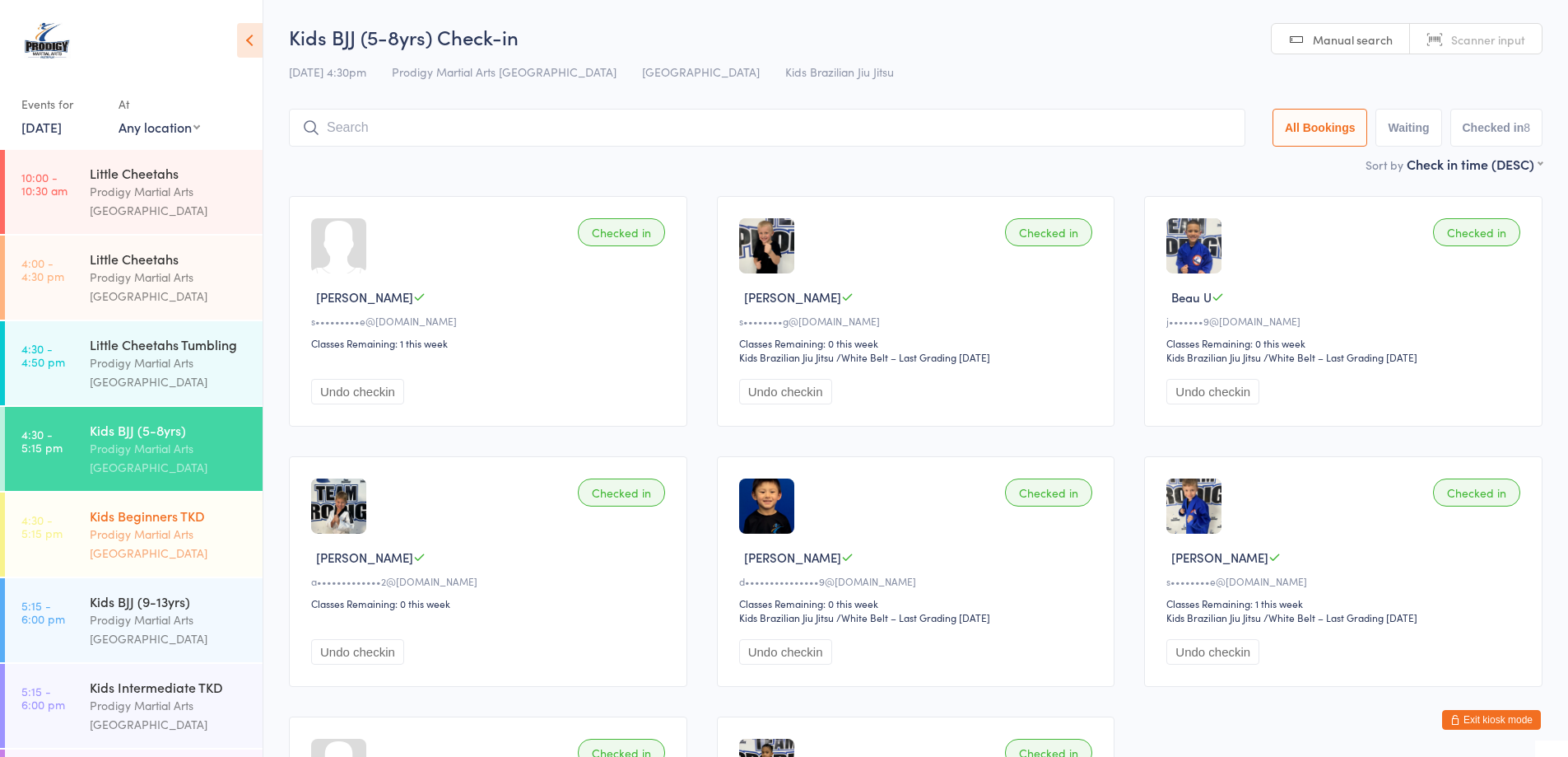
click at [174, 522] on div "Kids Beginners TKD Prodigy Martial Arts [GEOGRAPHIC_DATA]" at bounding box center [176, 534] width 173 height 84
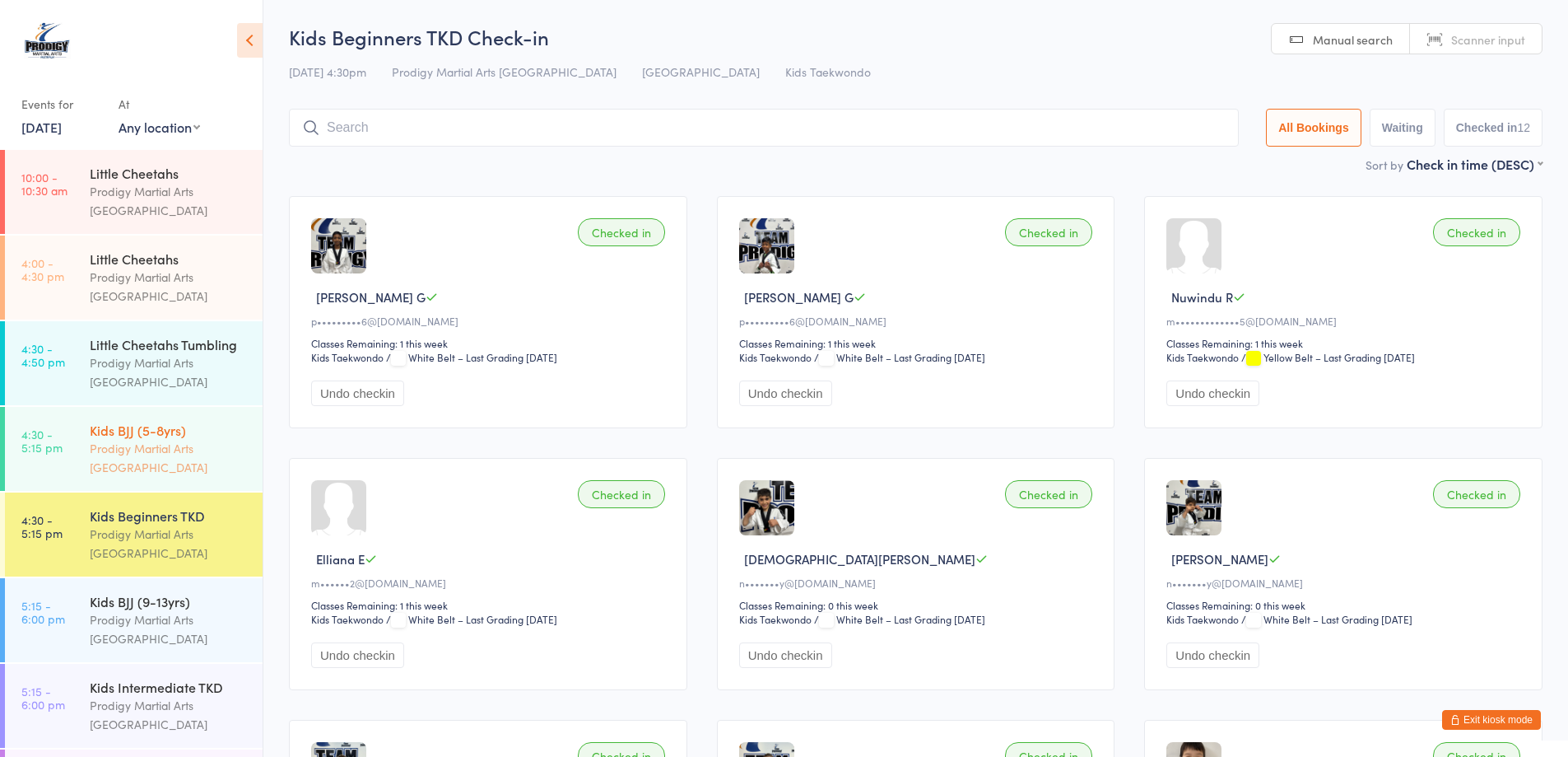
click at [147, 477] on div "Prodigy Martial Arts [GEOGRAPHIC_DATA]" at bounding box center [169, 458] width 159 height 38
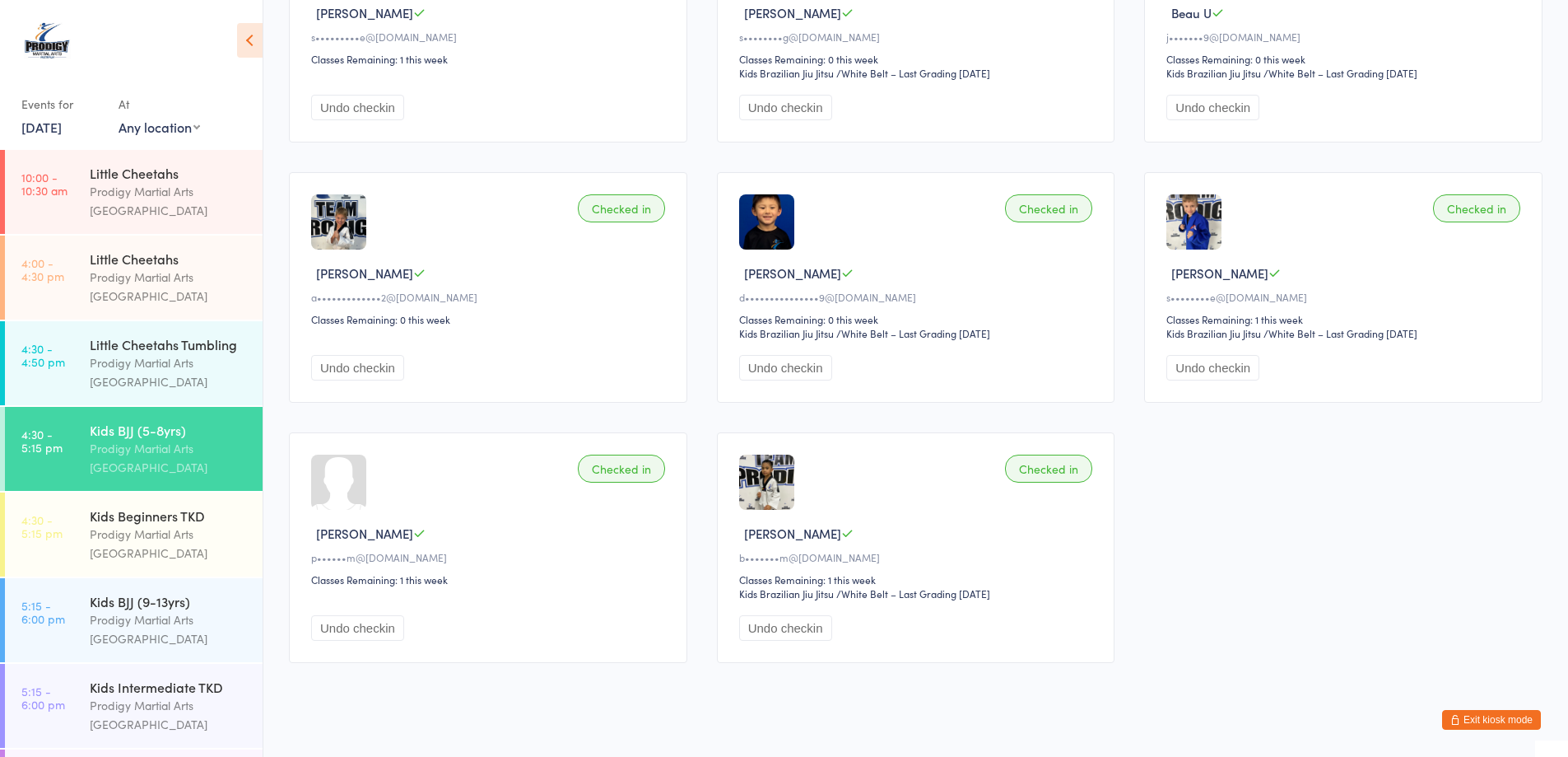
scroll to position [305, 0]
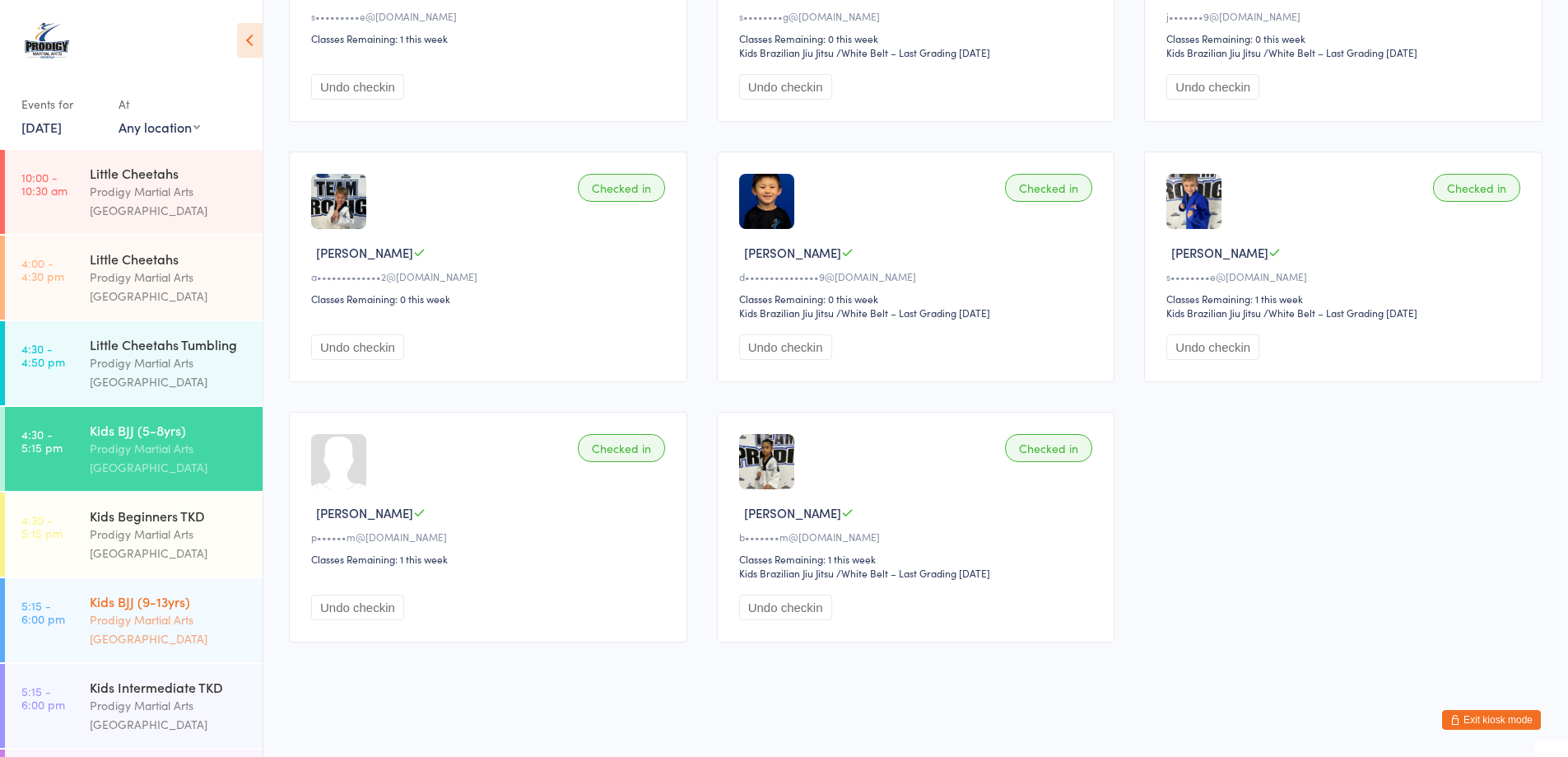
click at [122, 648] on div "Prodigy Martial Arts [GEOGRAPHIC_DATA]" at bounding box center [169, 629] width 159 height 38
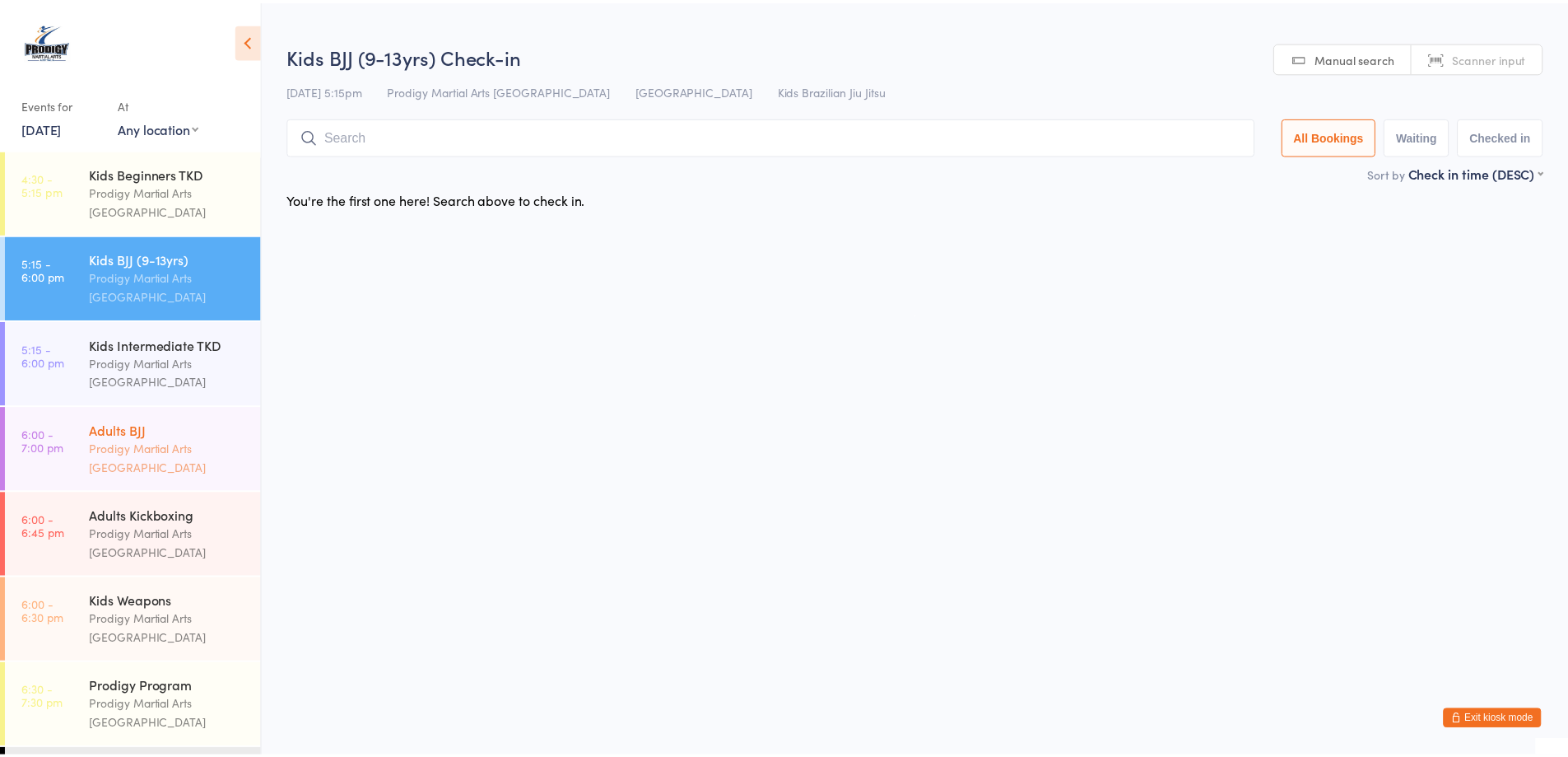
scroll to position [412, 0]
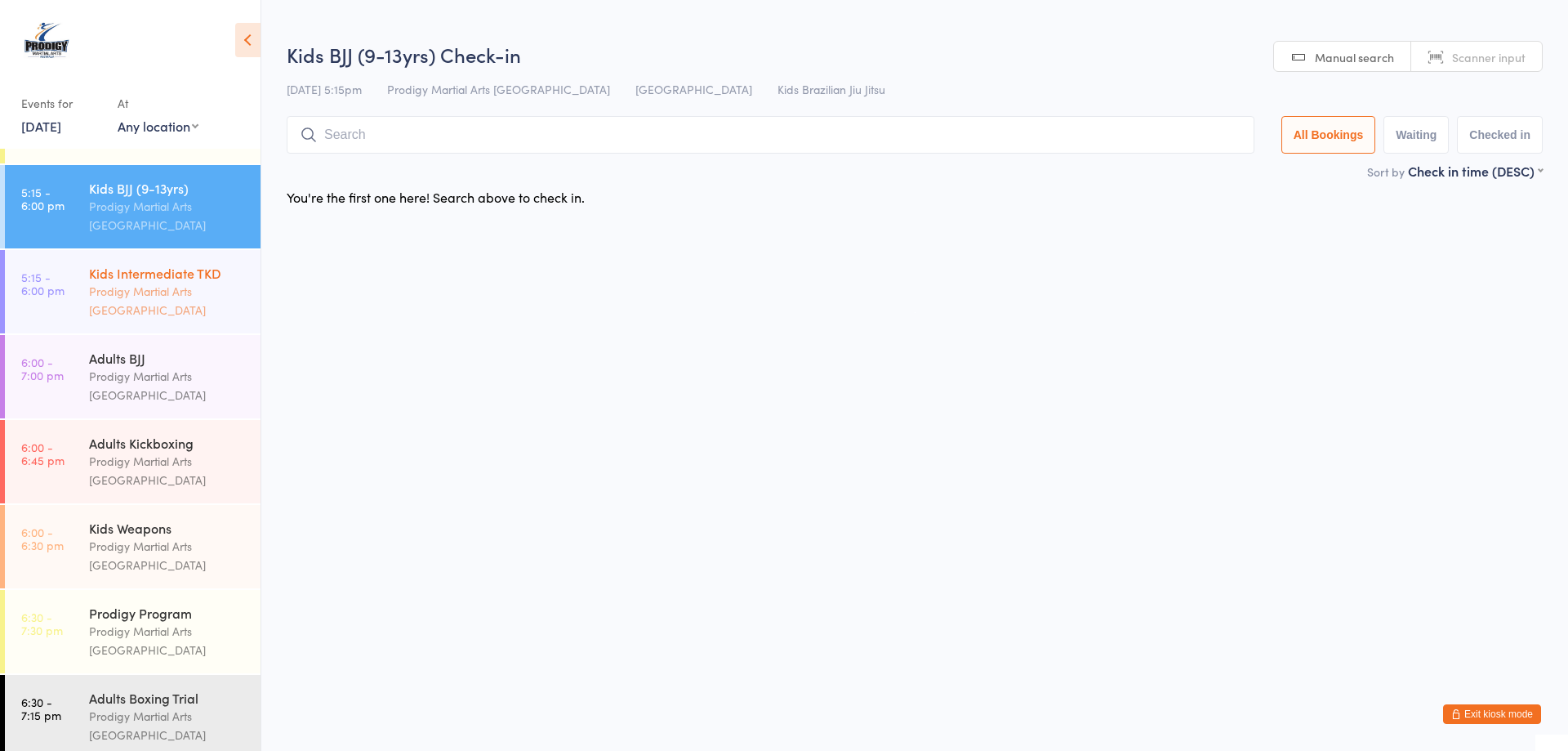
click at [139, 314] on div "Prodigy Martial Arts [GEOGRAPHIC_DATA]" at bounding box center [168, 301] width 158 height 38
